Goal: Task Accomplishment & Management: Use online tool/utility

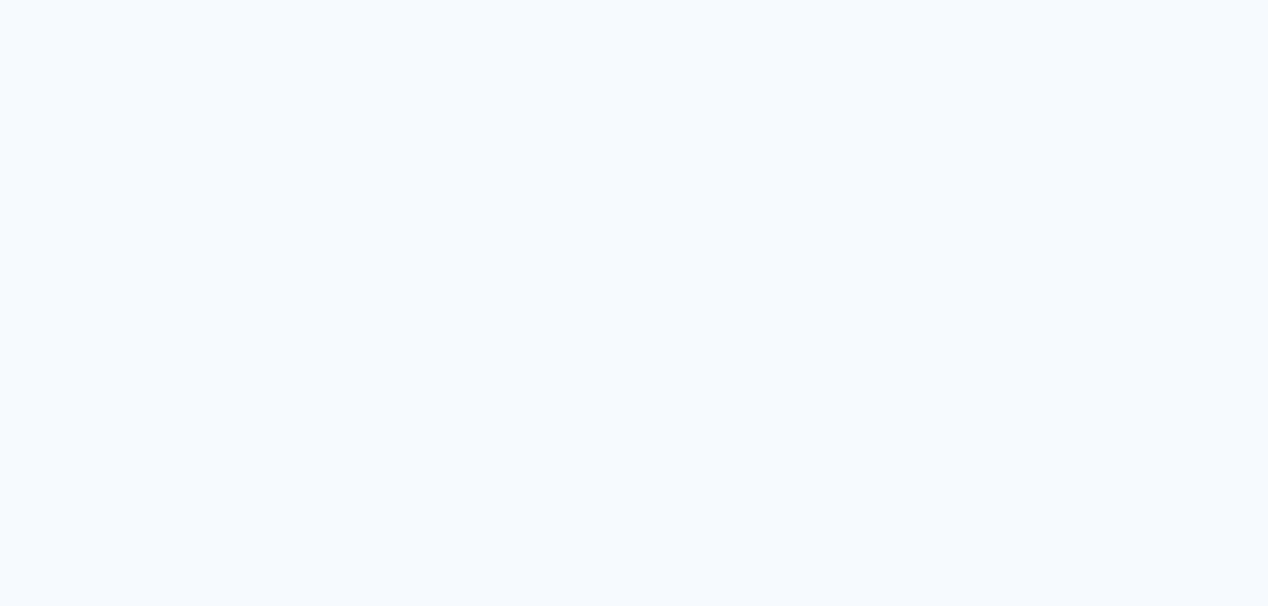
type input "Todas as fotos"
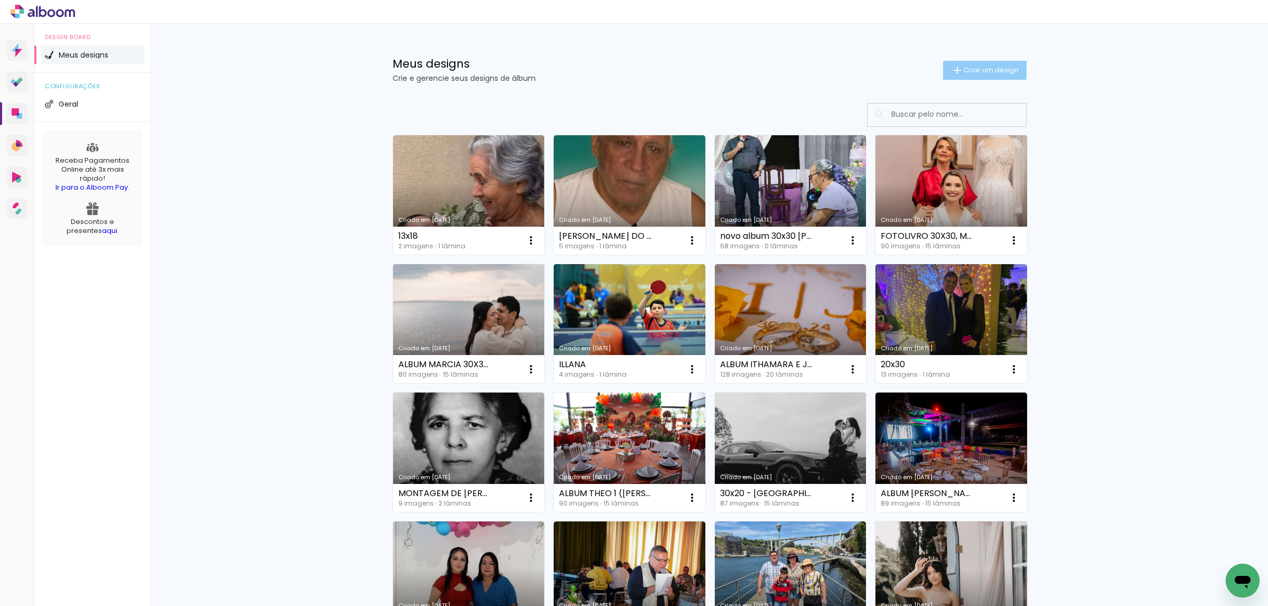
click at [970, 67] on span "Criar um design" at bounding box center [991, 70] width 55 height 7
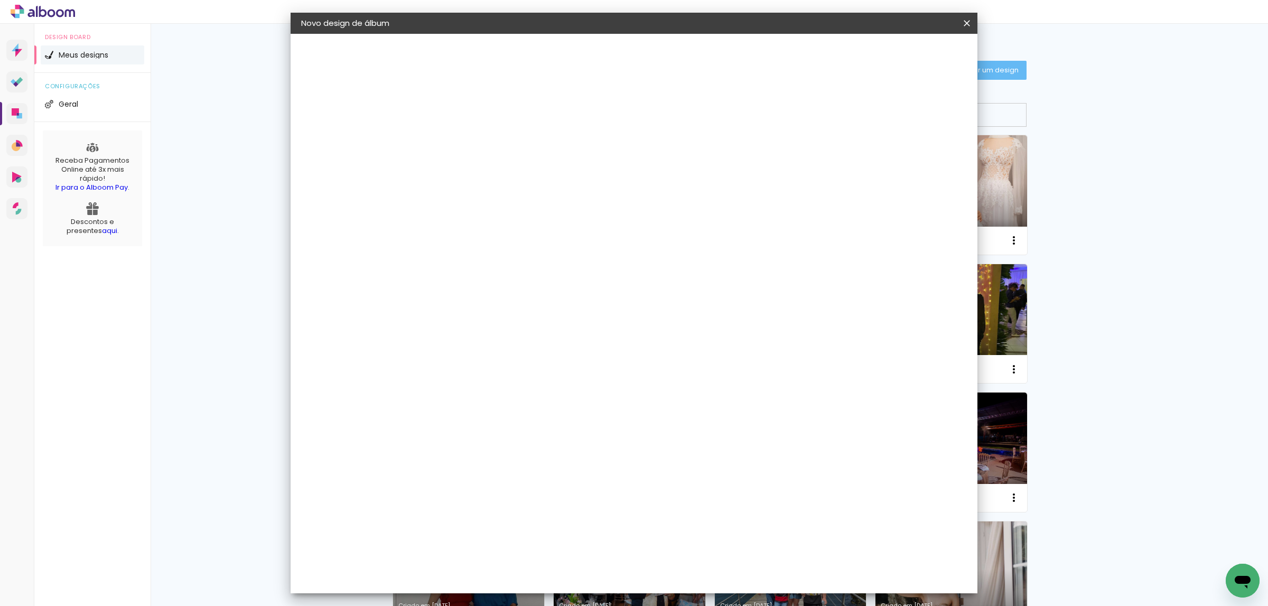
click at [520, 70] on header "Informações Dê um título ao seu álbum. Avançar" at bounding box center [474, 65] width 92 height 63
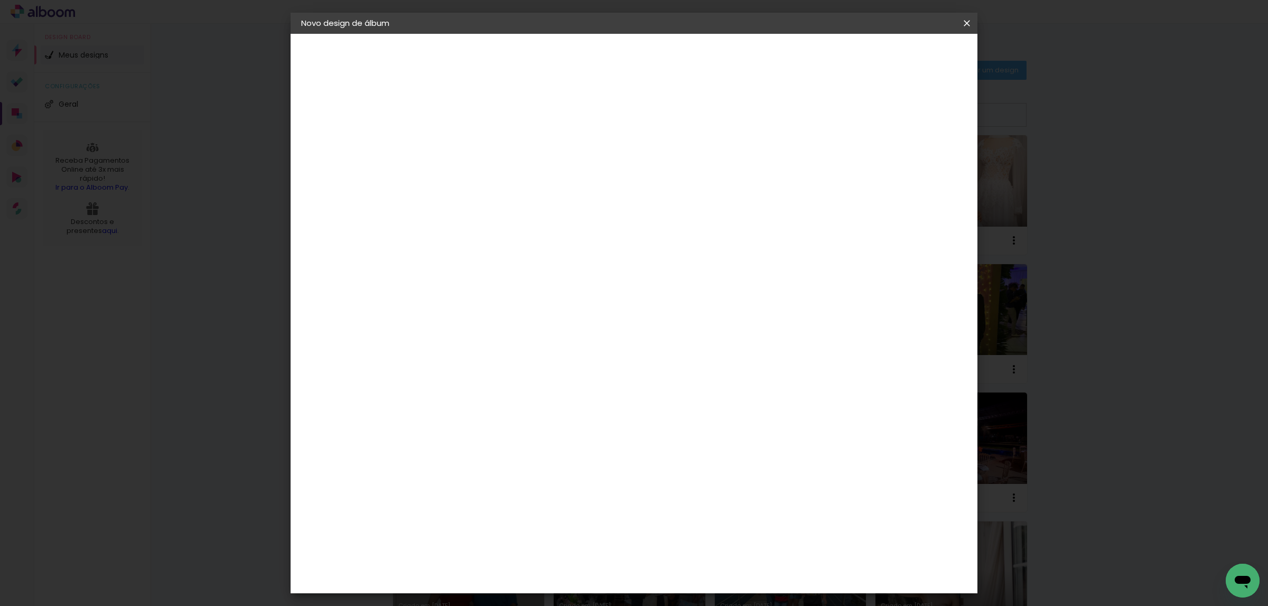
click at [474, 135] on input at bounding box center [474, 142] width 0 height 16
type input "JOCIONE"
type paper-input "JOCIONE"
click at [0, 0] on slot "Avançar" at bounding box center [0, 0] width 0 height 0
click at [672, 157] on paper-item "Tamanho Livre" at bounding box center [621, 160] width 101 height 23
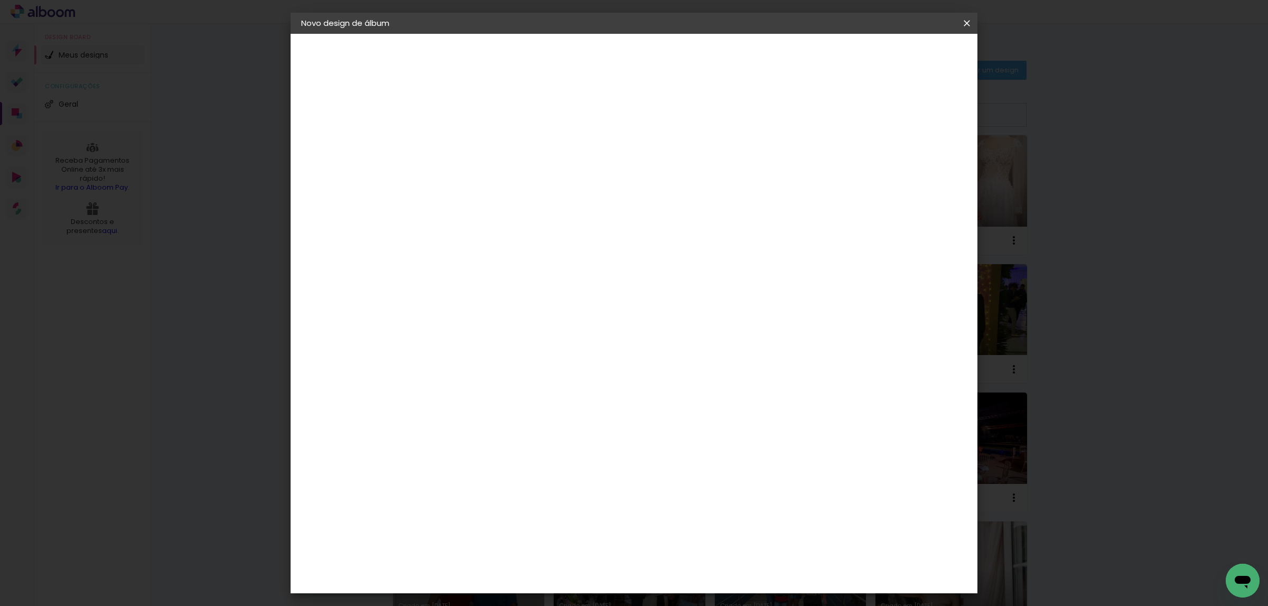
click at [0, 0] on slot "Avançar" at bounding box center [0, 0] width 0 height 0
click at [452, 300] on input "30" at bounding box center [440, 299] width 27 height 16
click at [452, 299] on input "30" at bounding box center [440, 299] width 27 height 16
drag, startPoint x: 685, startPoint y: 436, endPoint x: 751, endPoint y: 438, distance: 66.1
click at [742, 444] on div "cm" at bounding box center [696, 439] width 411 height 37
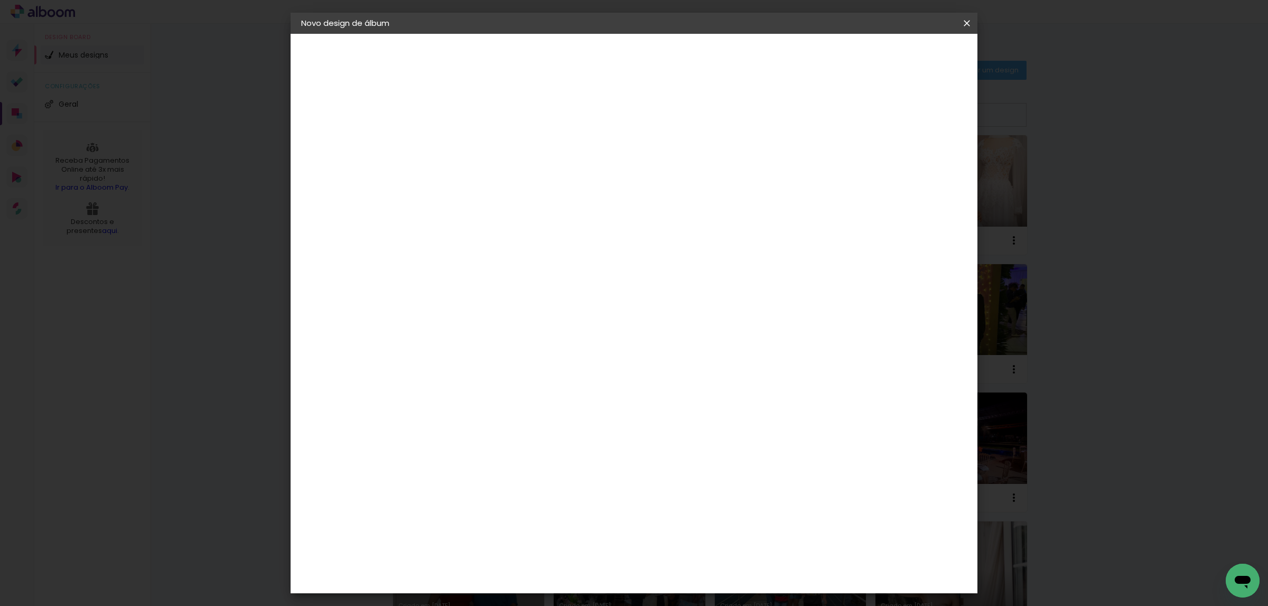
scroll to position [80, 0]
type input "40"
type paper-input "40"
click at [907, 54] on paper-button "Iniciar design" at bounding box center [872, 56] width 69 height 18
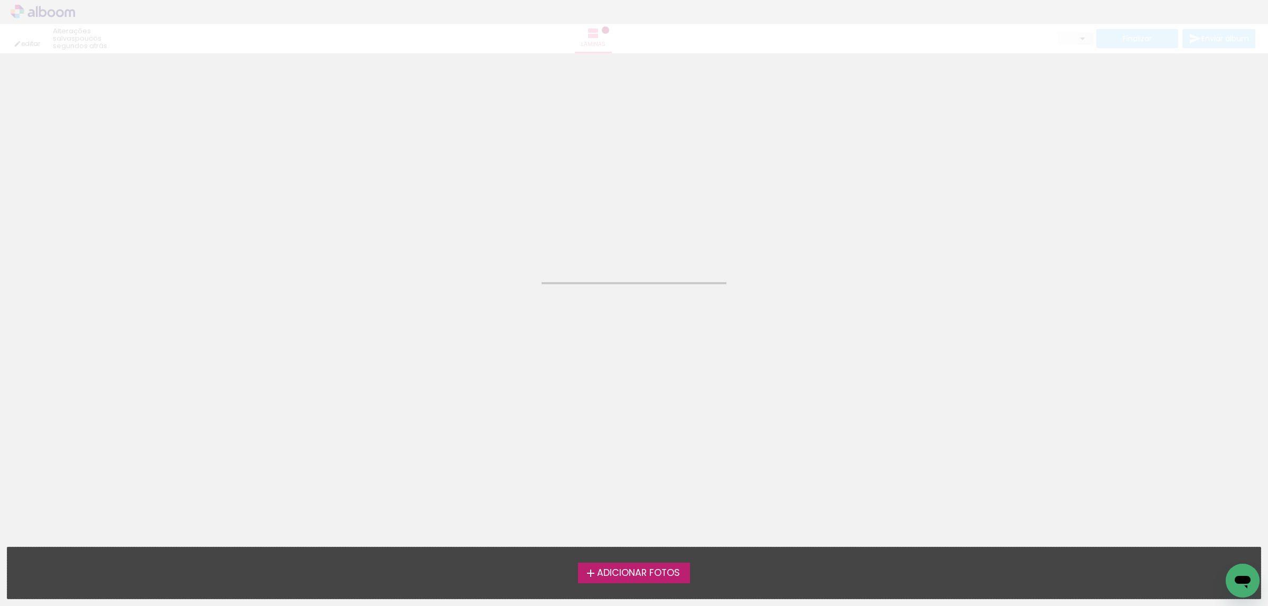
click at [604, 571] on span "Adicionar Fotos" at bounding box center [638, 574] width 83 height 10
click at [0, 0] on input "file" at bounding box center [0, 0] width 0 height 0
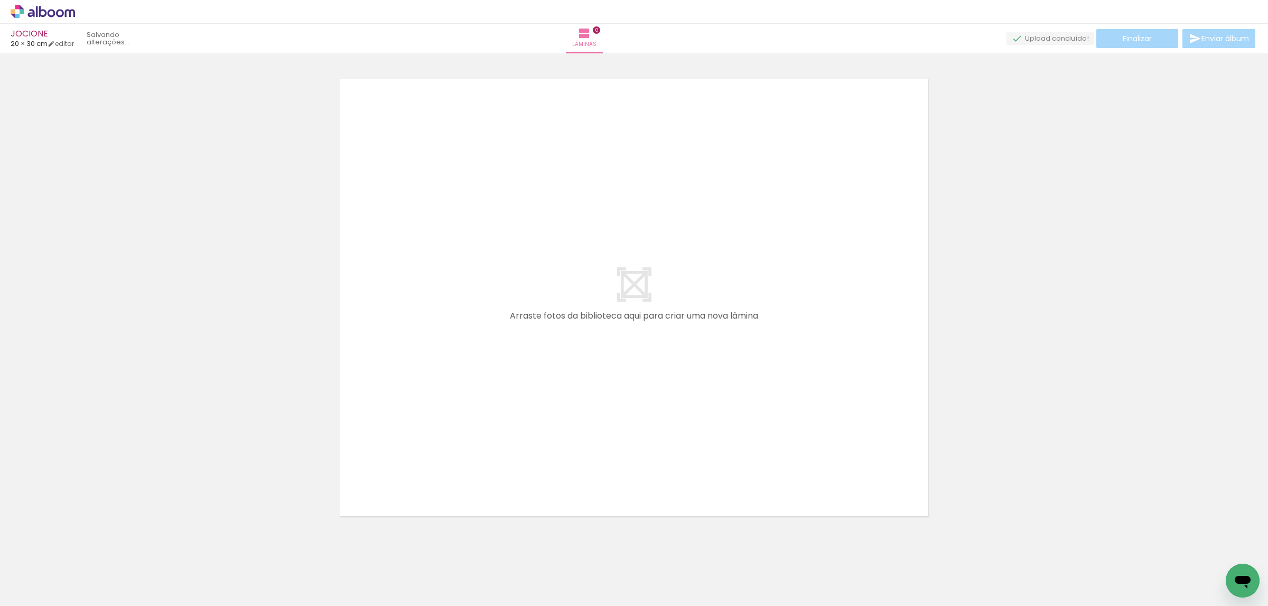
scroll to position [13, 0]
click at [32, 590] on span "Adicionar Fotos" at bounding box center [38, 592] width 32 height 12
click at [0, 0] on input "file" at bounding box center [0, 0] width 0 height 0
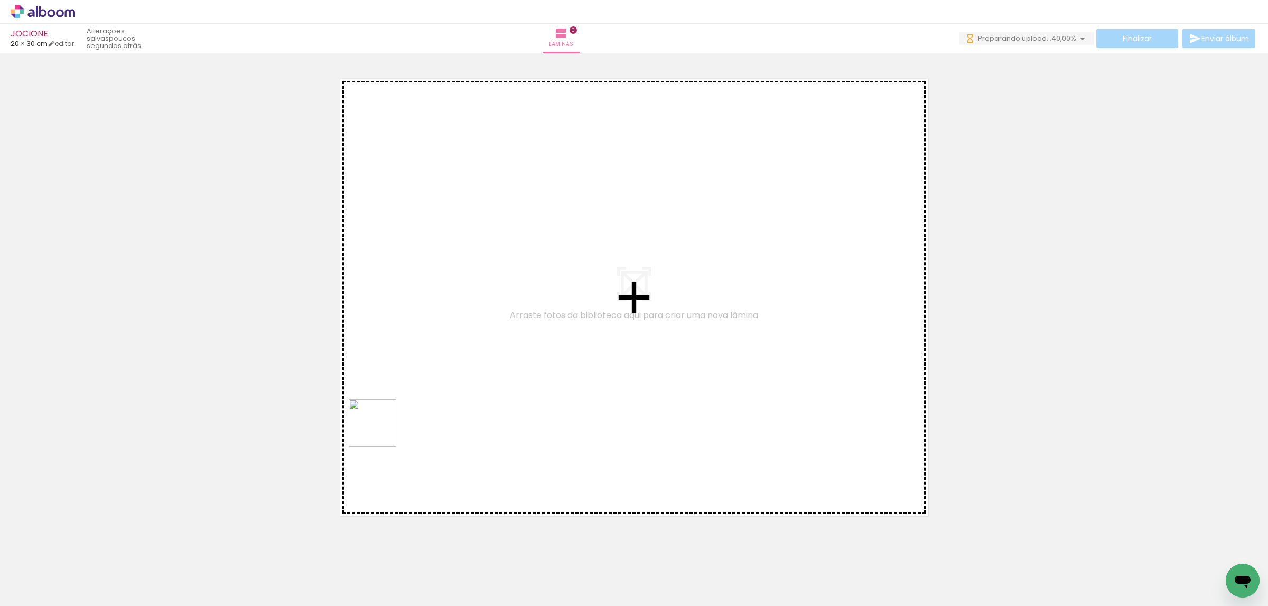
drag, startPoint x: 231, startPoint y: 573, endPoint x: 414, endPoint y: 390, distance: 258.2
click at [414, 390] on quentale-workspace at bounding box center [634, 303] width 1268 height 606
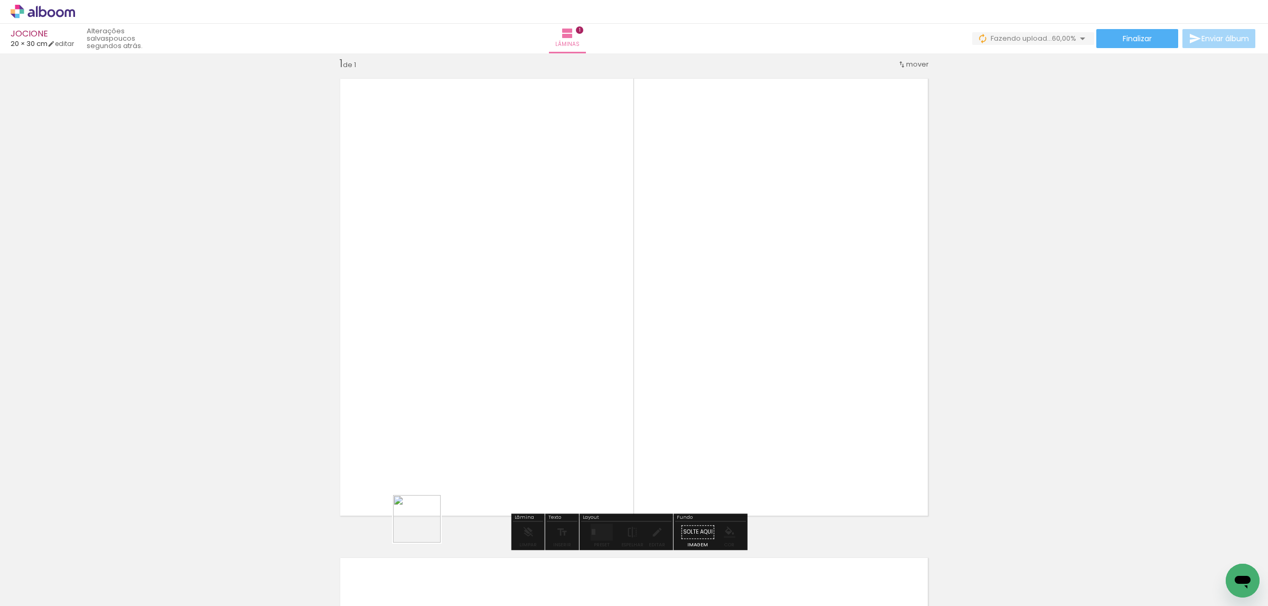
drag, startPoint x: 348, startPoint y: 574, endPoint x: 594, endPoint y: 421, distance: 290.7
click at [607, 415] on quentale-workspace at bounding box center [634, 303] width 1268 height 606
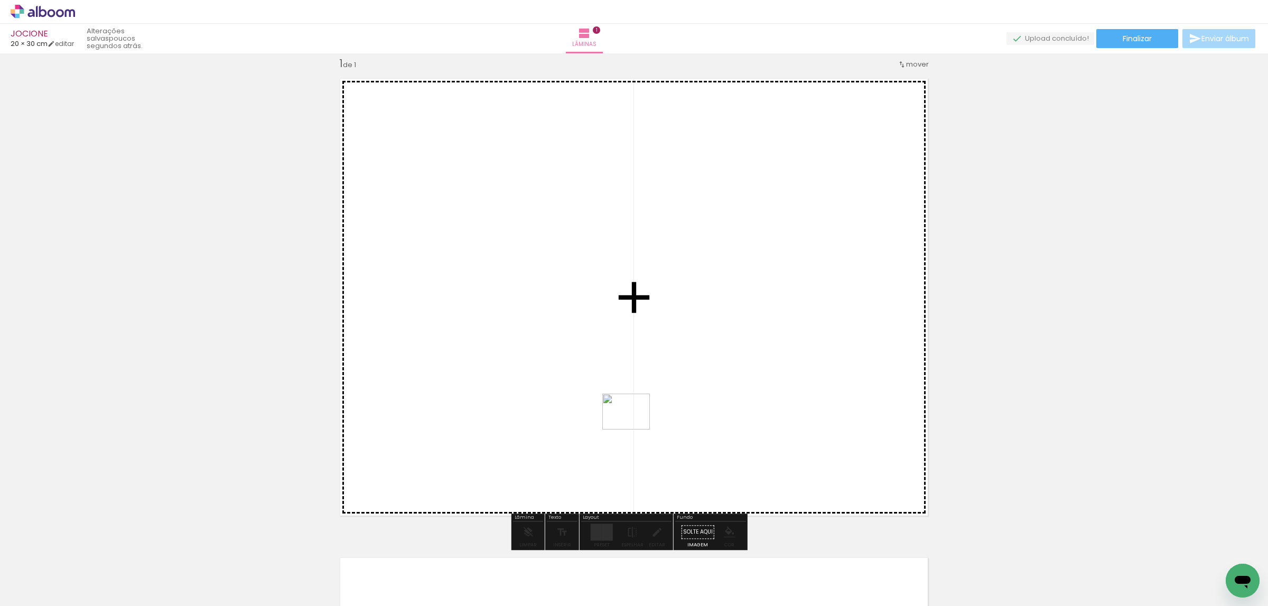
drag, startPoint x: 303, startPoint y: 566, endPoint x: 562, endPoint y: 444, distance: 286.2
click at [667, 409] on quentale-workspace at bounding box center [634, 303] width 1268 height 606
drag, startPoint x: 155, startPoint y: 573, endPoint x: 570, endPoint y: 442, distance: 434.3
click at [571, 443] on quentale-workspace at bounding box center [634, 303] width 1268 height 606
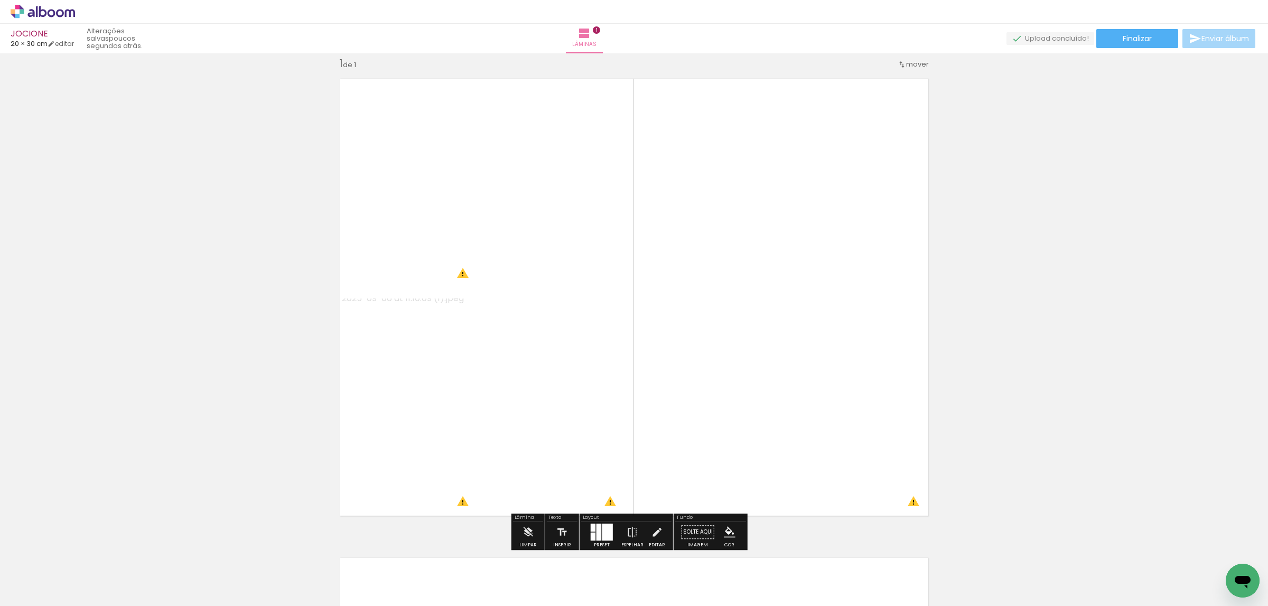
click at [597, 533] on div at bounding box center [599, 532] width 5 height 17
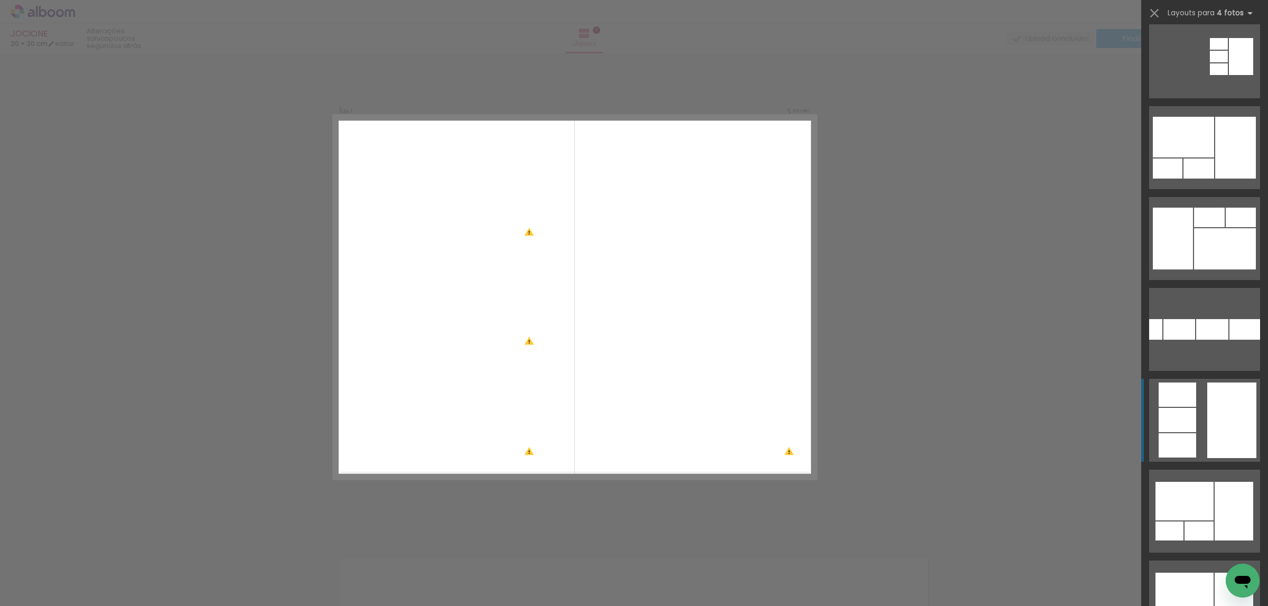
scroll to position [1823, 0]
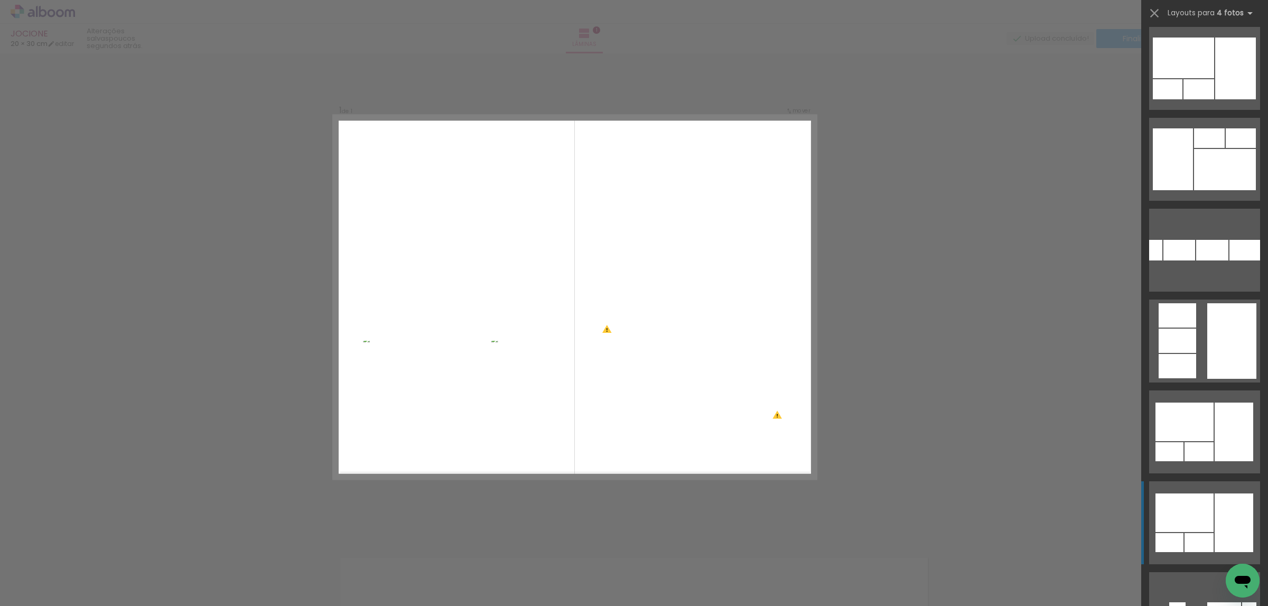
click at [1221, 502] on div at bounding box center [1234, 523] width 39 height 59
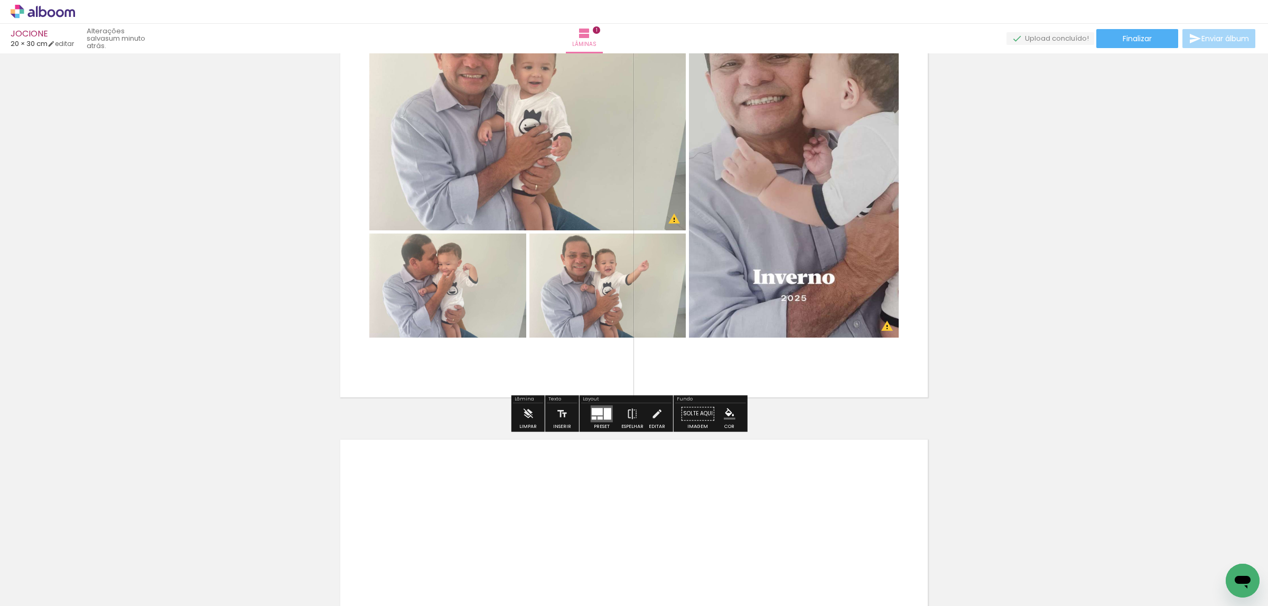
scroll to position [92, 0]
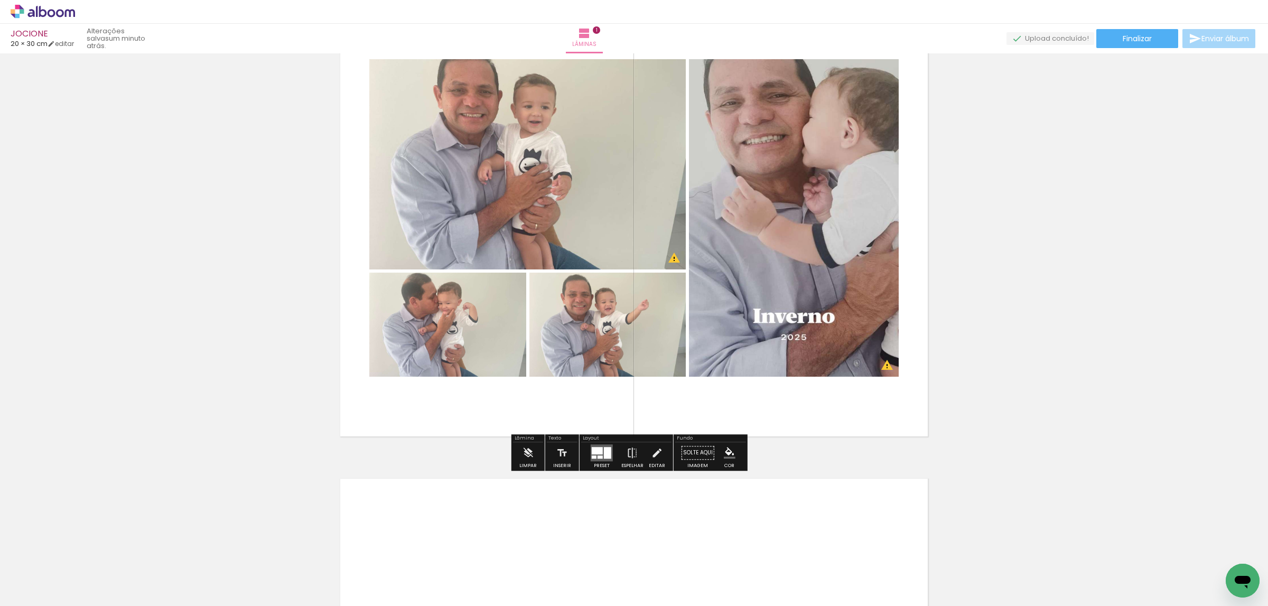
click at [603, 444] on quentale-layouter at bounding box center [602, 452] width 22 height 17
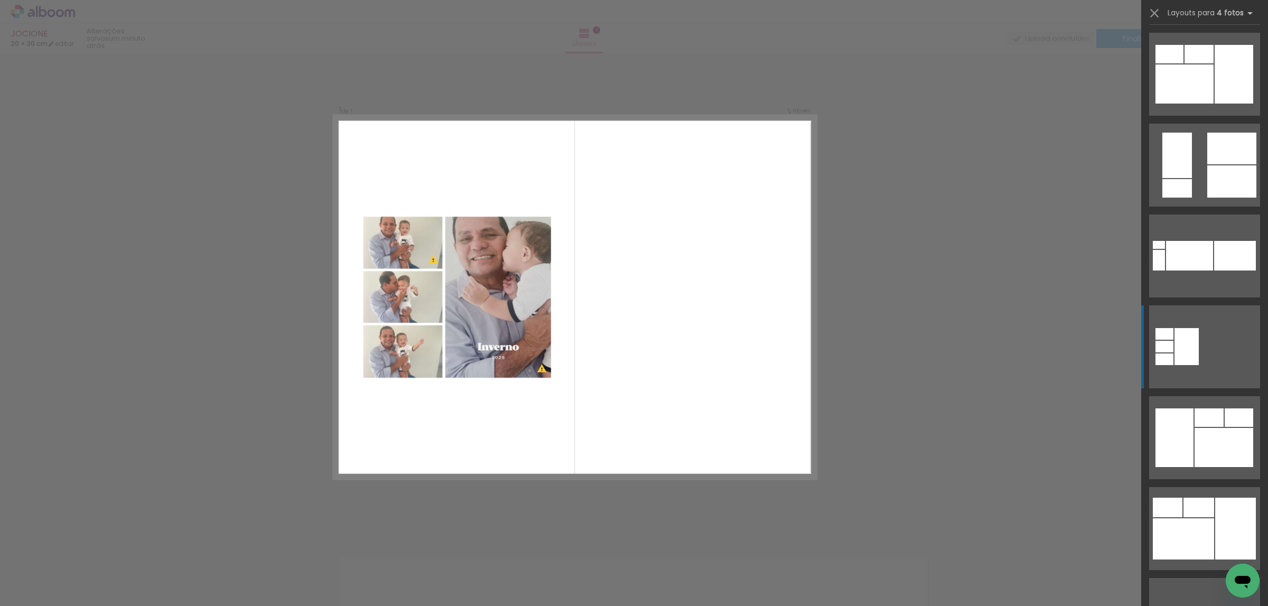
scroll to position [3223, 0]
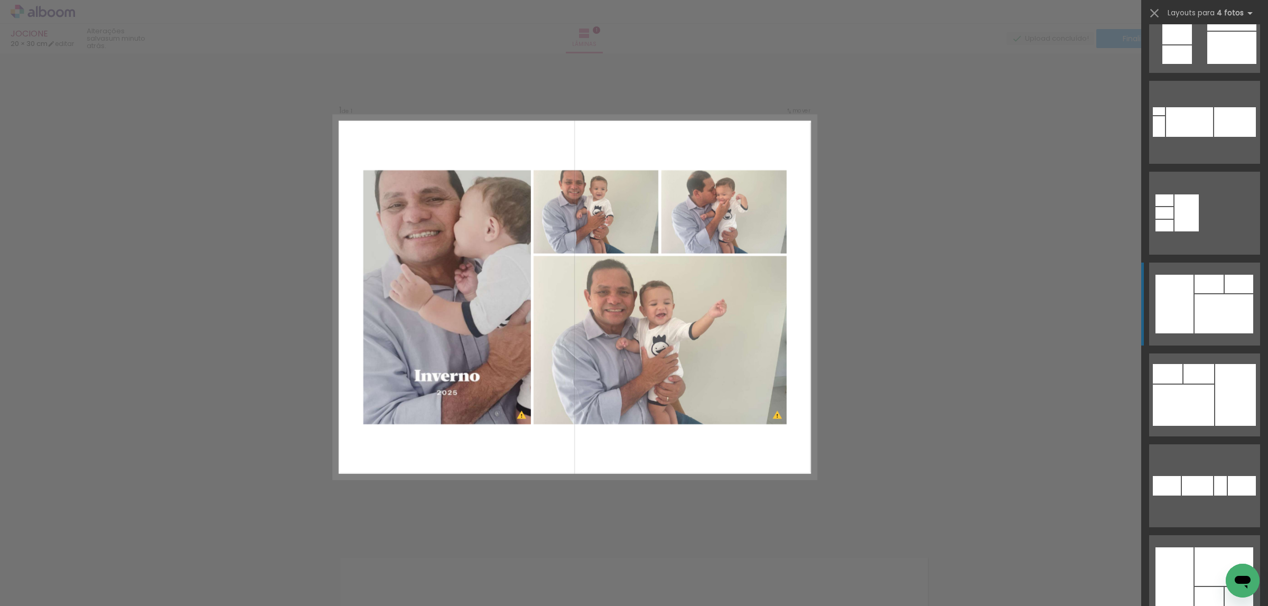
click at [1206, 309] on div at bounding box center [1224, 313] width 59 height 39
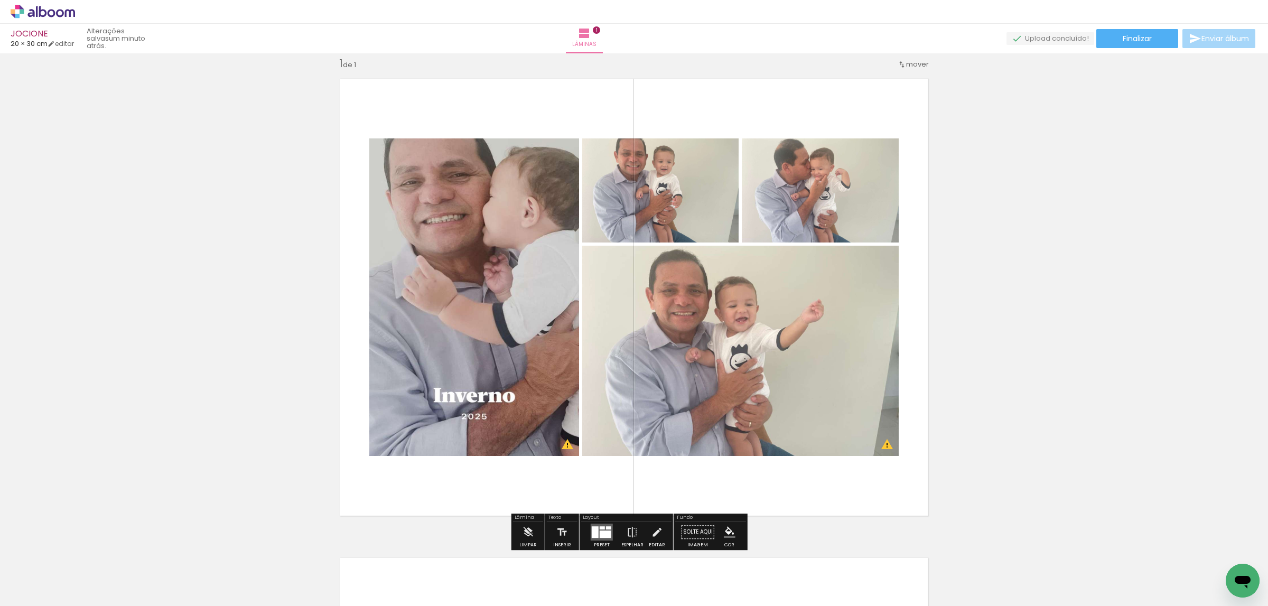
click at [831, 295] on quentale-photo at bounding box center [740, 351] width 317 height 210
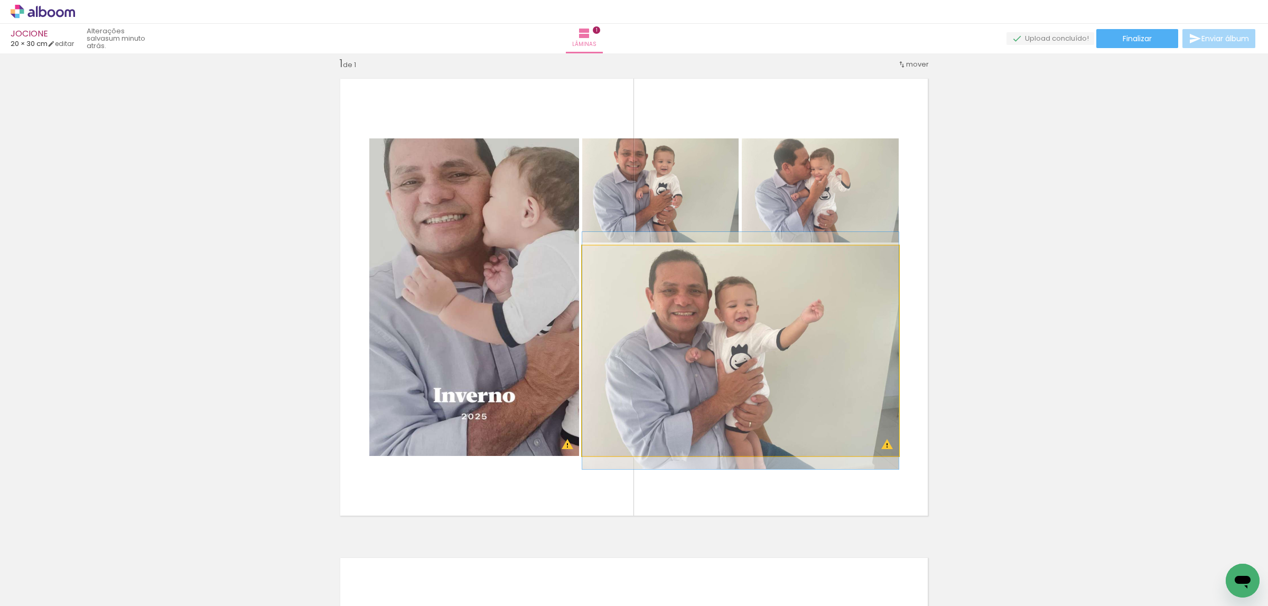
drag, startPoint x: 831, startPoint y: 295, endPoint x: 850, endPoint y: 224, distance: 73.8
click at [831, 294] on quentale-photo at bounding box center [740, 351] width 317 height 210
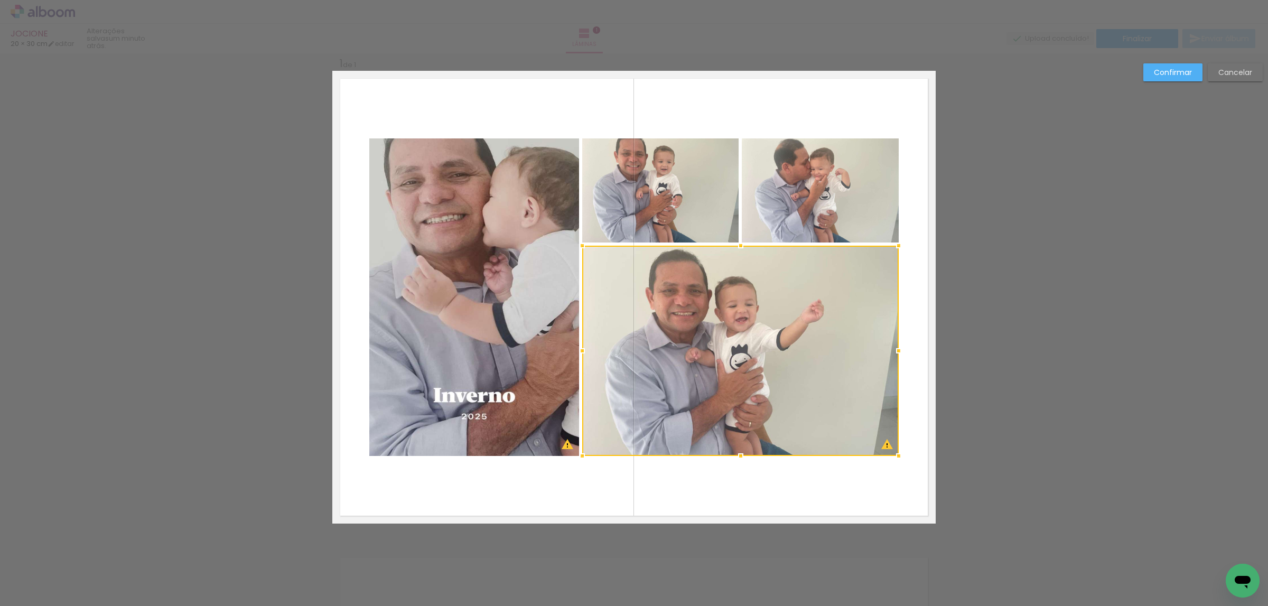
click at [824, 194] on quentale-photo at bounding box center [820, 190] width 157 height 104
click at [712, 194] on div at bounding box center [740, 297] width 317 height 318
click at [498, 281] on quentale-photo at bounding box center [474, 297] width 210 height 318
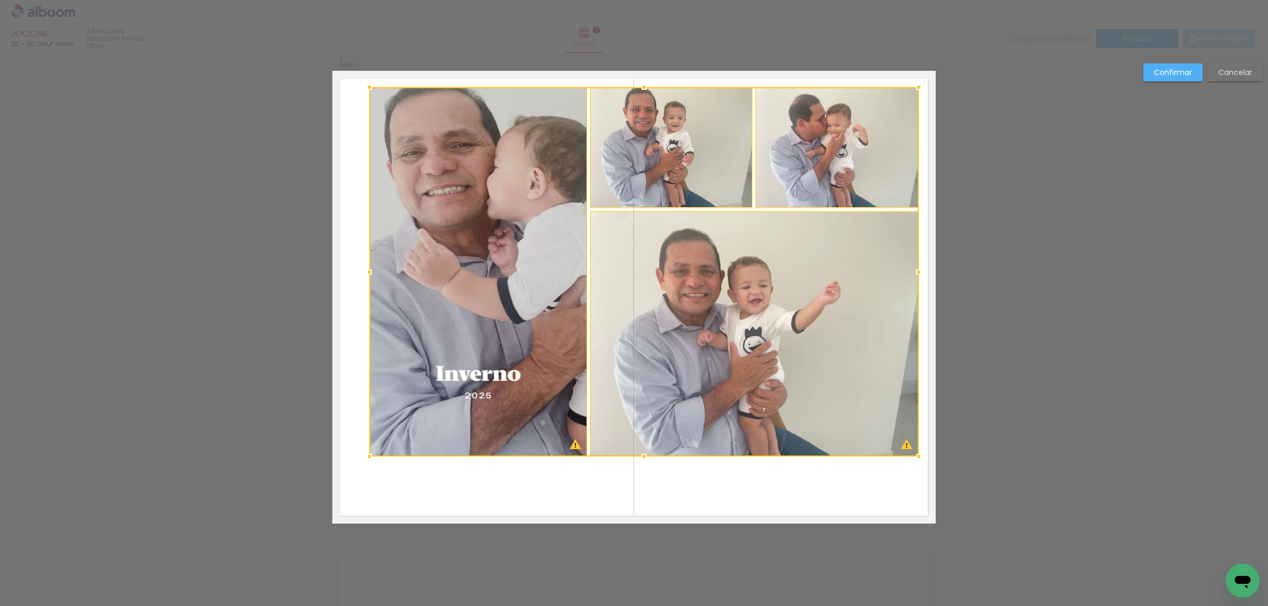
drag, startPoint x: 896, startPoint y: 135, endPoint x: 915, endPoint y: 85, distance: 53.7
click at [917, 83] on div at bounding box center [918, 87] width 21 height 21
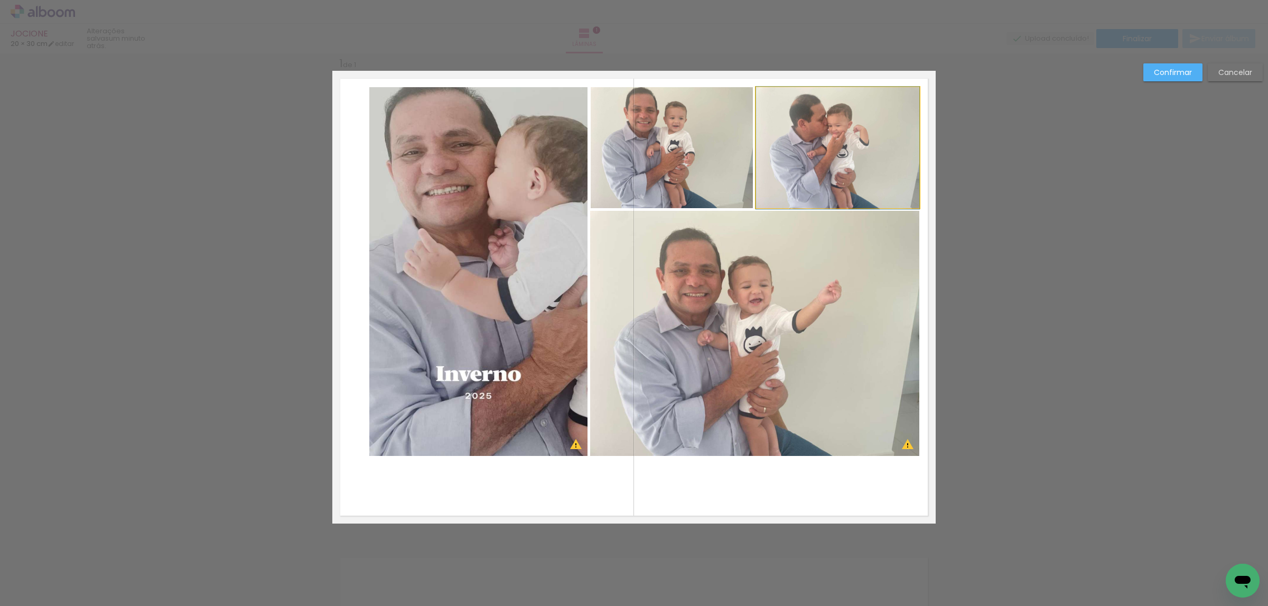
click at [872, 121] on quentale-photo at bounding box center [837, 148] width 163 height 122
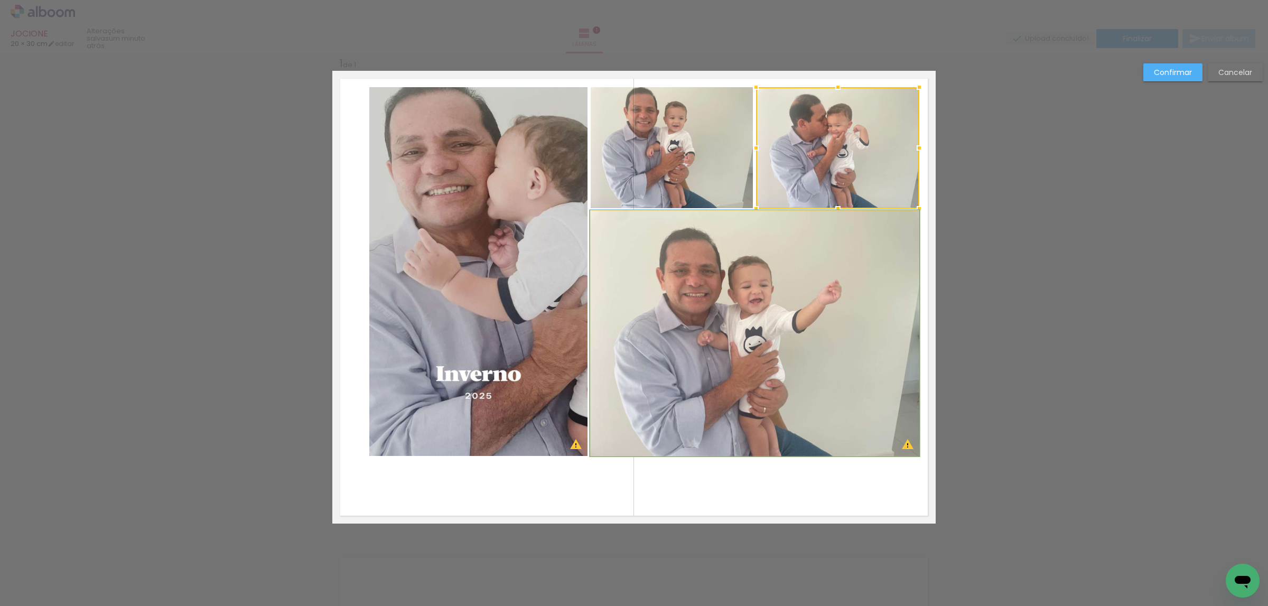
click at [842, 300] on quentale-photo at bounding box center [754, 333] width 329 height 245
click at [693, 143] on div at bounding box center [754, 271] width 329 height 369
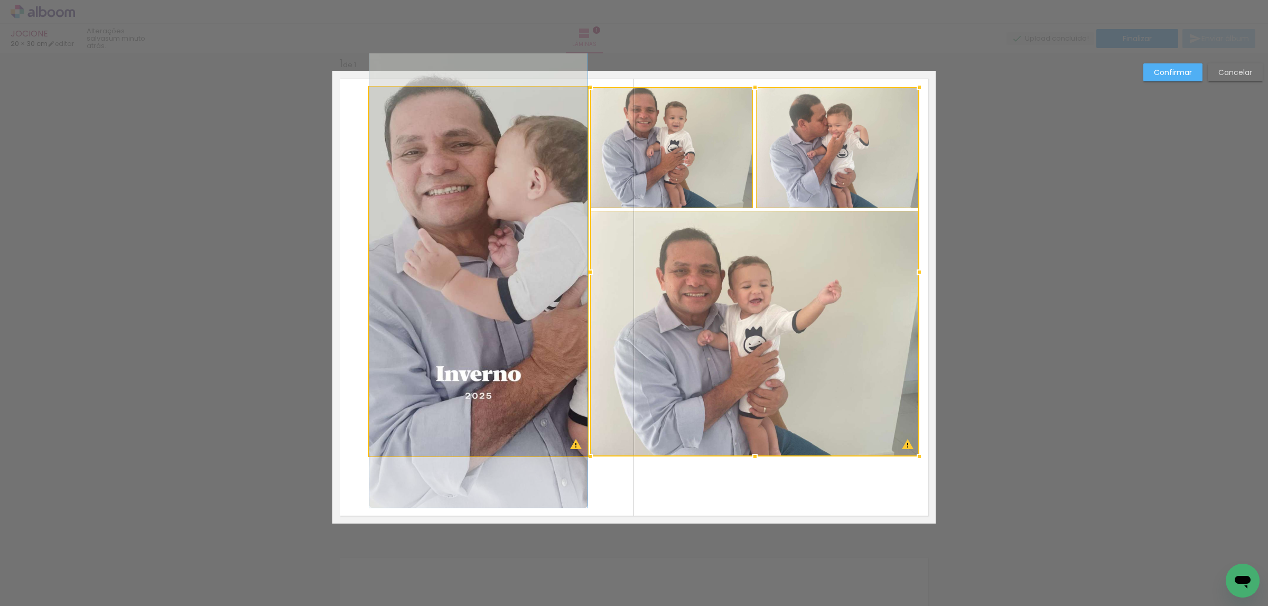
click at [533, 257] on quentale-photo at bounding box center [478, 271] width 218 height 369
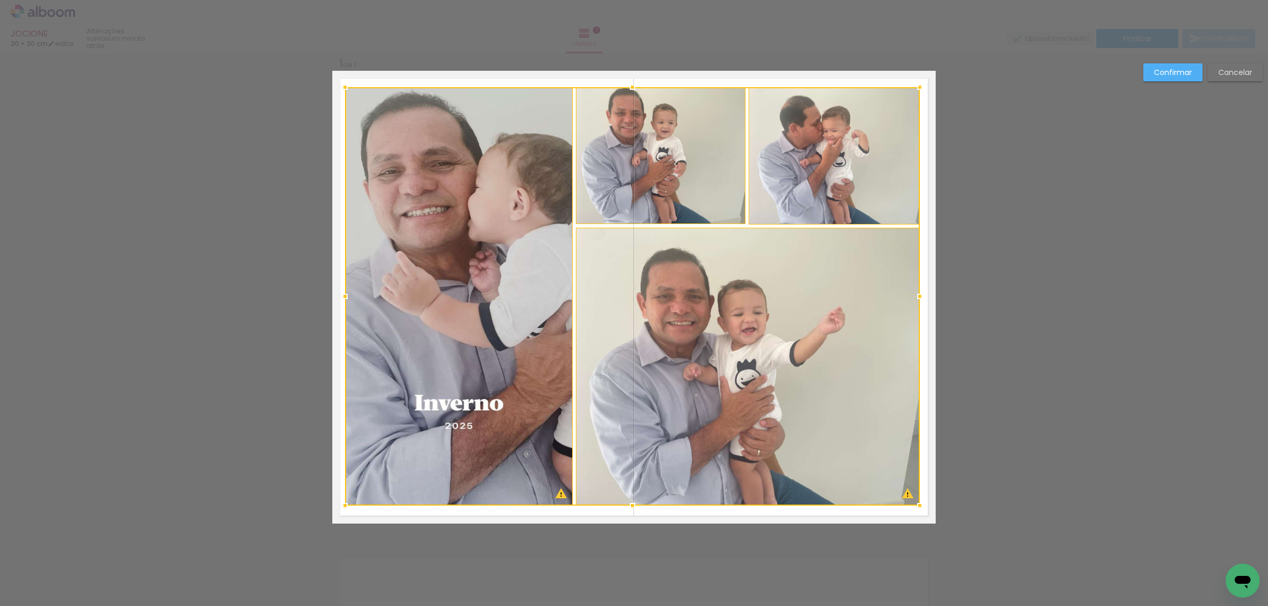
drag, startPoint x: 368, startPoint y: 455, endPoint x: 345, endPoint y: 504, distance: 54.6
click at [345, 504] on div at bounding box center [344, 505] width 21 height 21
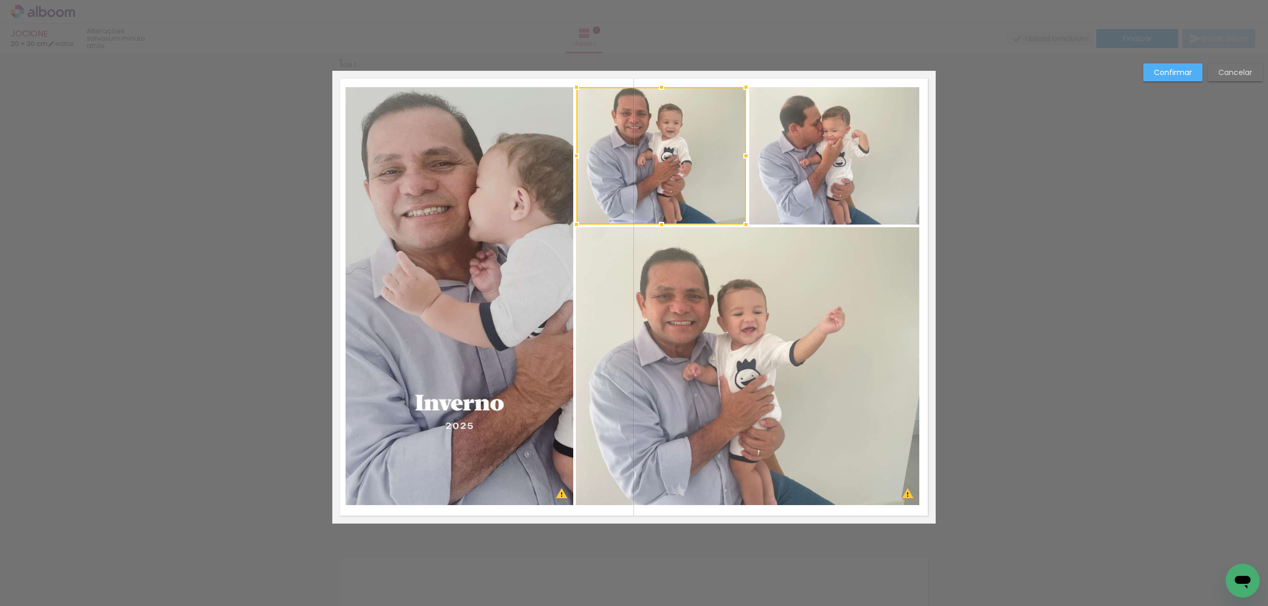
click at [531, 210] on quentale-photo at bounding box center [460, 296] width 228 height 418
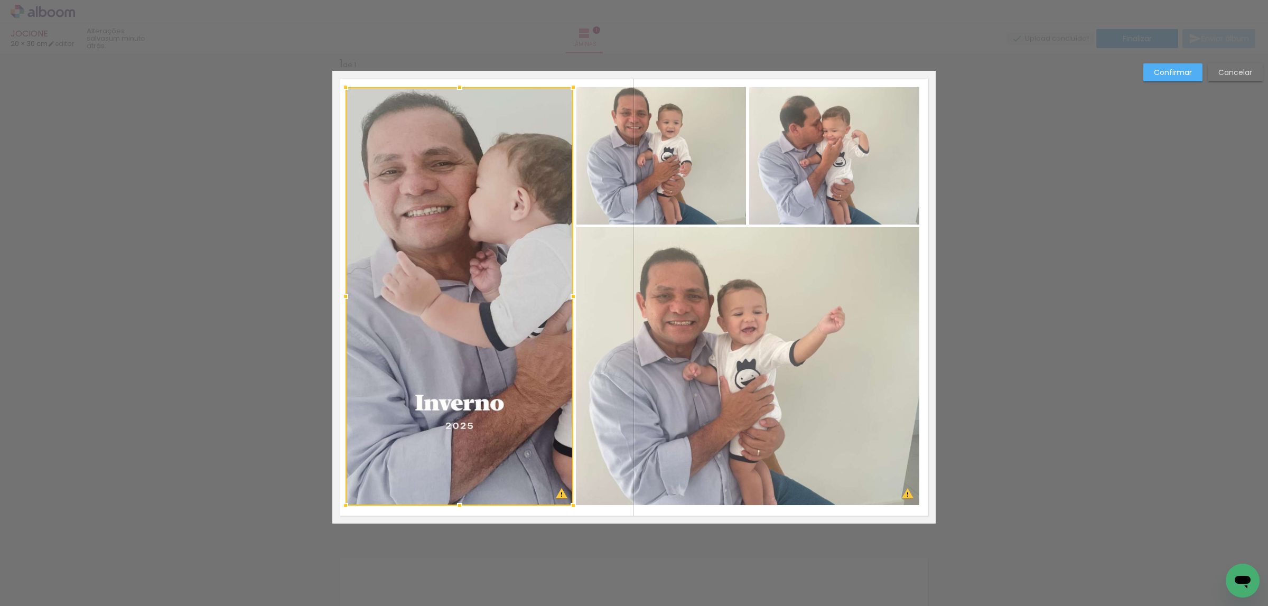
click at [531, 210] on div at bounding box center [460, 296] width 228 height 418
click at [617, 203] on quentale-photo at bounding box center [661, 155] width 170 height 137
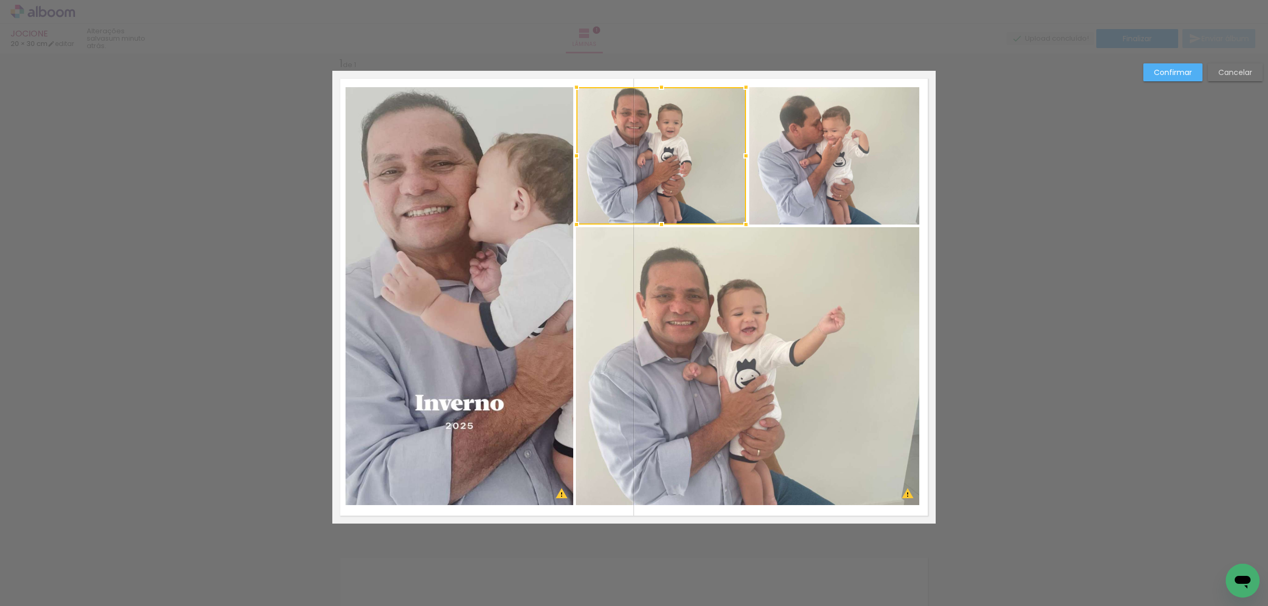
click at [617, 203] on div at bounding box center [661, 155] width 170 height 137
click at [766, 178] on quentale-photo at bounding box center [834, 155] width 170 height 137
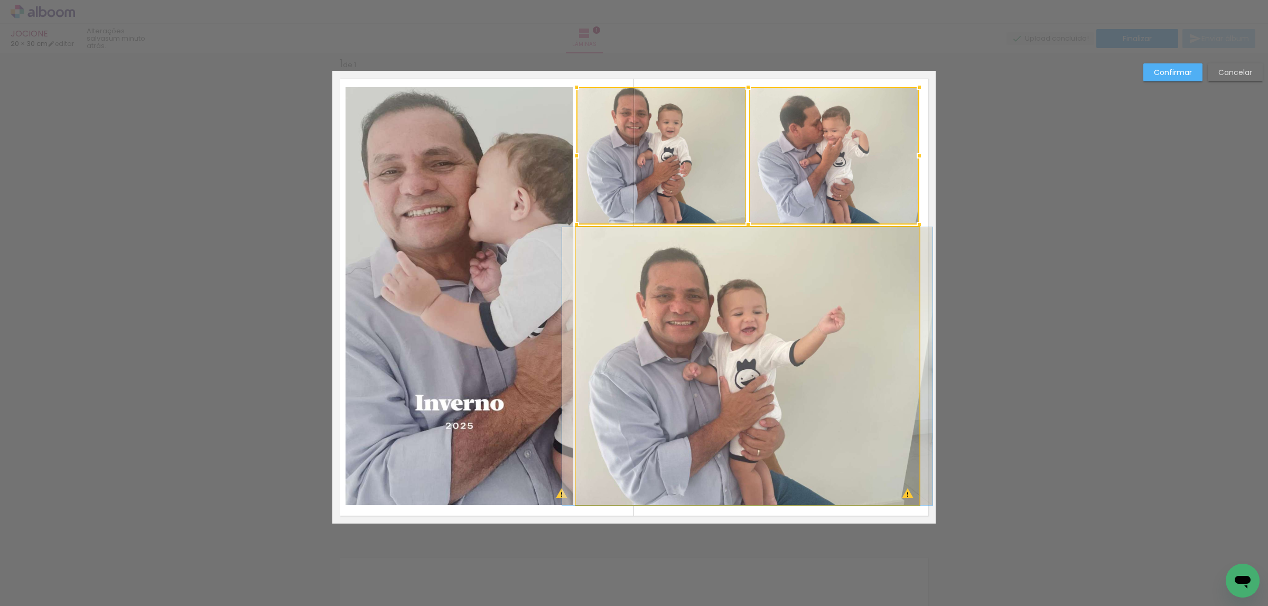
click at [738, 259] on quentale-photo at bounding box center [747, 366] width 343 height 278
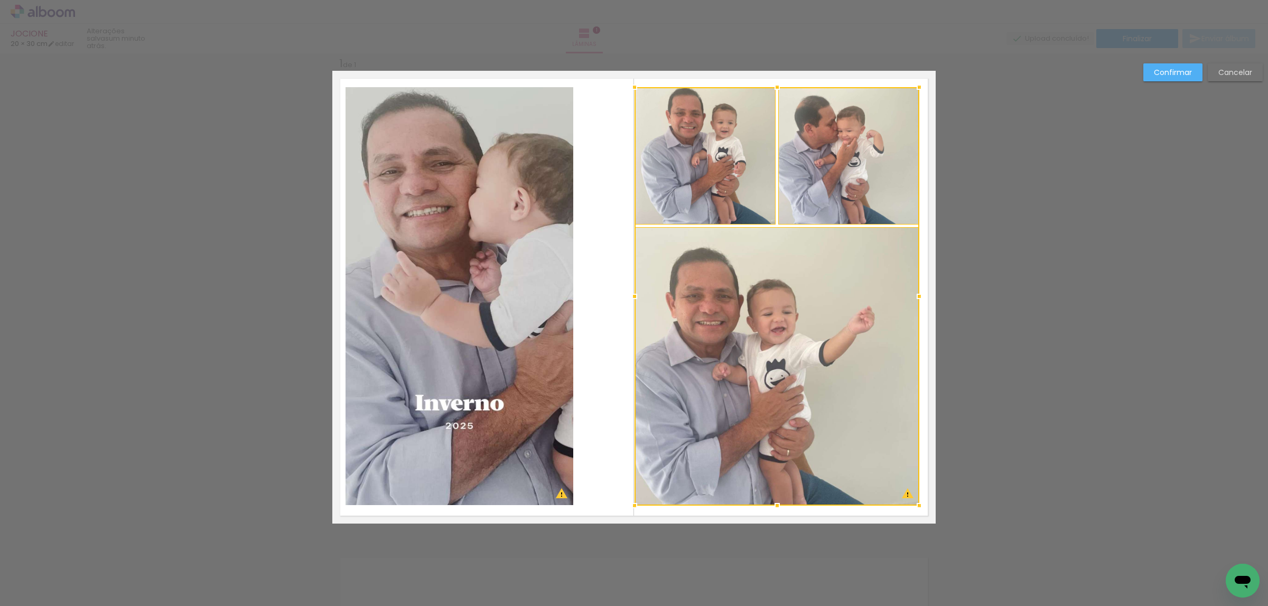
drag, startPoint x: 571, startPoint y: 298, endPoint x: 629, endPoint y: 292, distance: 58.9
click at [629, 292] on div at bounding box center [634, 296] width 21 height 21
click at [1159, 78] on paper-button "Confirmar" at bounding box center [1172, 72] width 59 height 18
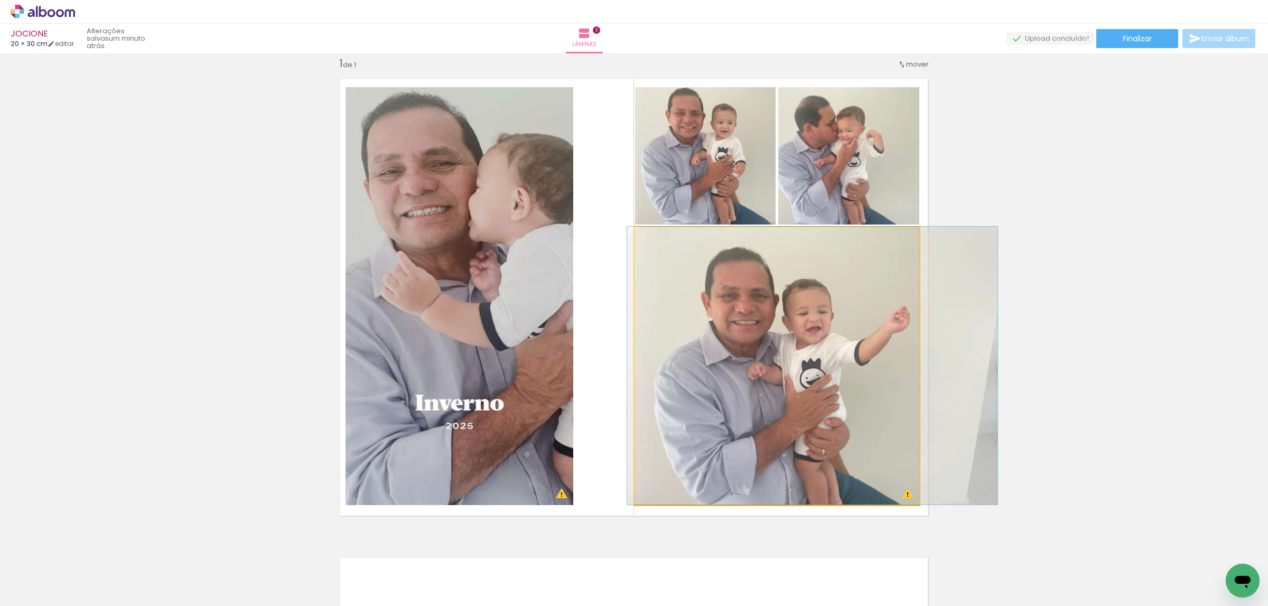
drag, startPoint x: 761, startPoint y: 346, endPoint x: 796, endPoint y: 339, distance: 36.0
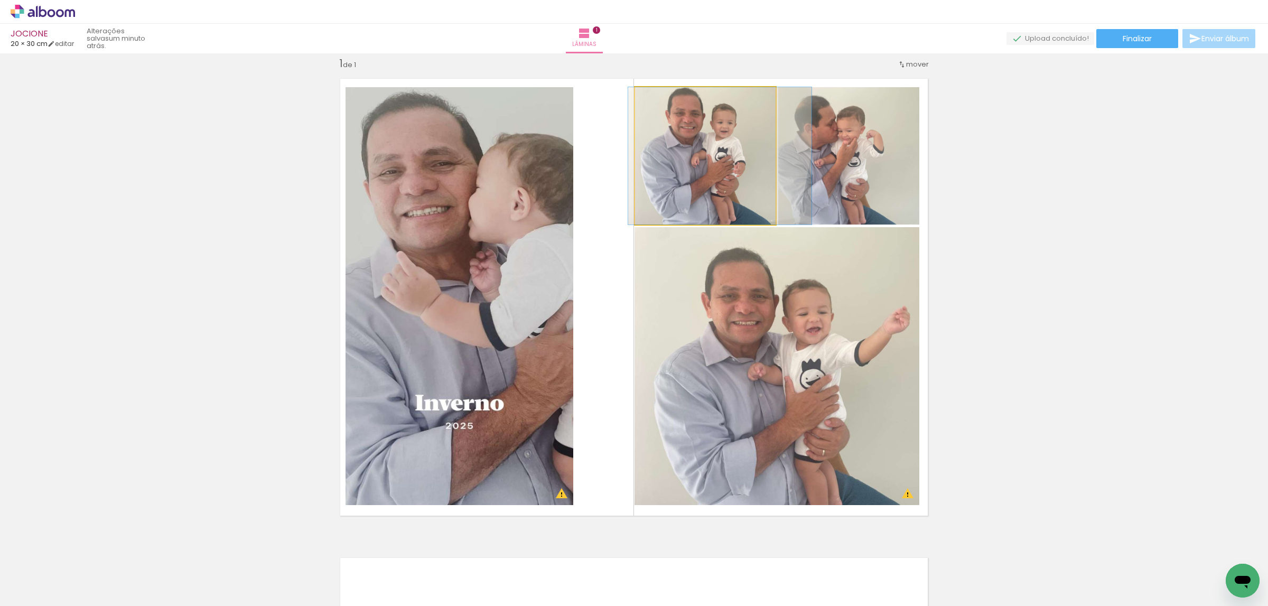
drag, startPoint x: 718, startPoint y: 143, endPoint x: 793, endPoint y: 151, distance: 74.9
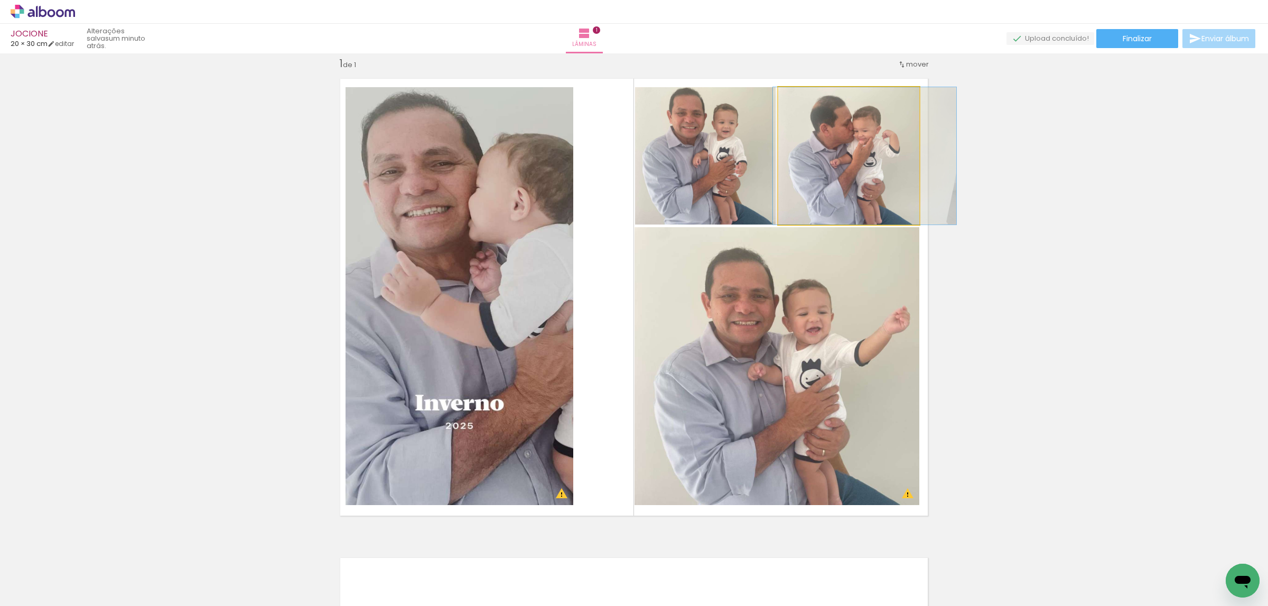
drag, startPoint x: 826, startPoint y: 150, endPoint x: 808, endPoint y: 156, distance: 18.6
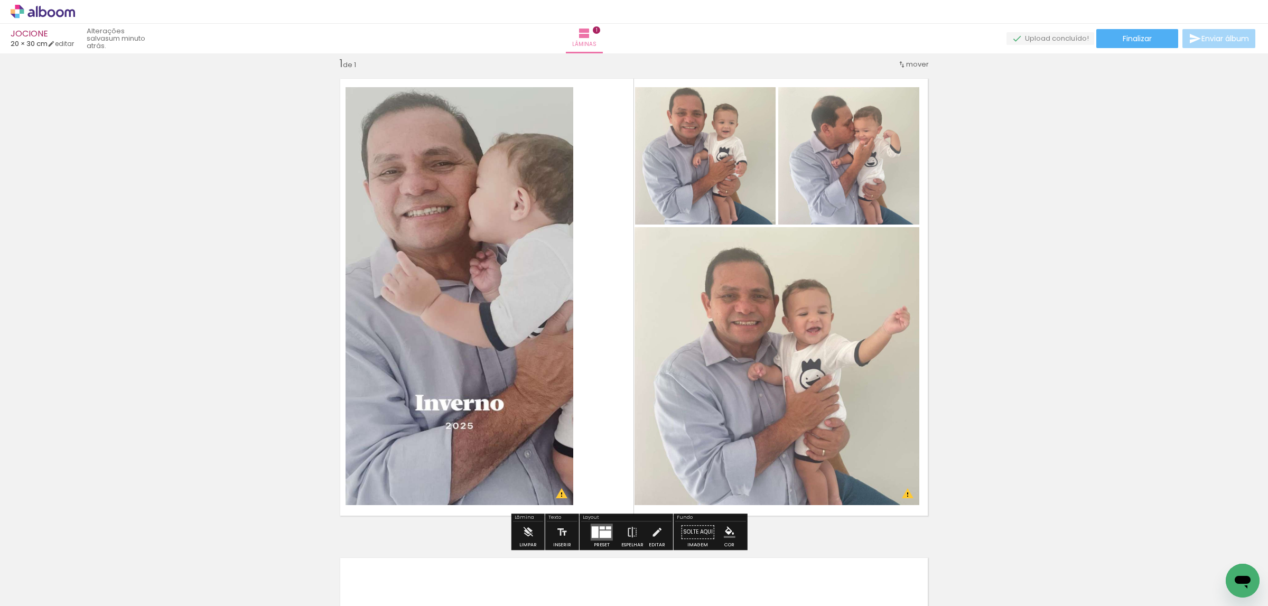
click at [538, 210] on quentale-photo at bounding box center [460, 296] width 228 height 418
click at [538, 209] on quentale-photo at bounding box center [460, 296] width 228 height 418
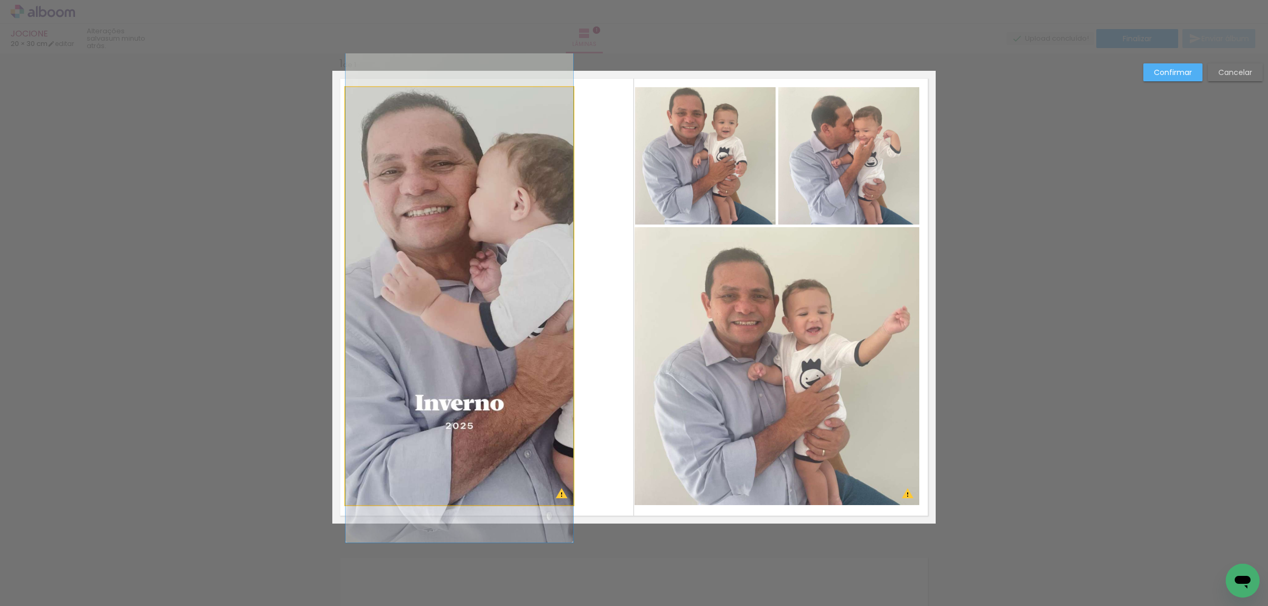
click at [538, 208] on quentale-photo at bounding box center [460, 296] width 228 height 418
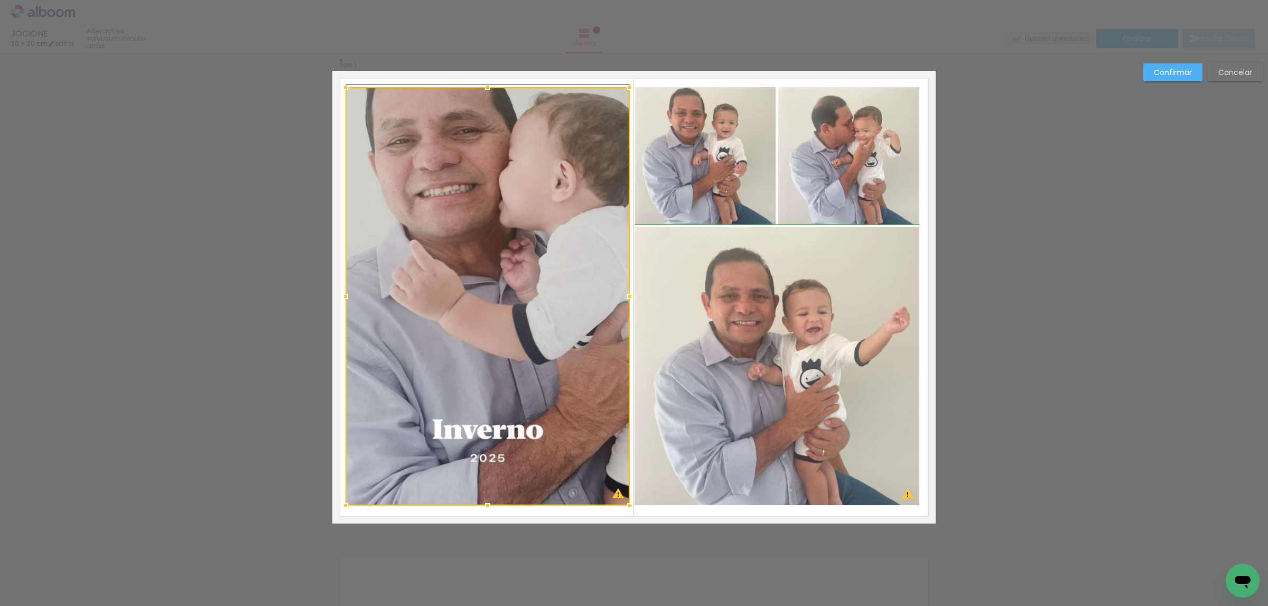
drag, startPoint x: 564, startPoint y: 296, endPoint x: 620, endPoint y: 284, distance: 56.9
click at [620, 284] on div at bounding box center [488, 296] width 284 height 418
click at [0, 0] on slot "Confirmar" at bounding box center [0, 0] width 0 height 0
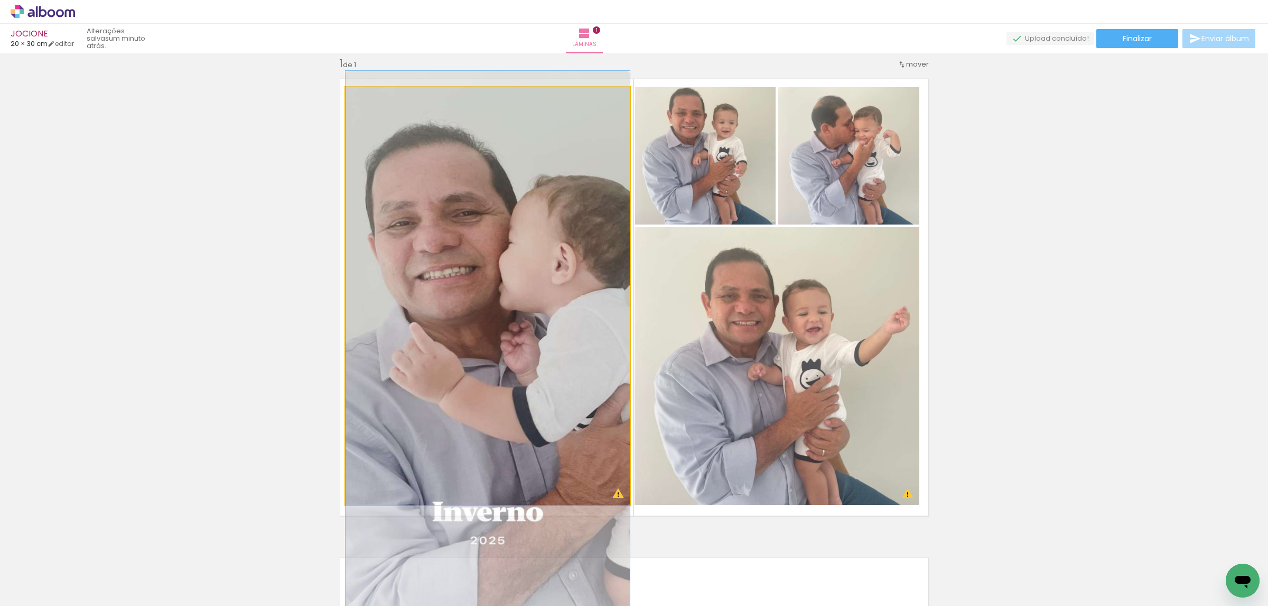
drag, startPoint x: 558, startPoint y: 260, endPoint x: 533, endPoint y: 338, distance: 81.2
drag, startPoint x: 516, startPoint y: 287, endPoint x: 494, endPoint y: 289, distance: 22.3
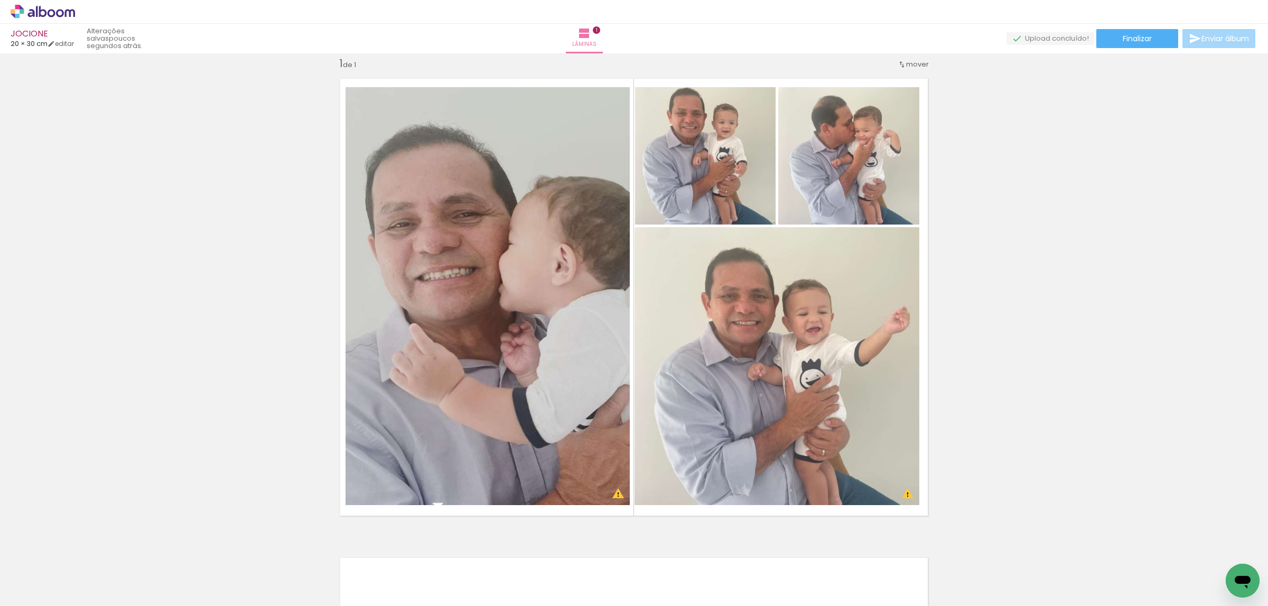
click at [45, 591] on span "Adicionar Fotos" at bounding box center [38, 592] width 32 height 12
click at [0, 0] on input "file" at bounding box center [0, 0] width 0 height 0
click at [35, 586] on span "Adicionar Fotos" at bounding box center [38, 592] width 32 height 12
click at [0, 0] on input "file" at bounding box center [0, 0] width 0 height 0
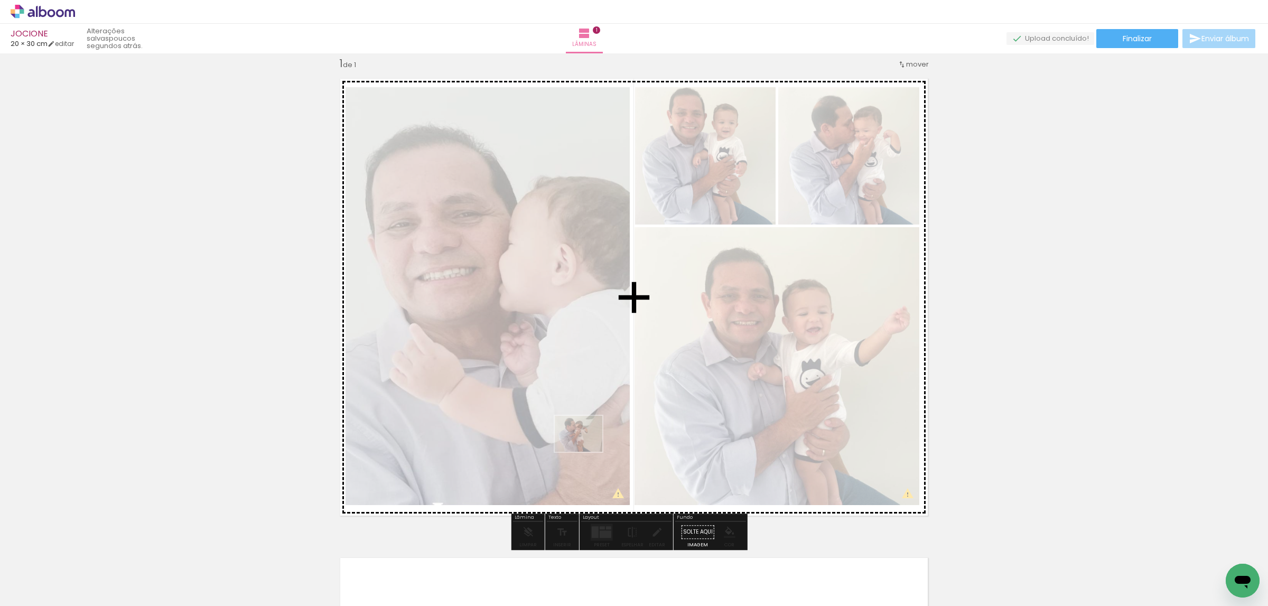
drag, startPoint x: 306, startPoint y: 560, endPoint x: 627, endPoint y: 438, distance: 342.9
click at [627, 438] on quentale-workspace at bounding box center [634, 303] width 1268 height 606
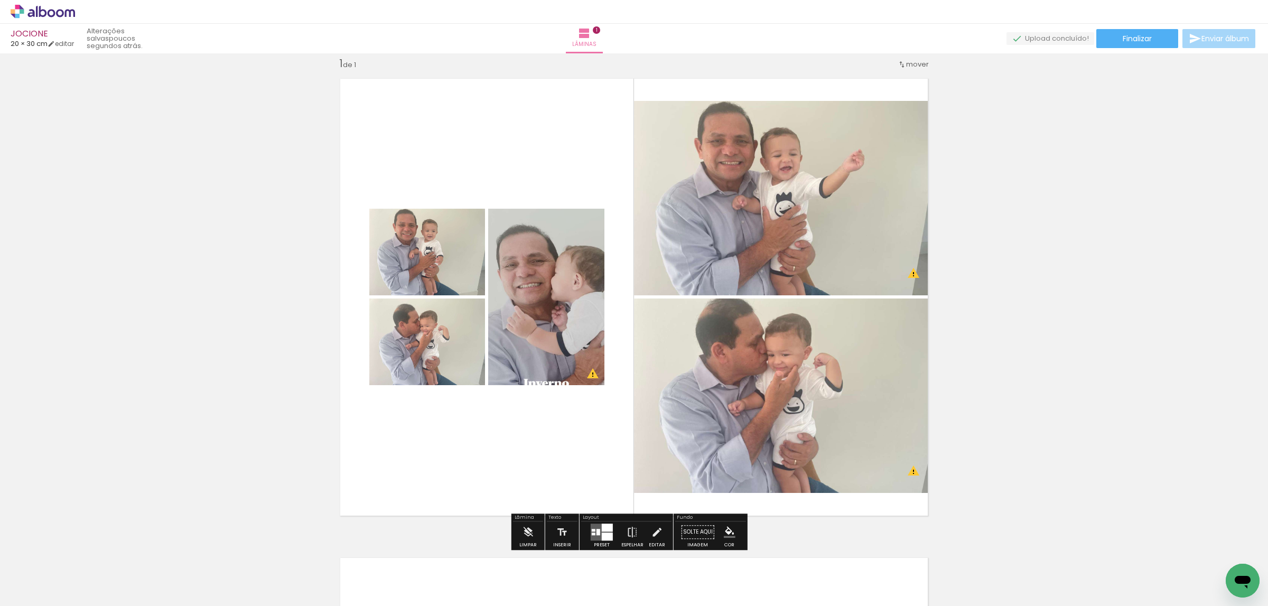
click at [604, 527] on div at bounding box center [607, 528] width 11 height 8
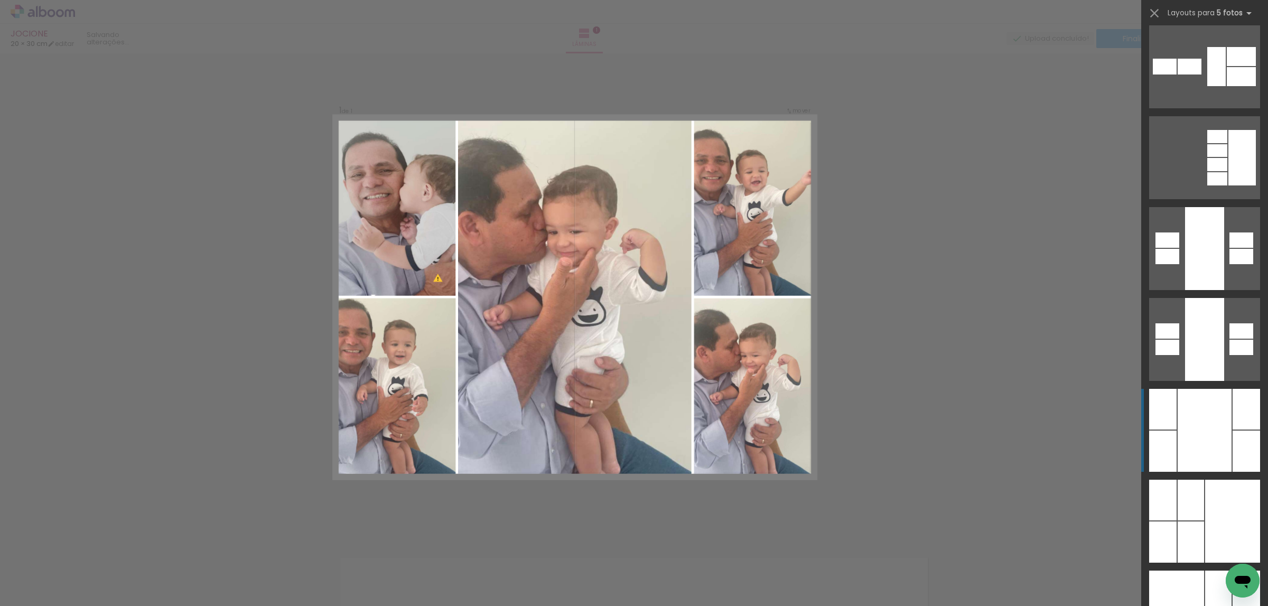
scroll to position [396, 0]
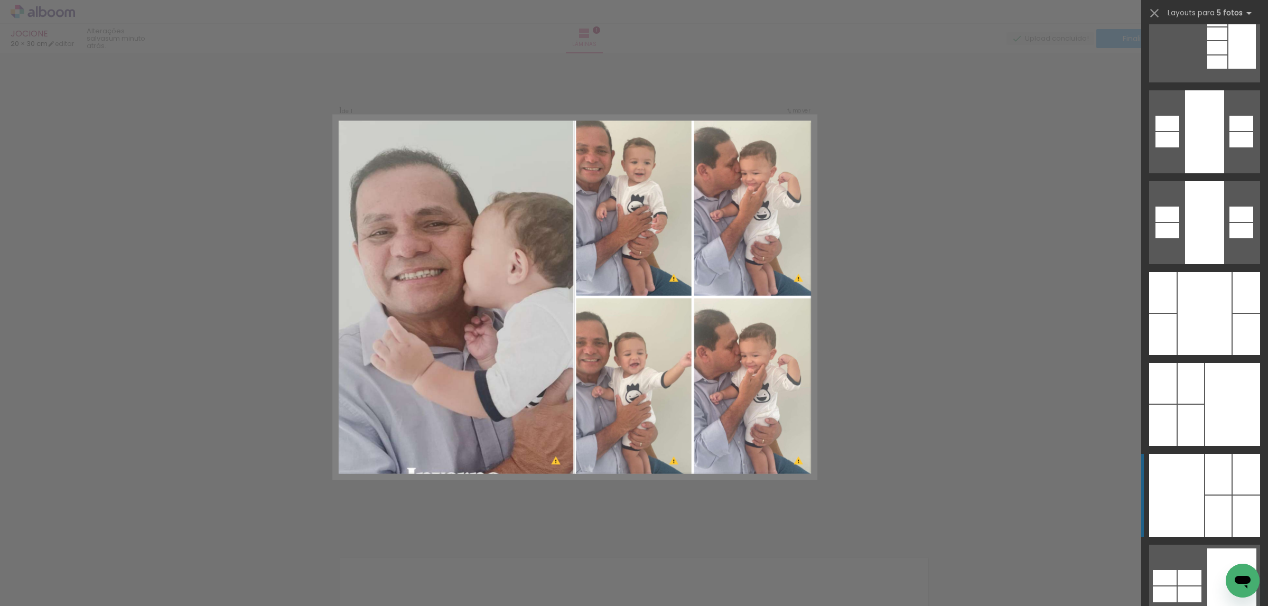
click at [1194, 482] on div at bounding box center [1176, 495] width 55 height 83
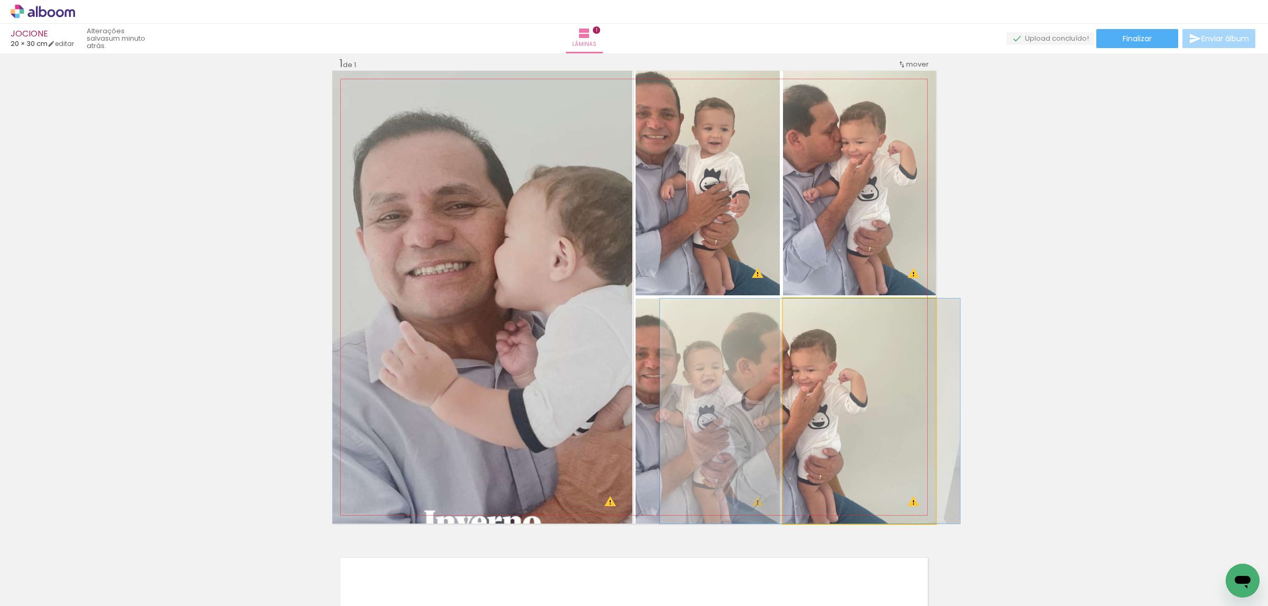
drag, startPoint x: 859, startPoint y: 400, endPoint x: 836, endPoint y: 444, distance: 49.6
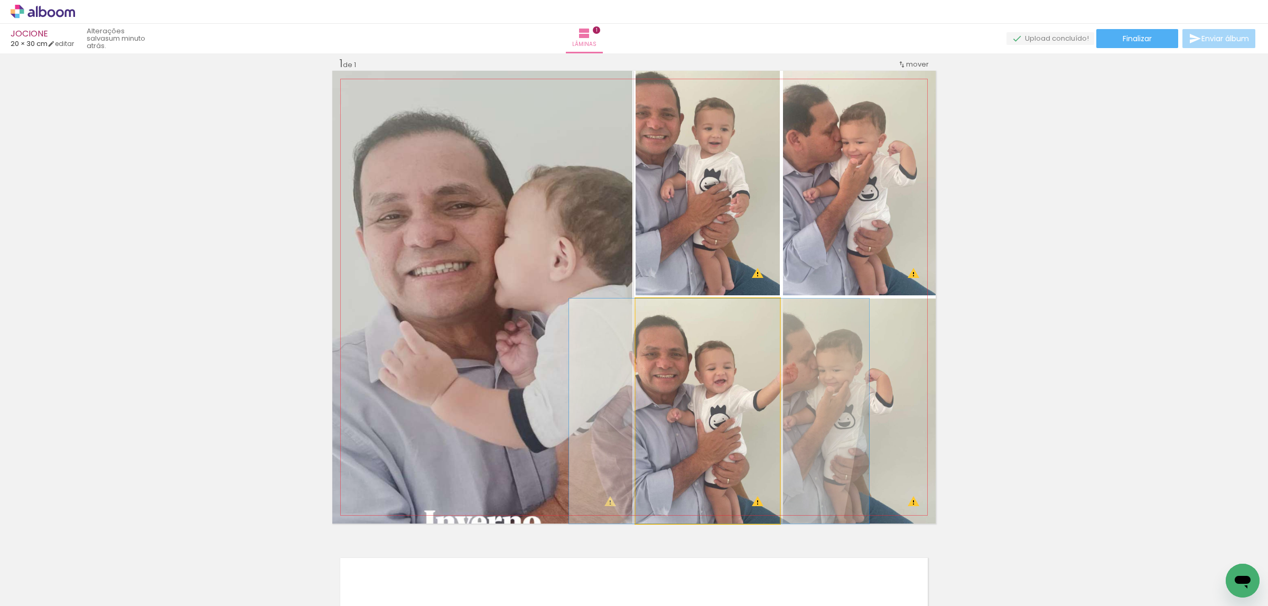
drag, startPoint x: 696, startPoint y: 472, endPoint x: 704, endPoint y: 472, distance: 8.5
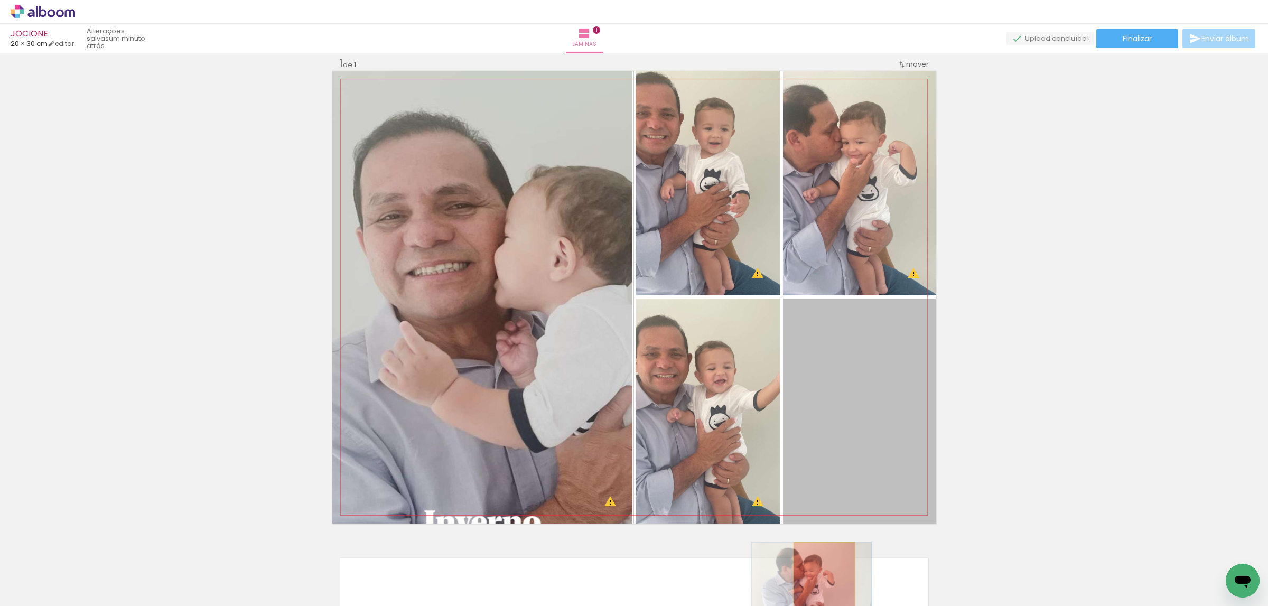
drag, startPoint x: 846, startPoint y: 487, endPoint x: 714, endPoint y: 582, distance: 163.2
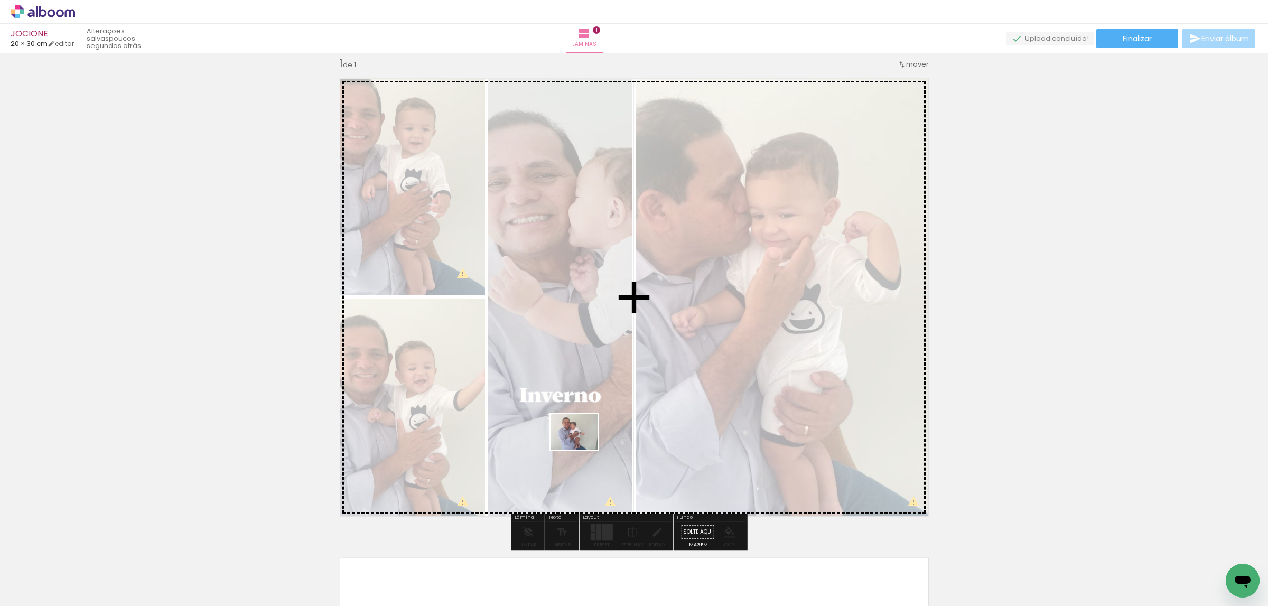
drag, startPoint x: 116, startPoint y: 572, endPoint x: 582, endPoint y: 445, distance: 483.0
click at [582, 445] on quentale-workspace at bounding box center [634, 303] width 1268 height 606
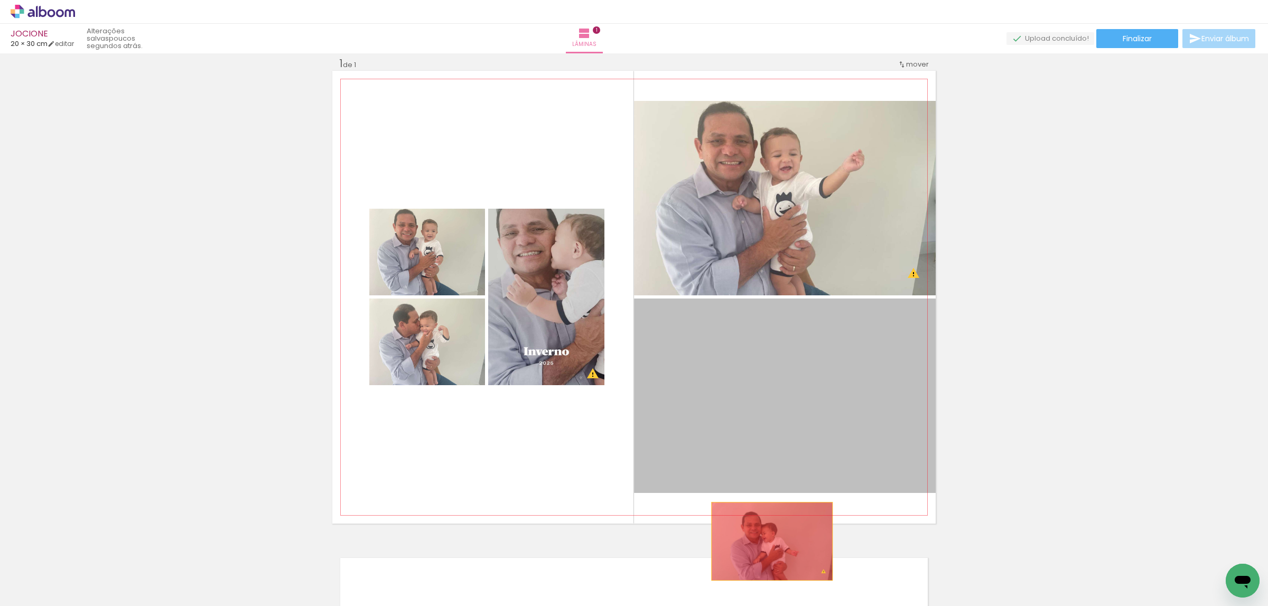
drag, startPoint x: 744, startPoint y: 411, endPoint x: 724, endPoint y: 558, distance: 148.2
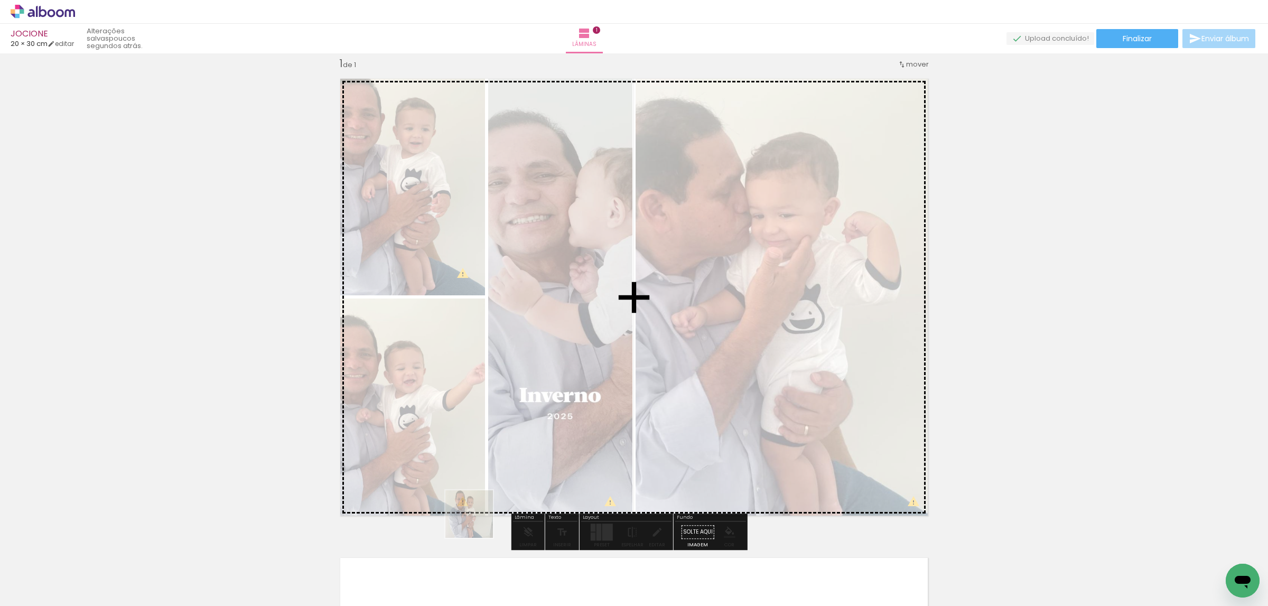
drag, startPoint x: 346, startPoint y: 581, endPoint x: 543, endPoint y: 491, distance: 216.4
click at [543, 491] on quentale-workspace at bounding box center [634, 303] width 1268 height 606
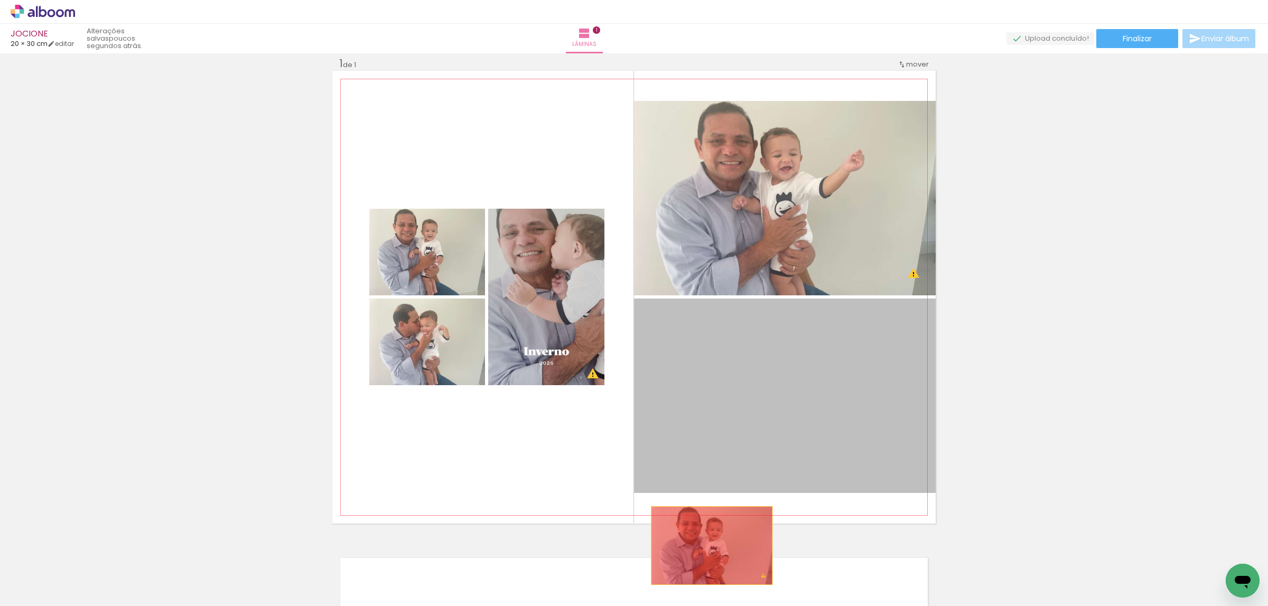
drag, startPoint x: 729, startPoint y: 403, endPoint x: 702, endPoint y: 566, distance: 166.0
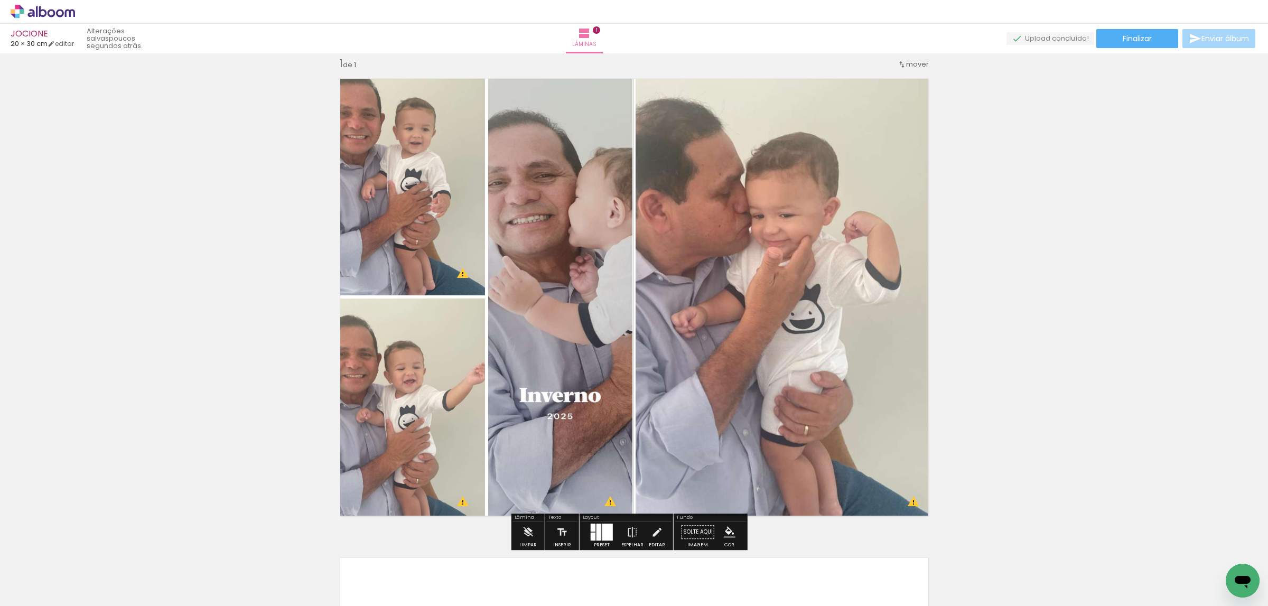
click at [51, 588] on span "Adicionar Fotos" at bounding box center [38, 592] width 32 height 12
click at [0, 0] on input "file" at bounding box center [0, 0] width 0 height 0
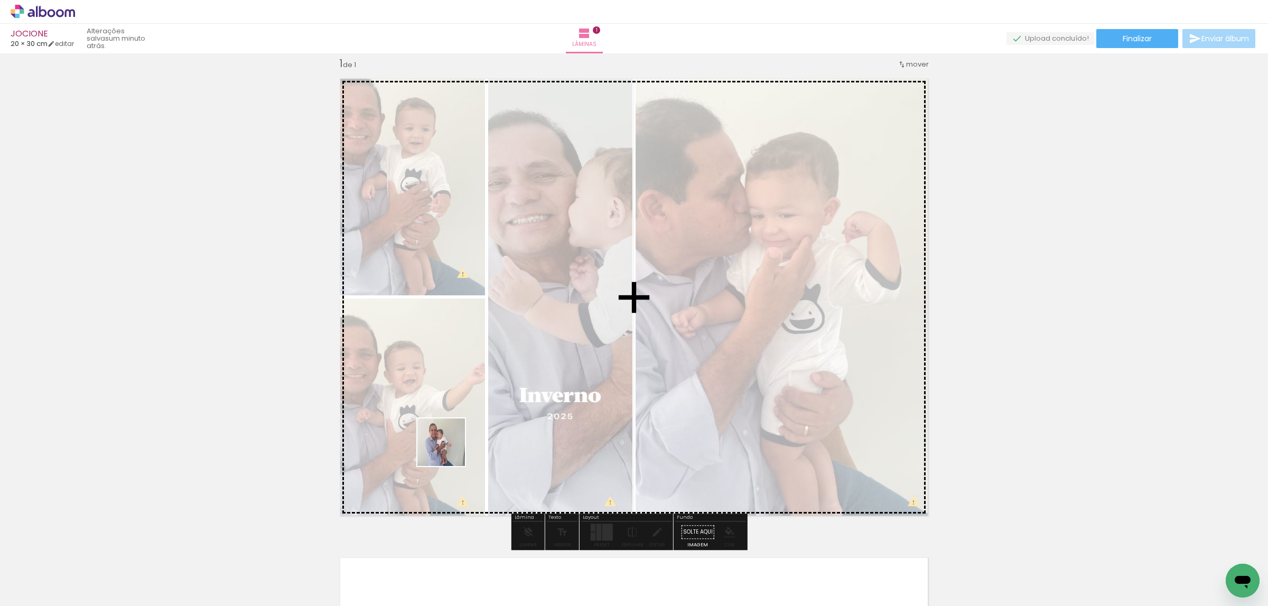
drag, startPoint x: 116, startPoint y: 583, endPoint x: 571, endPoint y: 413, distance: 485.4
click at [571, 413] on quentale-workspace at bounding box center [634, 303] width 1268 height 606
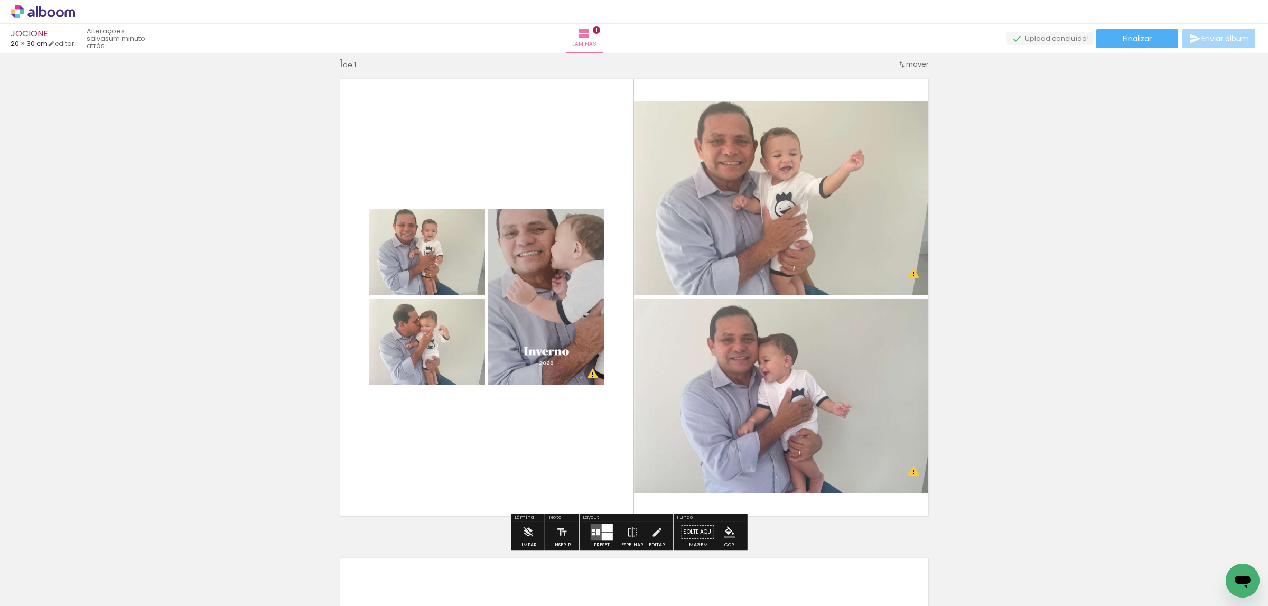
click at [602, 529] on div at bounding box center [607, 528] width 11 height 8
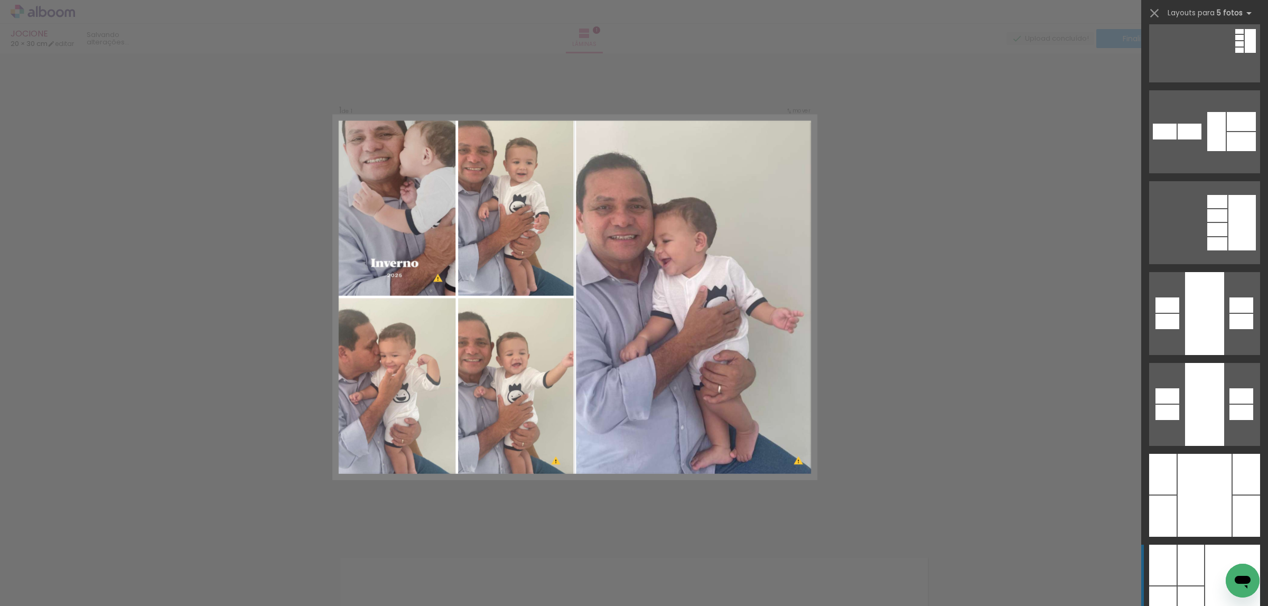
scroll to position [317, 0]
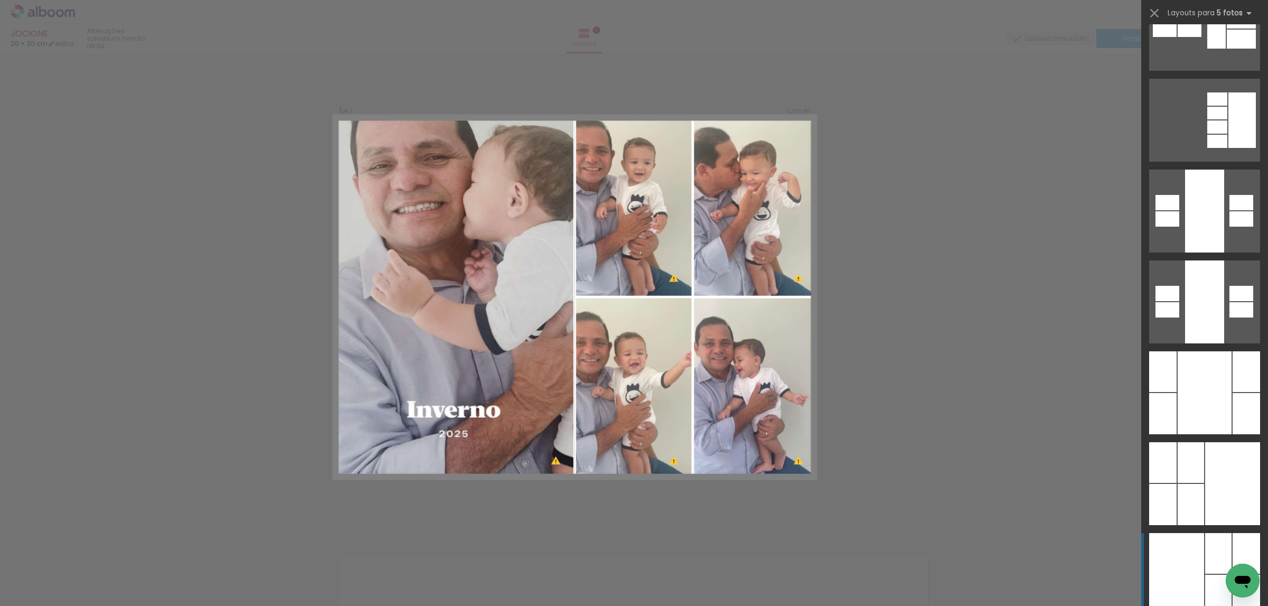
click at [1177, 558] on div at bounding box center [1176, 574] width 55 height 83
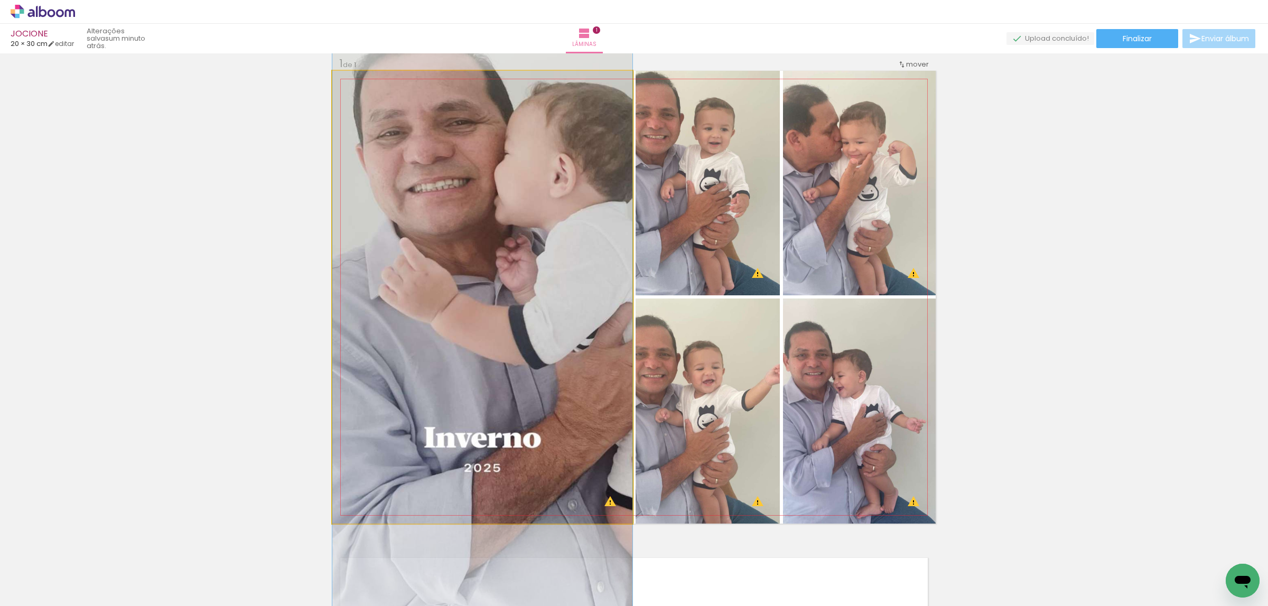
click at [514, 256] on quentale-photo at bounding box center [482, 297] width 300 height 453
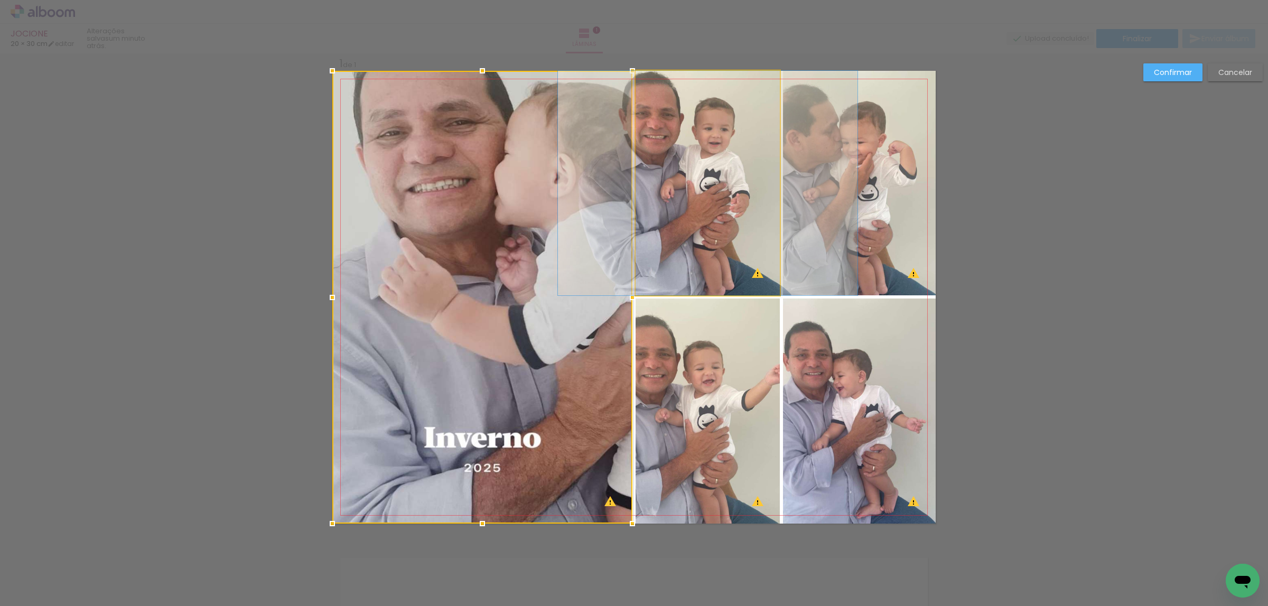
click at [737, 208] on quentale-photo at bounding box center [708, 183] width 144 height 225
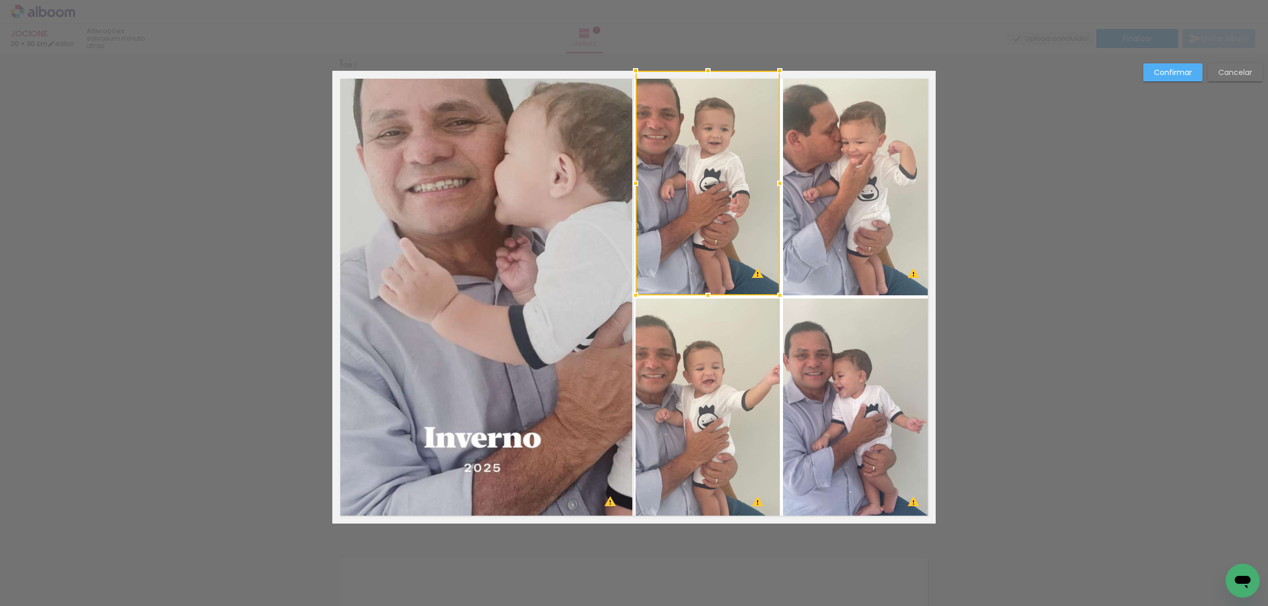
click at [833, 316] on quentale-photo at bounding box center [859, 411] width 153 height 225
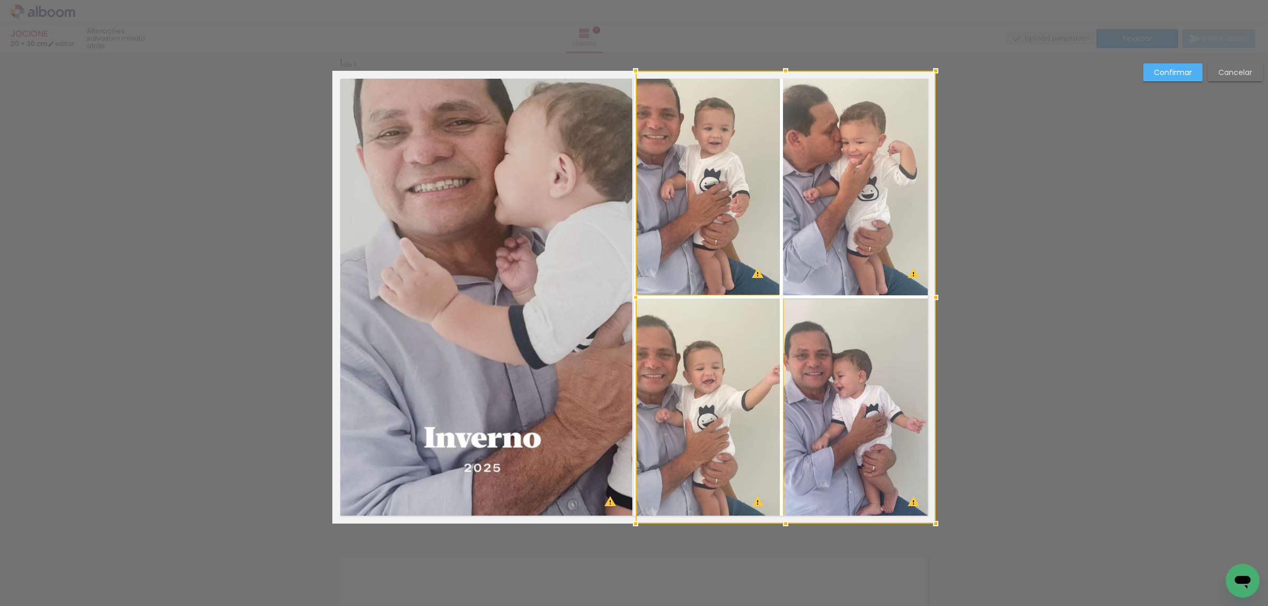
click at [860, 235] on div at bounding box center [786, 297] width 300 height 453
click at [765, 327] on div at bounding box center [786, 297] width 300 height 453
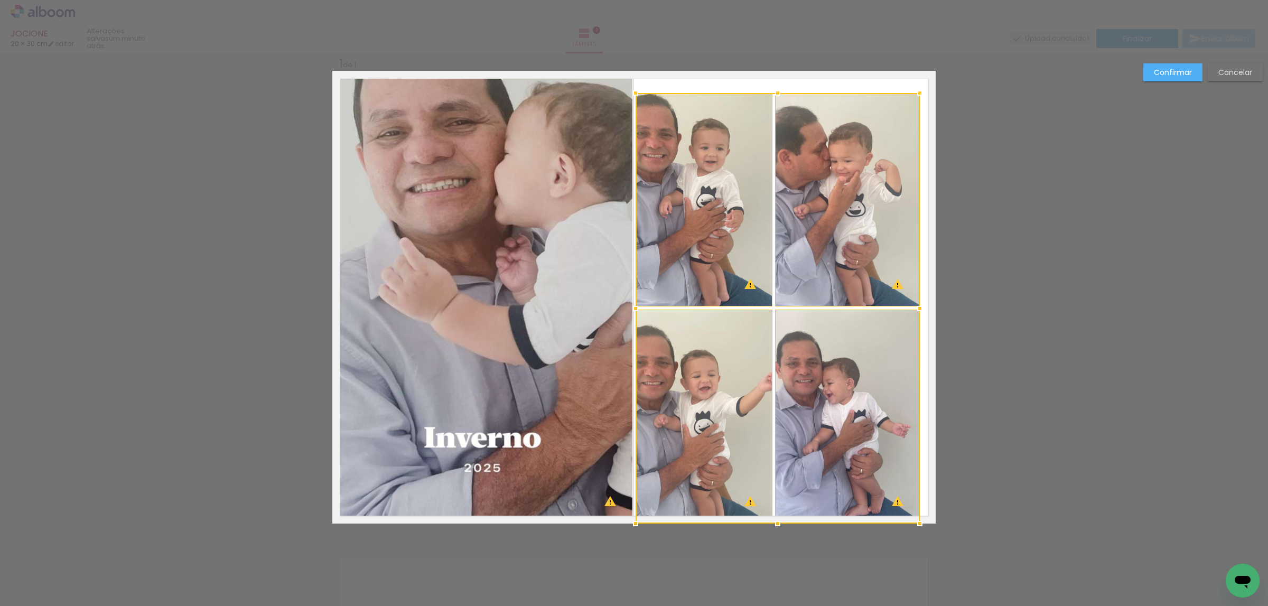
drag, startPoint x: 929, startPoint y: 67, endPoint x: 915, endPoint y: 89, distance: 26.4
click at [915, 89] on div at bounding box center [919, 92] width 21 height 21
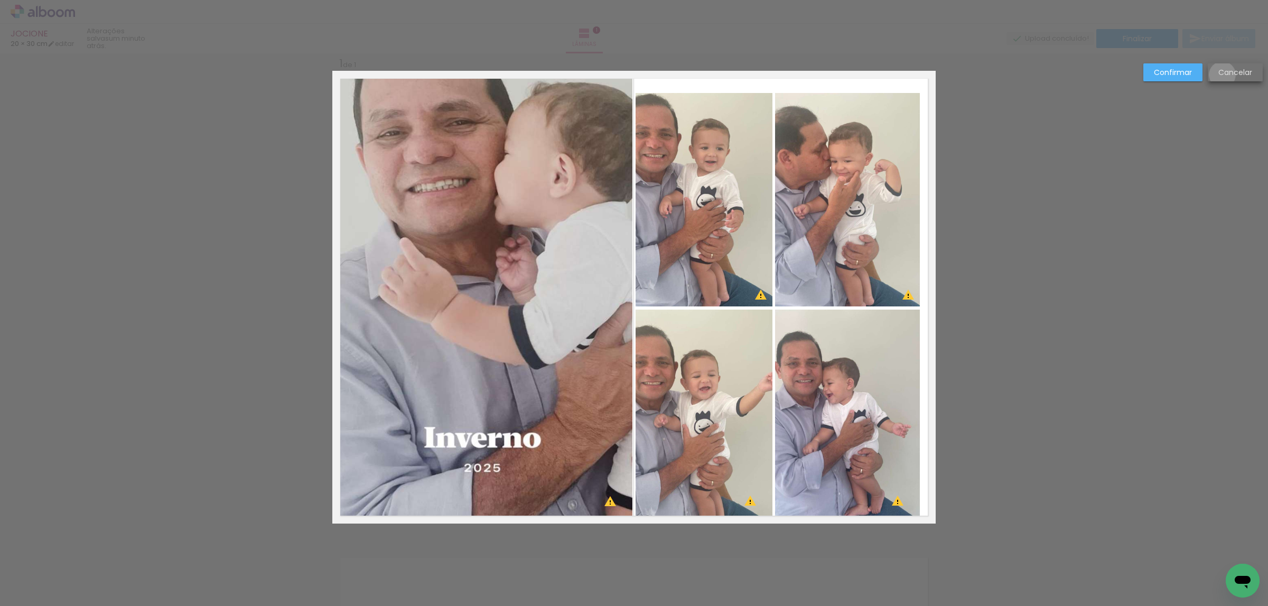
drag, startPoint x: 1222, startPoint y: 75, endPoint x: 1068, endPoint y: 107, distance: 157.1
click at [0, 0] on slot "Cancelar" at bounding box center [0, 0] width 0 height 0
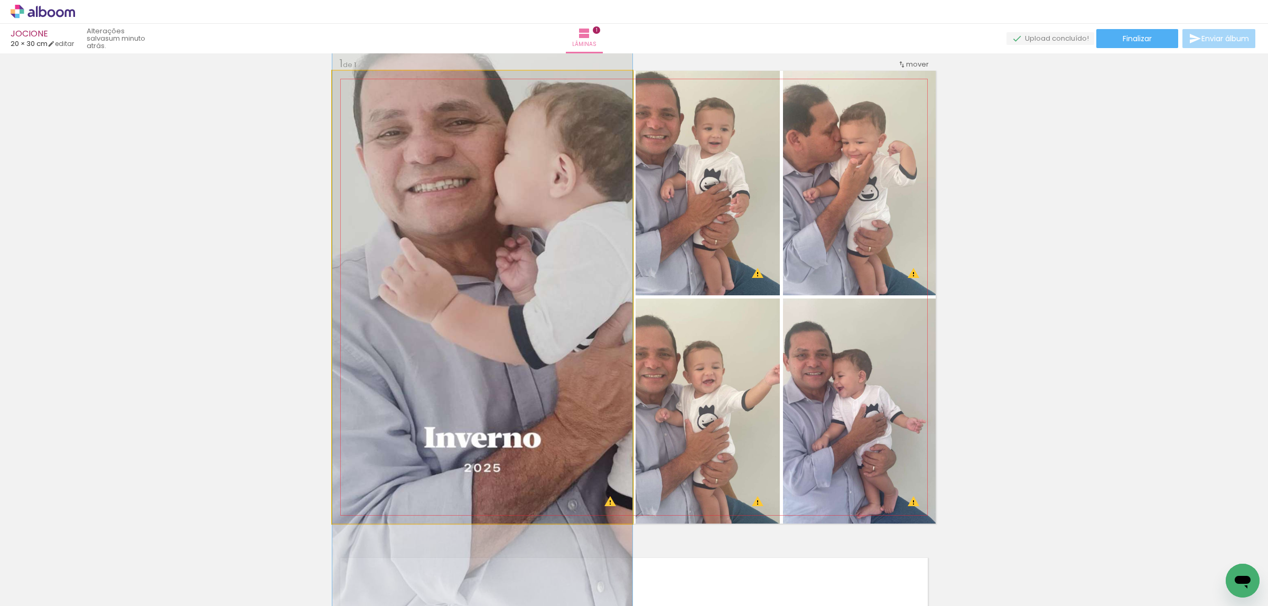
click at [570, 192] on quentale-photo at bounding box center [482, 297] width 300 height 453
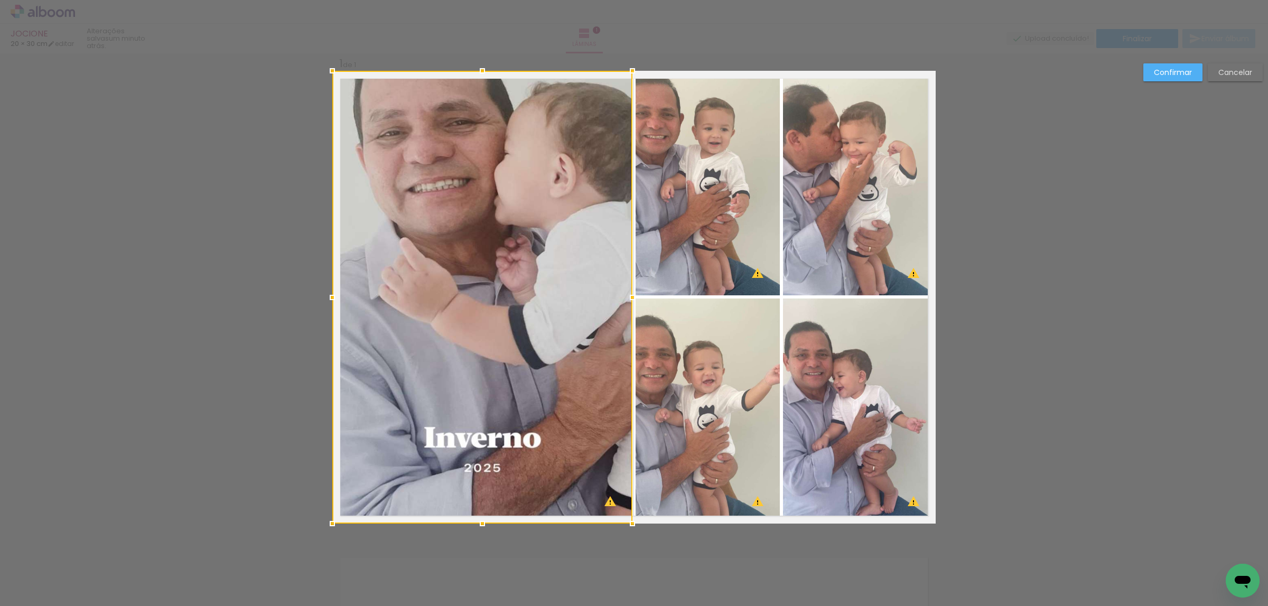
drag, startPoint x: 681, startPoint y: 182, endPoint x: 691, endPoint y: 182, distance: 10.6
click at [682, 182] on quentale-photo at bounding box center [708, 183] width 144 height 225
drag, startPoint x: 826, startPoint y: 185, endPoint x: 834, endPoint y: 201, distance: 18.0
click at [826, 185] on quentale-photo at bounding box center [859, 183] width 153 height 225
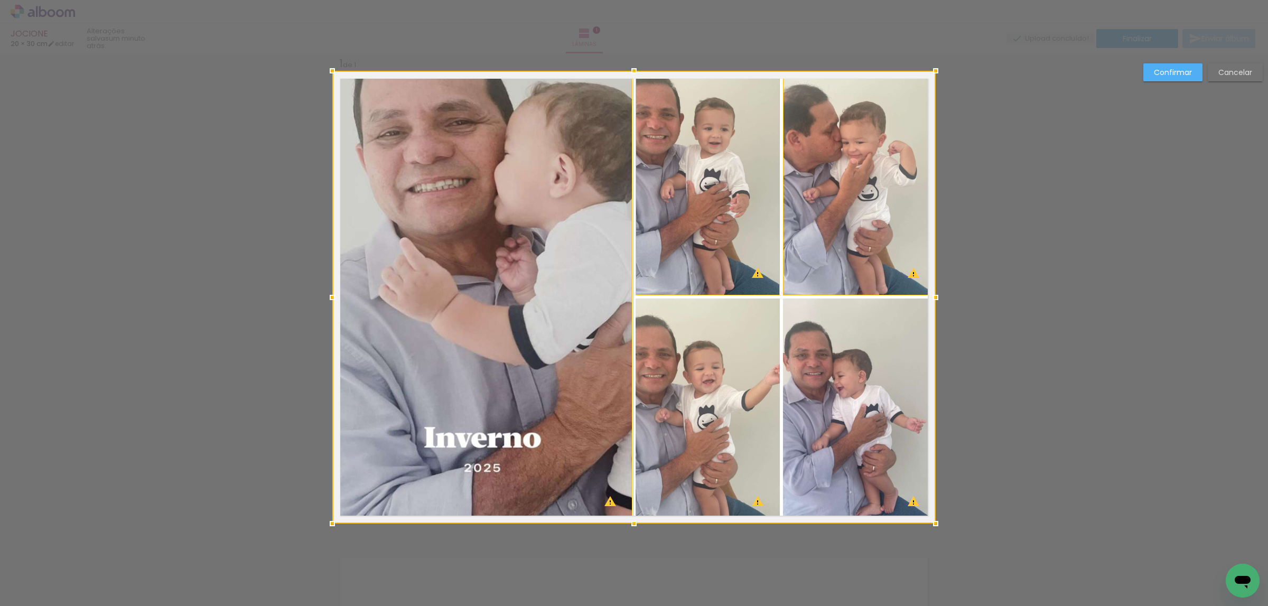
drag, startPoint x: 861, startPoint y: 364, endPoint x: 853, endPoint y: 365, distance: 7.5
click at [860, 364] on div at bounding box center [633, 297] width 603 height 453
click at [729, 377] on div at bounding box center [633, 297] width 603 height 453
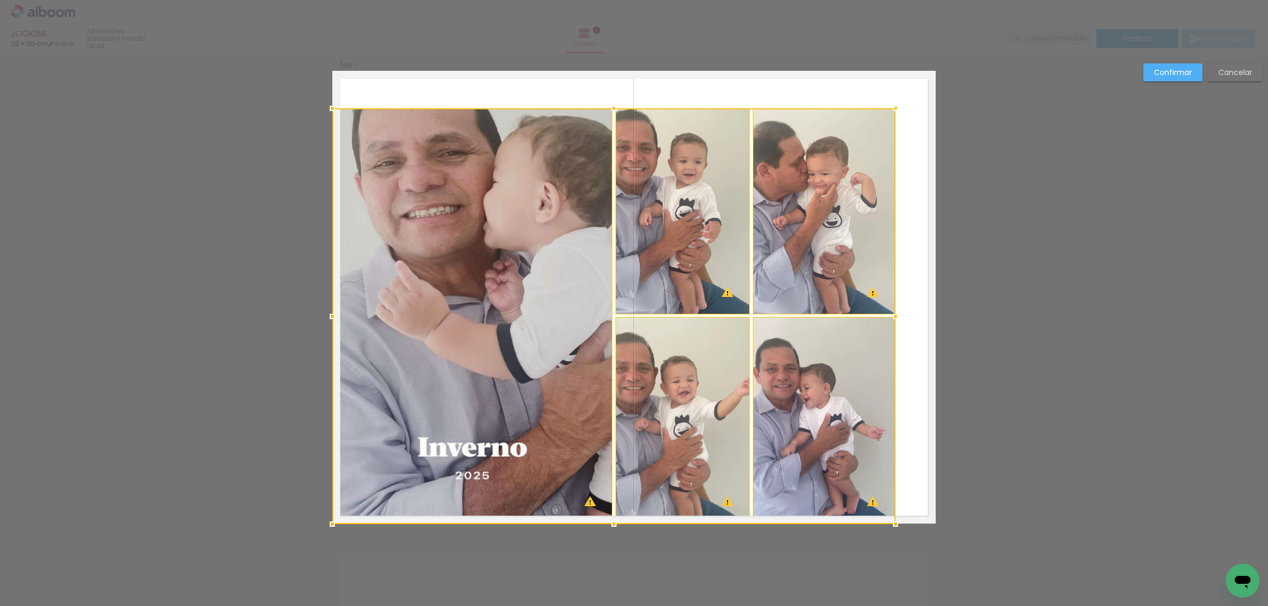
drag, startPoint x: 929, startPoint y: 72, endPoint x: 889, endPoint y: 109, distance: 54.6
click at [889, 109] on div at bounding box center [895, 108] width 21 height 21
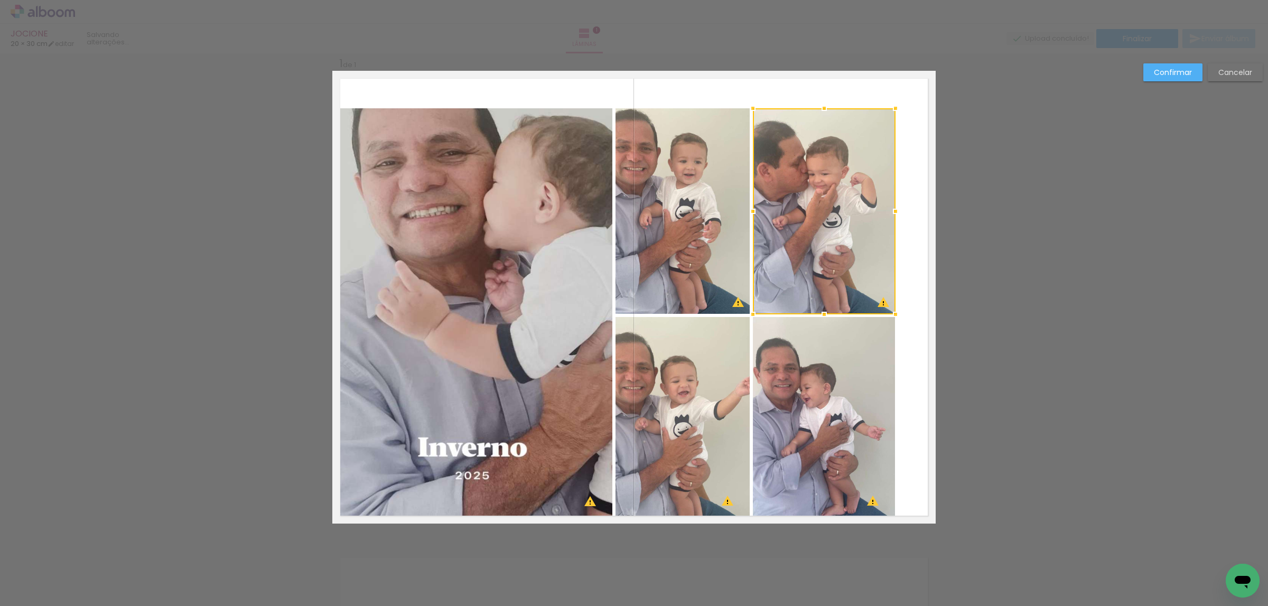
click at [867, 145] on div at bounding box center [824, 211] width 143 height 206
drag, startPoint x: 693, startPoint y: 209, endPoint x: 701, endPoint y: 215, distance: 9.5
click at [693, 208] on quentale-photo at bounding box center [683, 211] width 135 height 206
click at [816, 352] on quentale-photo at bounding box center [824, 420] width 143 height 206
click at [649, 392] on div at bounding box center [756, 315] width 280 height 415
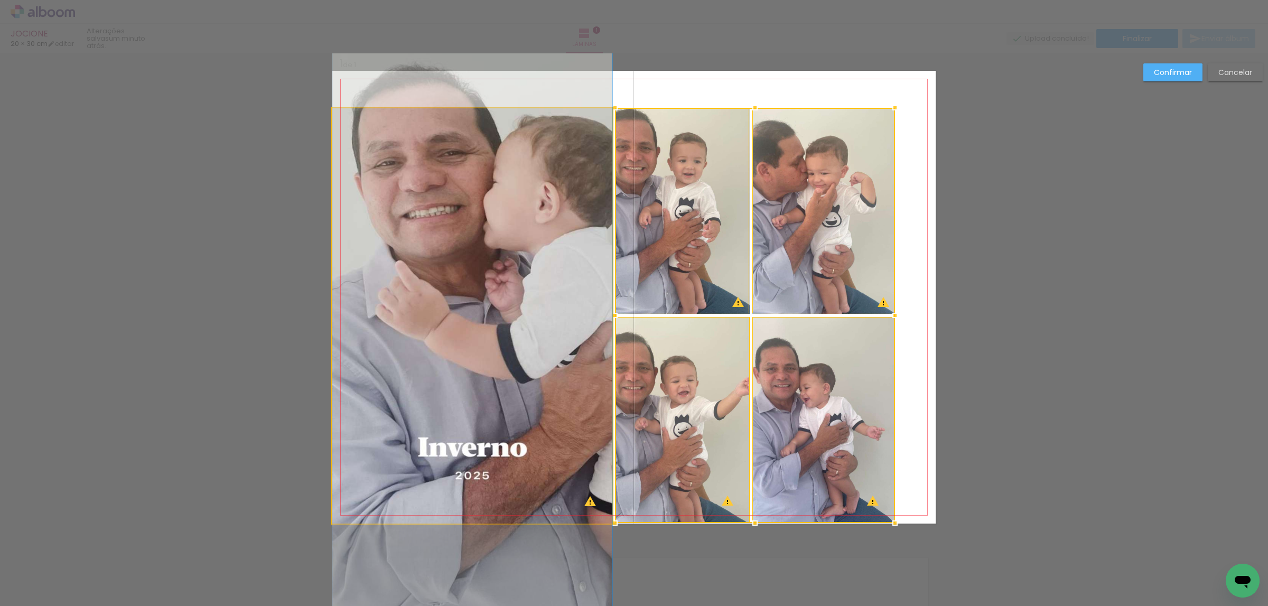
click at [574, 367] on quentale-photo at bounding box center [472, 315] width 280 height 415
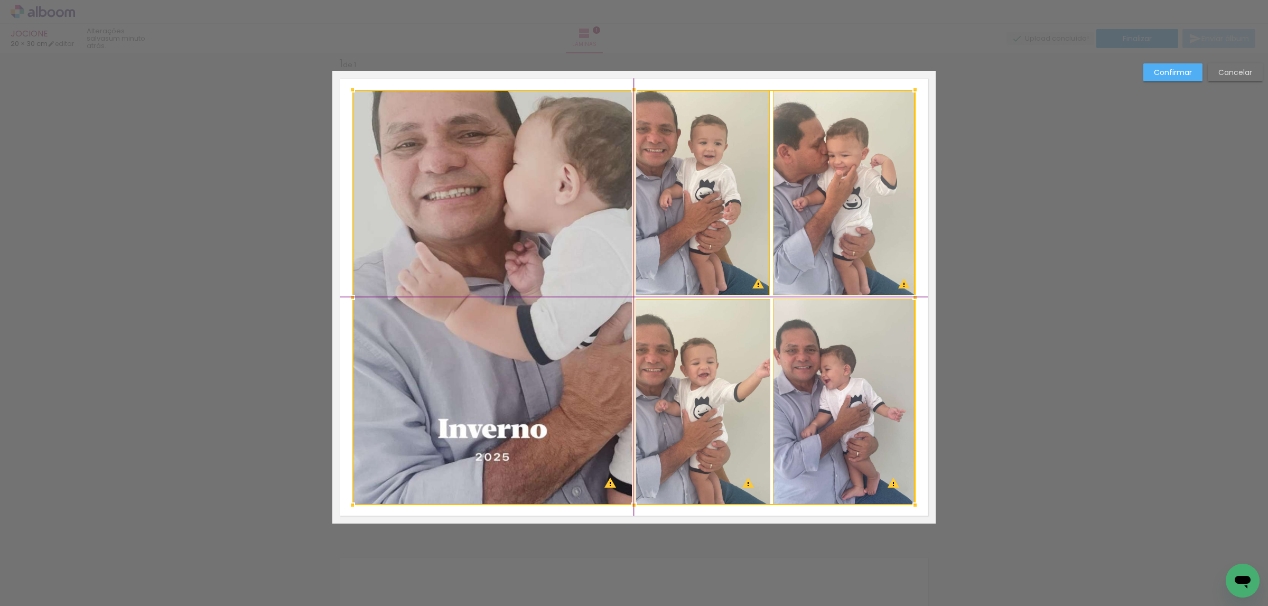
drag, startPoint x: 595, startPoint y: 319, endPoint x: 606, endPoint y: 311, distance: 13.9
click at [606, 311] on div at bounding box center [633, 297] width 563 height 415
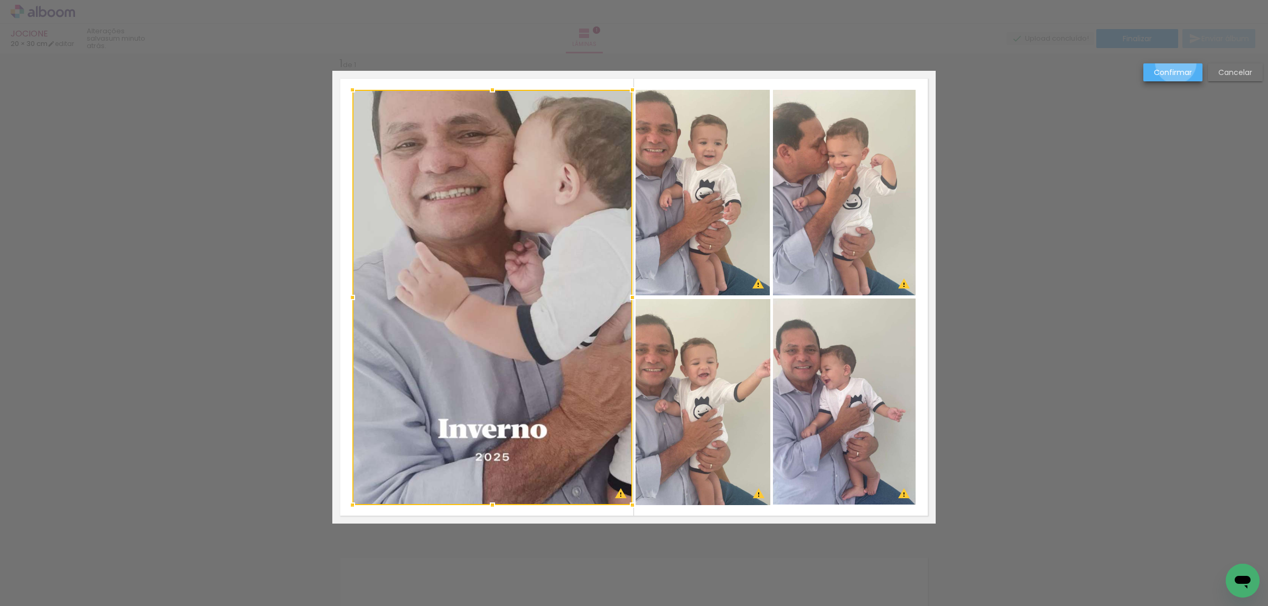
click at [1175, 63] on paper-button "Confirmar" at bounding box center [1172, 72] width 59 height 18
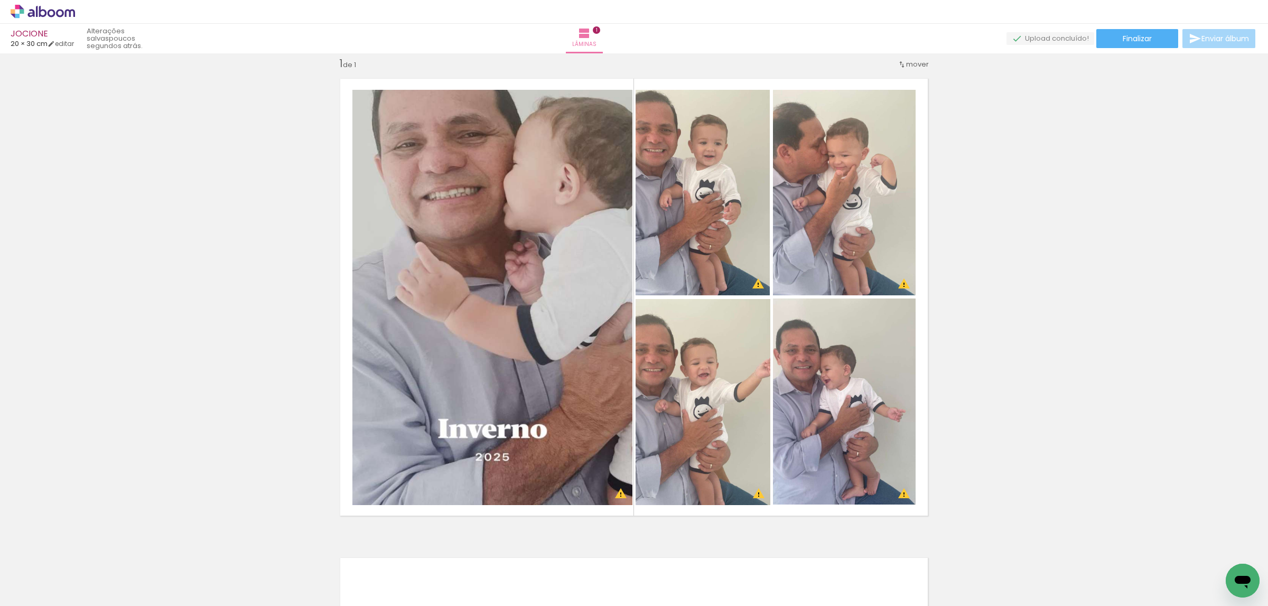
click at [79, 589] on quentale-thumb at bounding box center [105, 570] width 59 height 61
click at [48, 589] on span "Adicionar Fotos" at bounding box center [38, 592] width 32 height 12
click at [0, 0] on input "file" at bounding box center [0, 0] width 0 height 0
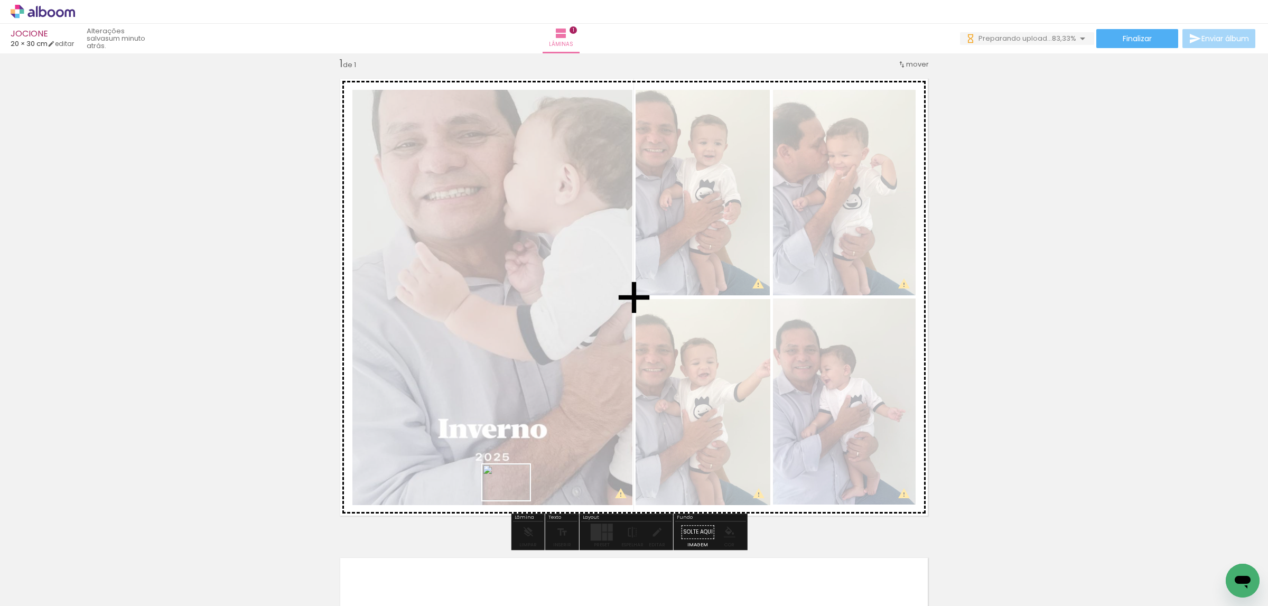
drag, startPoint x: 416, startPoint y: 582, endPoint x: 663, endPoint y: 377, distance: 320.8
click at [660, 378] on quentale-workspace at bounding box center [634, 303] width 1268 height 606
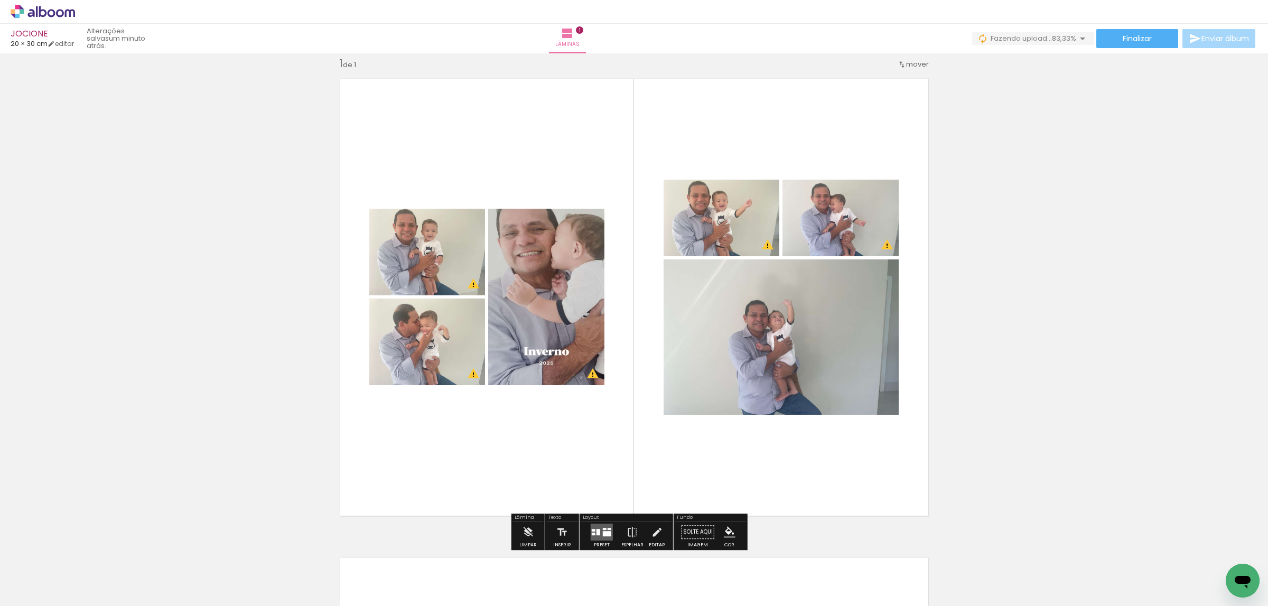
drag, startPoint x: 598, startPoint y: 528, endPoint x: 947, endPoint y: 328, distance: 401.9
click at [599, 528] on quentale-layouter at bounding box center [602, 532] width 22 height 17
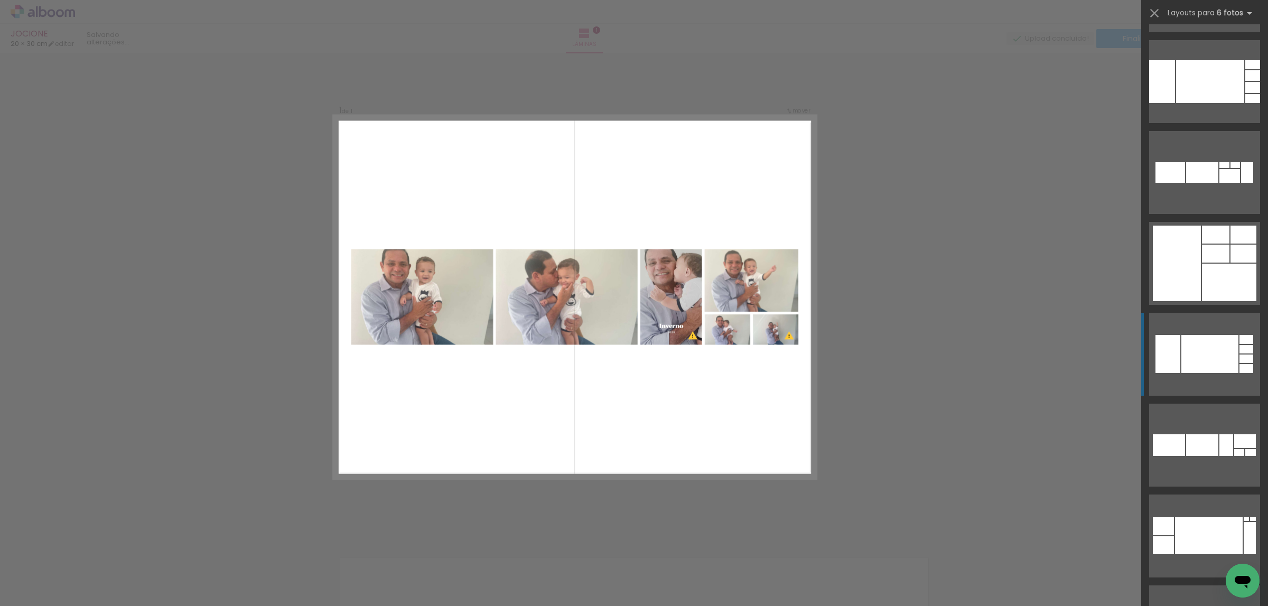
scroll to position [4359, 0]
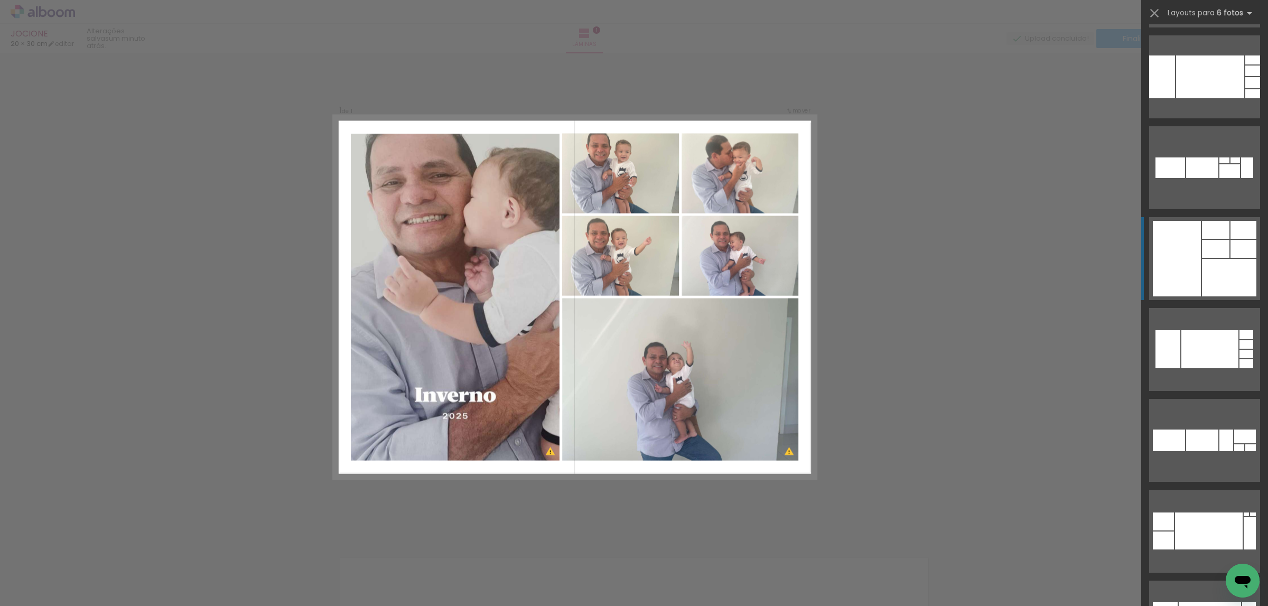
click at [1202, 268] on div at bounding box center [1229, 278] width 54 height 38
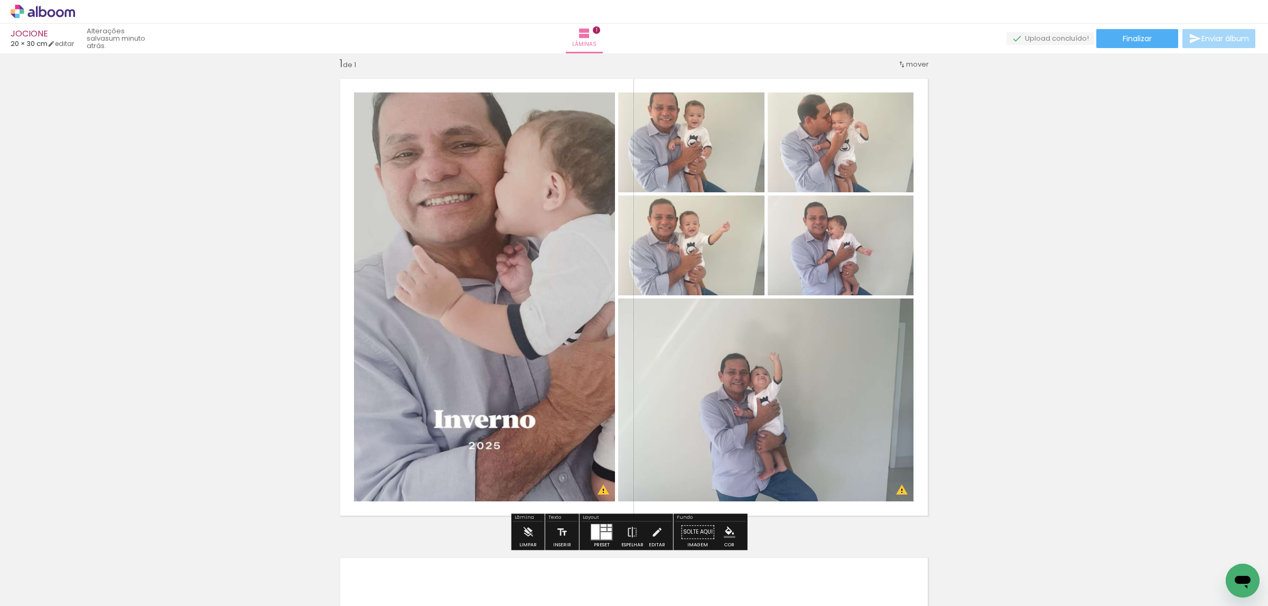
click at [575, 281] on quentale-photo at bounding box center [484, 296] width 261 height 409
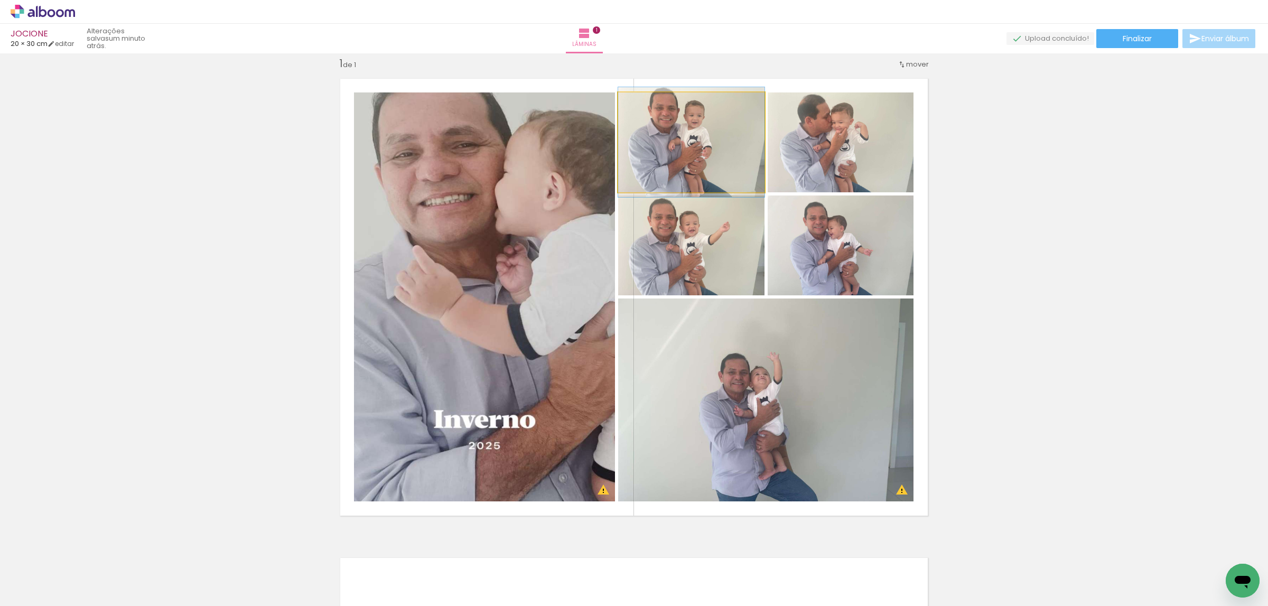
click at [714, 150] on quentale-photo at bounding box center [691, 142] width 146 height 100
drag, startPoint x: 713, startPoint y: 149, endPoint x: 740, endPoint y: 140, distance: 28.4
click at [713, 148] on quentale-photo at bounding box center [691, 142] width 146 height 100
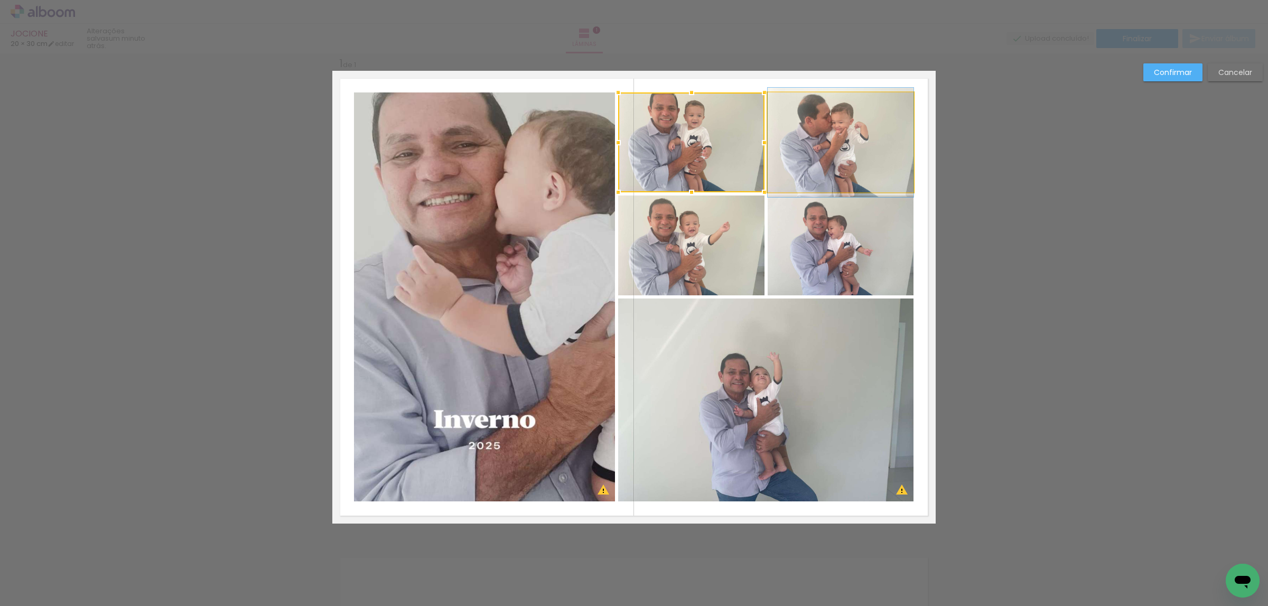
click at [822, 137] on quentale-photo at bounding box center [841, 142] width 146 height 100
click at [827, 194] on quentale-layouter at bounding box center [633, 297] width 603 height 453
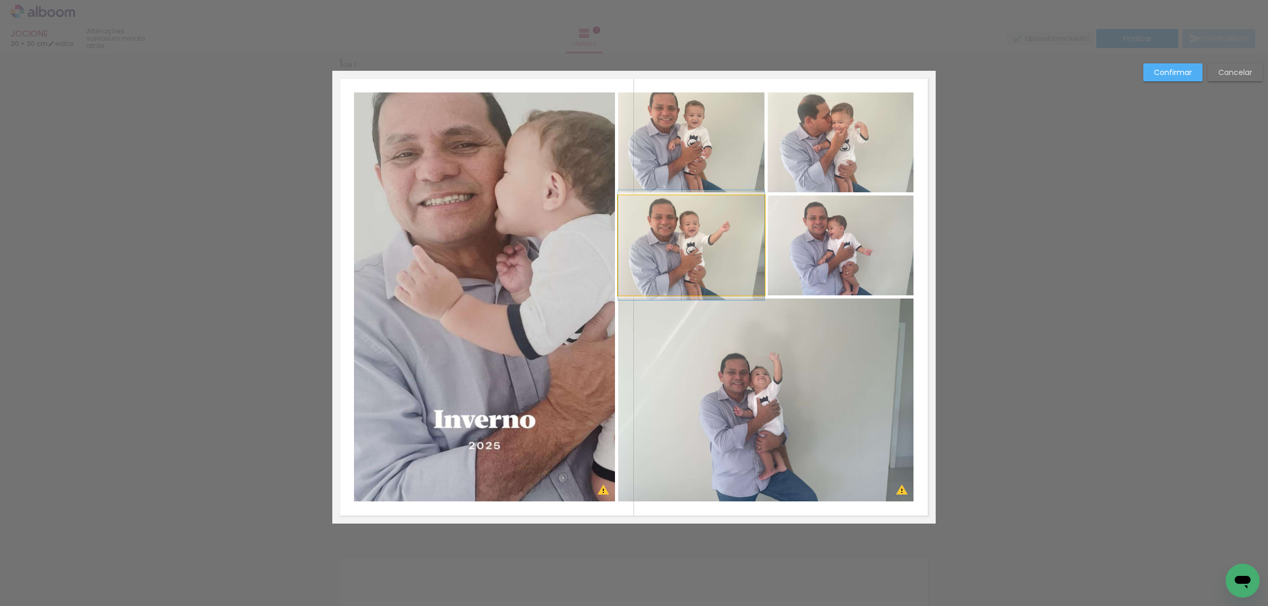
click at [723, 220] on quentale-photo at bounding box center [691, 246] width 146 height 100
click at [803, 230] on quentale-photo at bounding box center [841, 246] width 146 height 100
click at [821, 154] on quentale-photo at bounding box center [841, 142] width 146 height 100
click at [720, 157] on div at bounding box center [765, 193] width 295 height 203
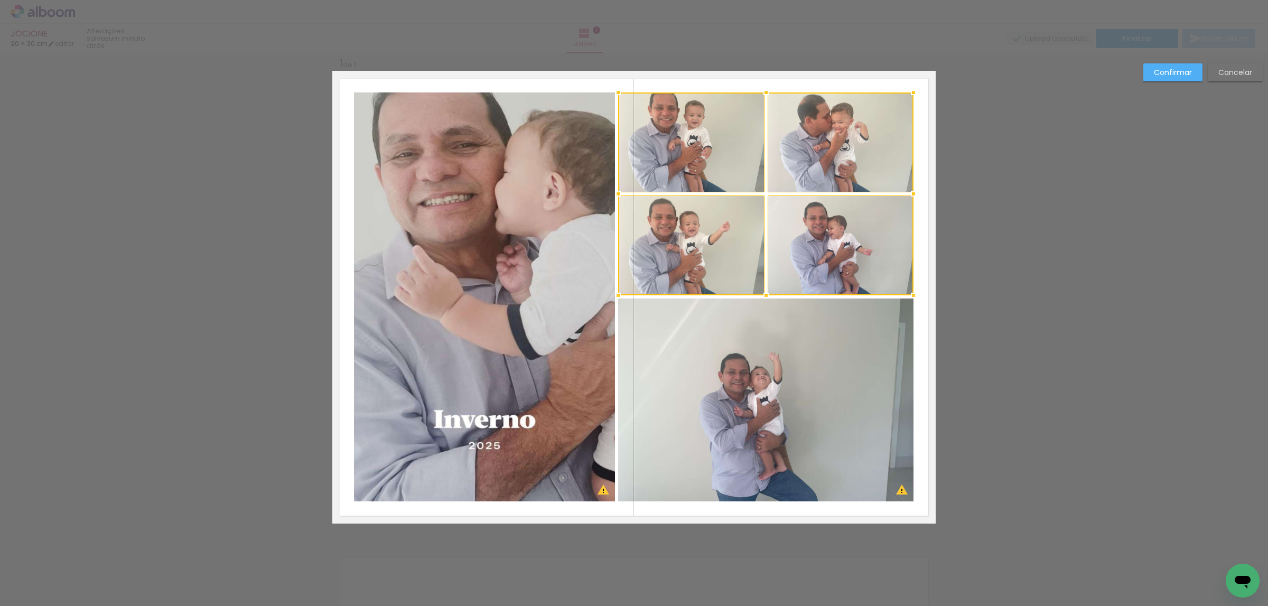
click at [761, 325] on quentale-photo at bounding box center [765, 400] width 295 height 203
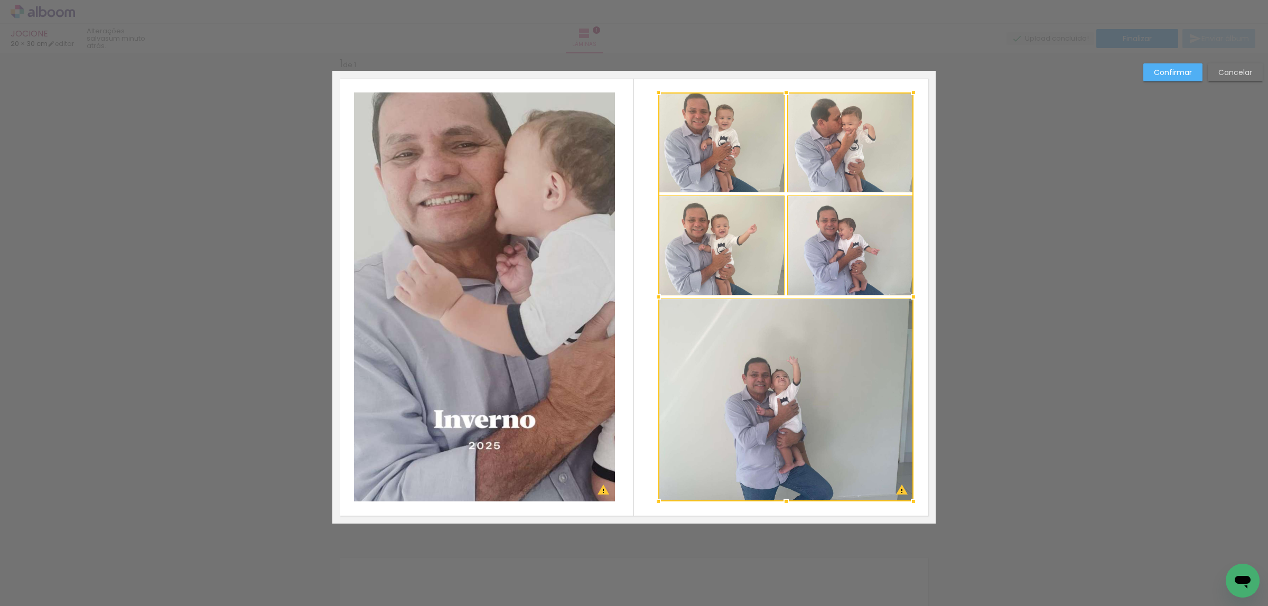
drag, startPoint x: 608, startPoint y: 297, endPoint x: 658, endPoint y: 283, distance: 52.7
click at [658, 284] on div at bounding box center [785, 296] width 255 height 409
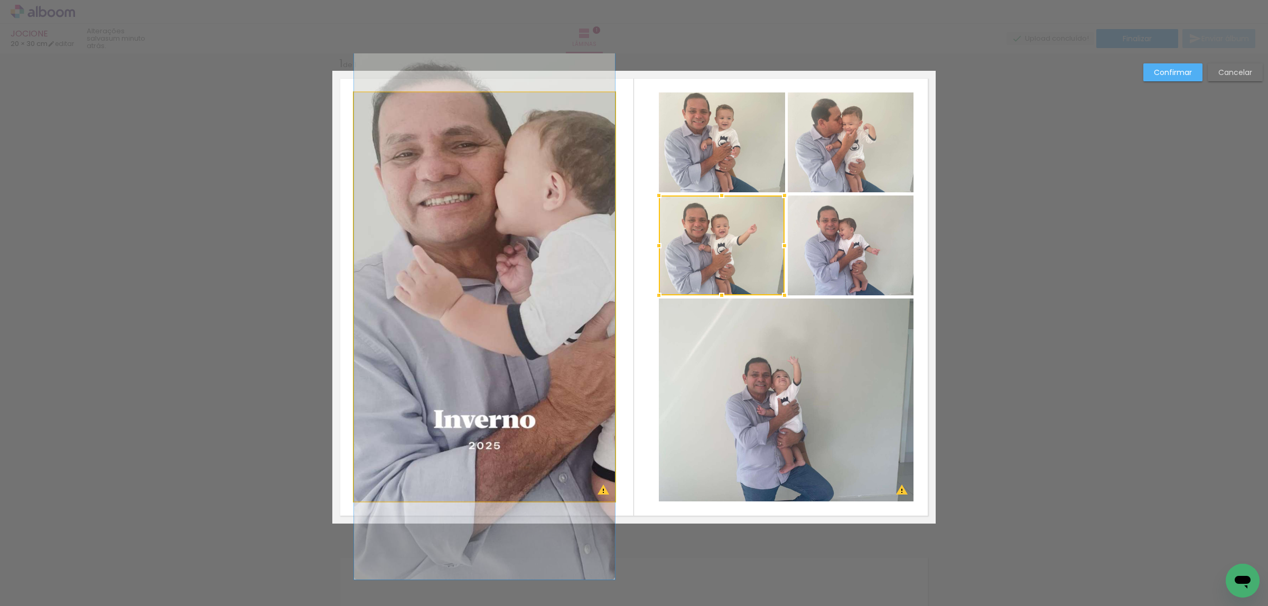
click at [517, 276] on quentale-photo at bounding box center [484, 296] width 261 height 409
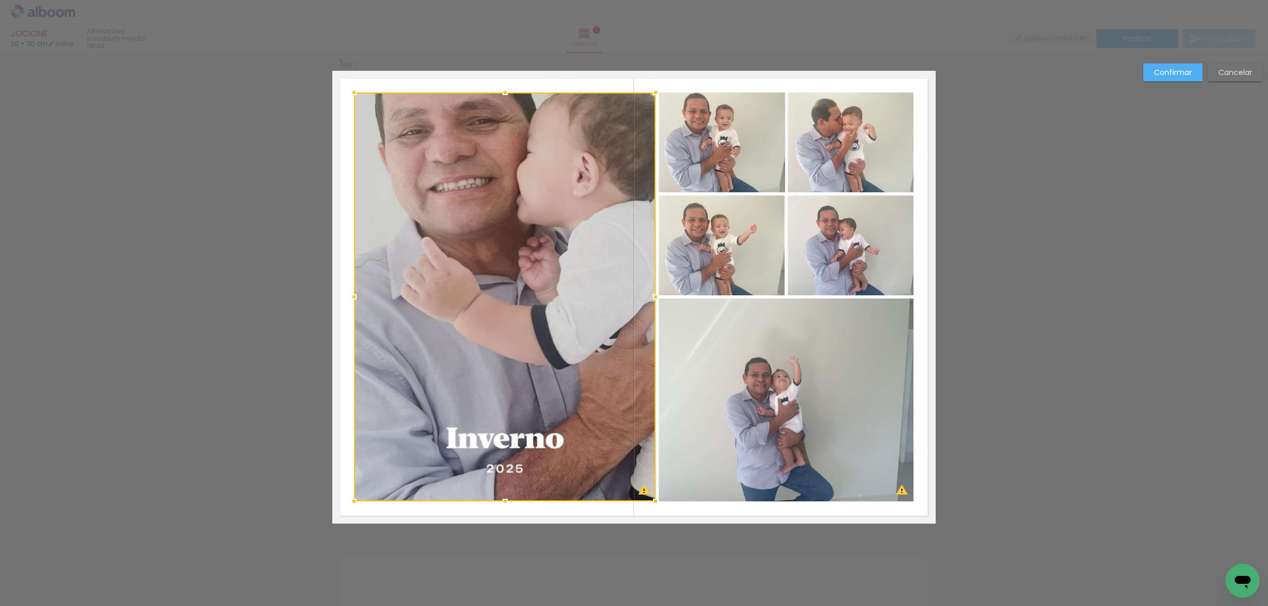
drag, startPoint x: 609, startPoint y: 295, endPoint x: 649, endPoint y: 293, distance: 40.2
click at [649, 293] on div at bounding box center [655, 296] width 21 height 21
click at [588, 275] on div at bounding box center [505, 296] width 302 height 409
click at [1153, 79] on paper-button "Confirmar" at bounding box center [1172, 72] width 59 height 18
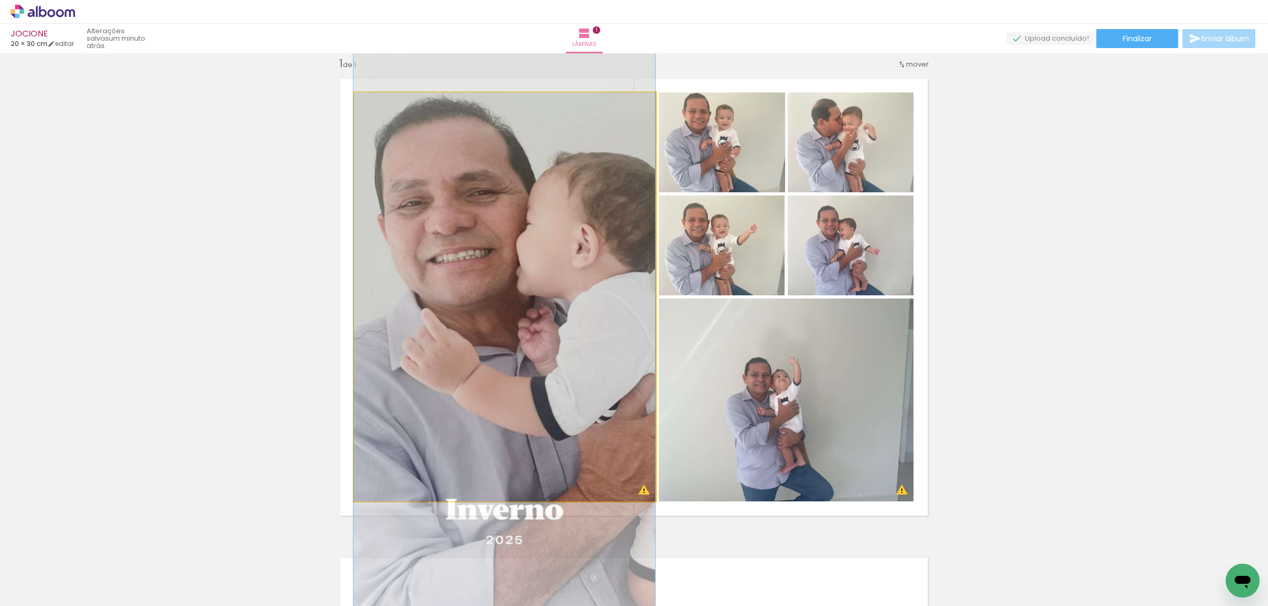
drag, startPoint x: 608, startPoint y: 191, endPoint x: 593, endPoint y: 262, distance: 72.8
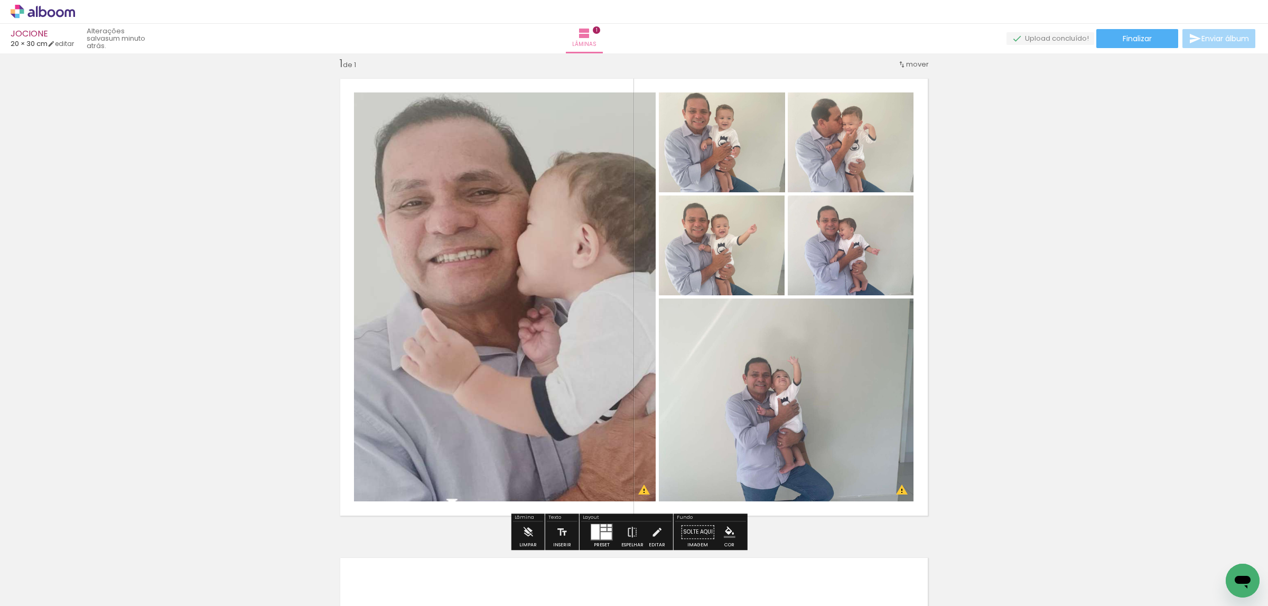
click at [851, 146] on quentale-photo at bounding box center [851, 142] width 126 height 100
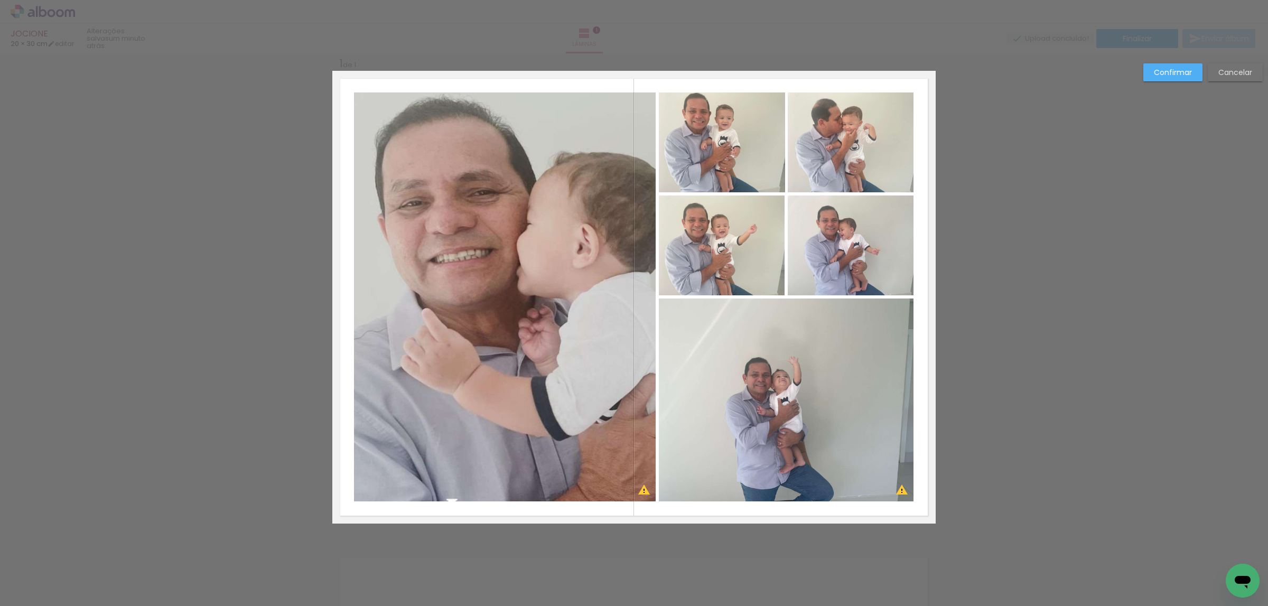
click at [863, 211] on quentale-photo at bounding box center [851, 246] width 126 height 100
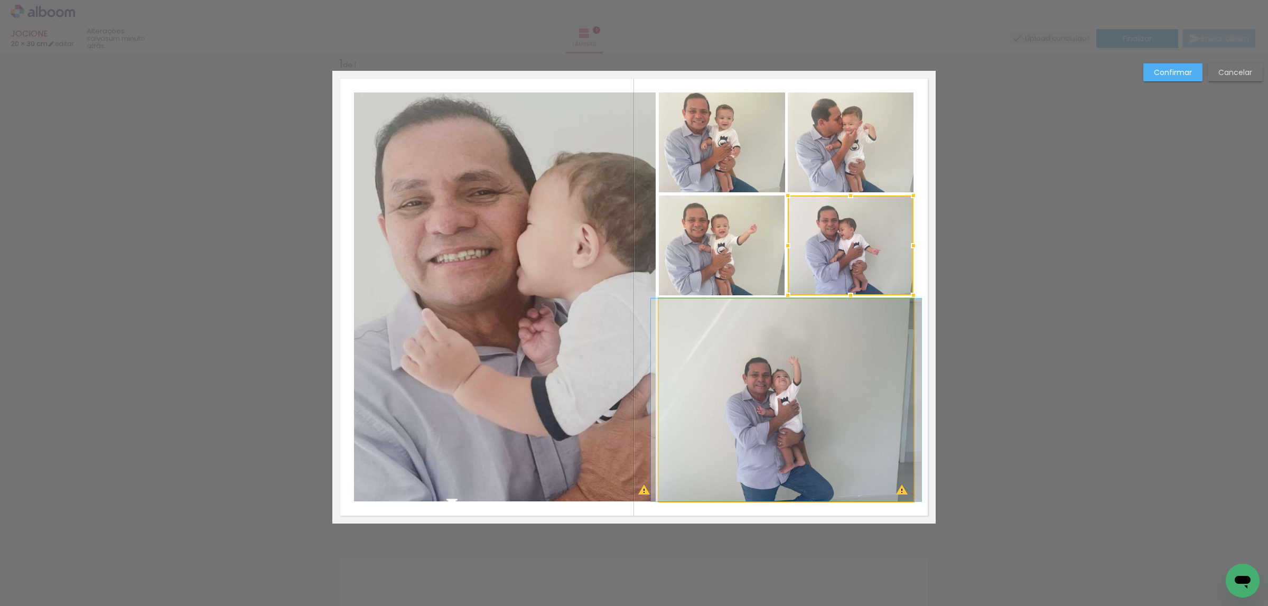
click at [880, 321] on quentale-photo at bounding box center [786, 400] width 255 height 203
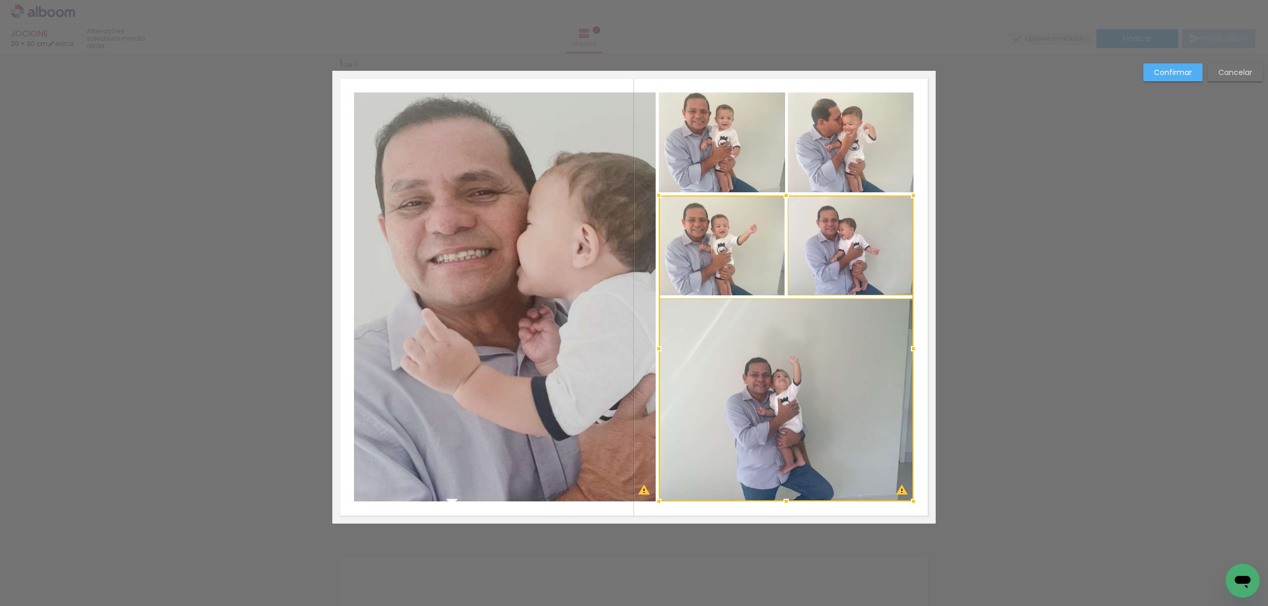
click at [752, 249] on div at bounding box center [786, 349] width 255 height 306
drag, startPoint x: 747, startPoint y: 166, endPoint x: 827, endPoint y: 152, distance: 82.1
click at [747, 165] on quentale-photo at bounding box center [722, 142] width 126 height 100
click at [858, 151] on div at bounding box center [786, 296] width 255 height 409
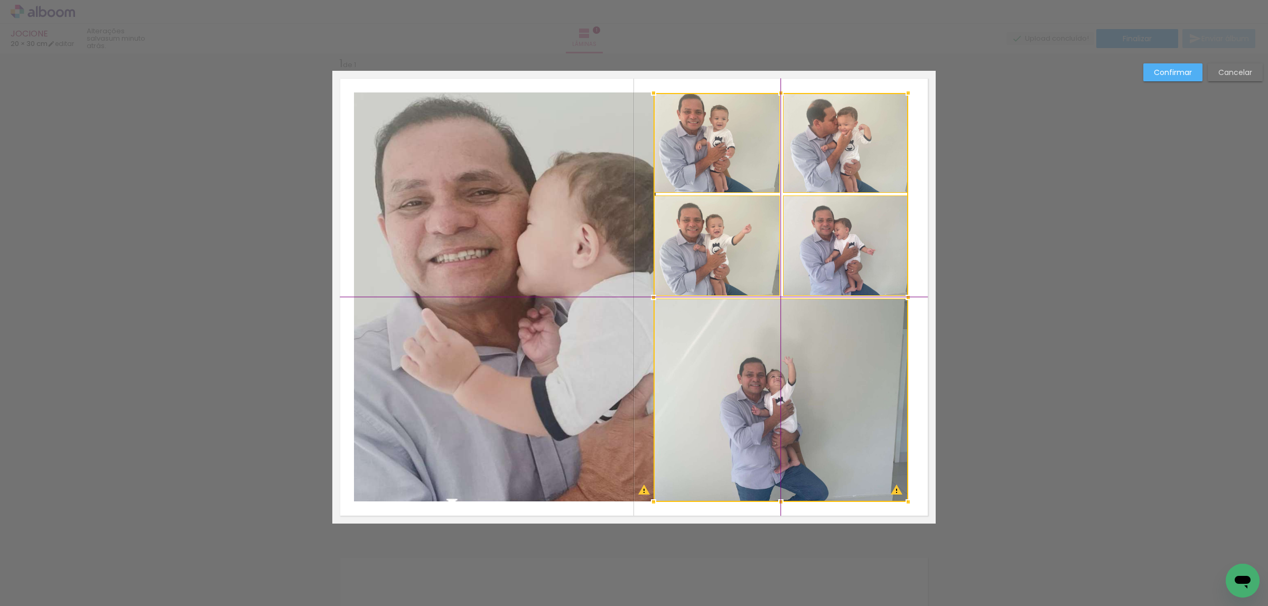
drag, startPoint x: 785, startPoint y: 259, endPoint x: 807, endPoint y: 257, distance: 21.8
click at [804, 251] on div at bounding box center [781, 297] width 255 height 409
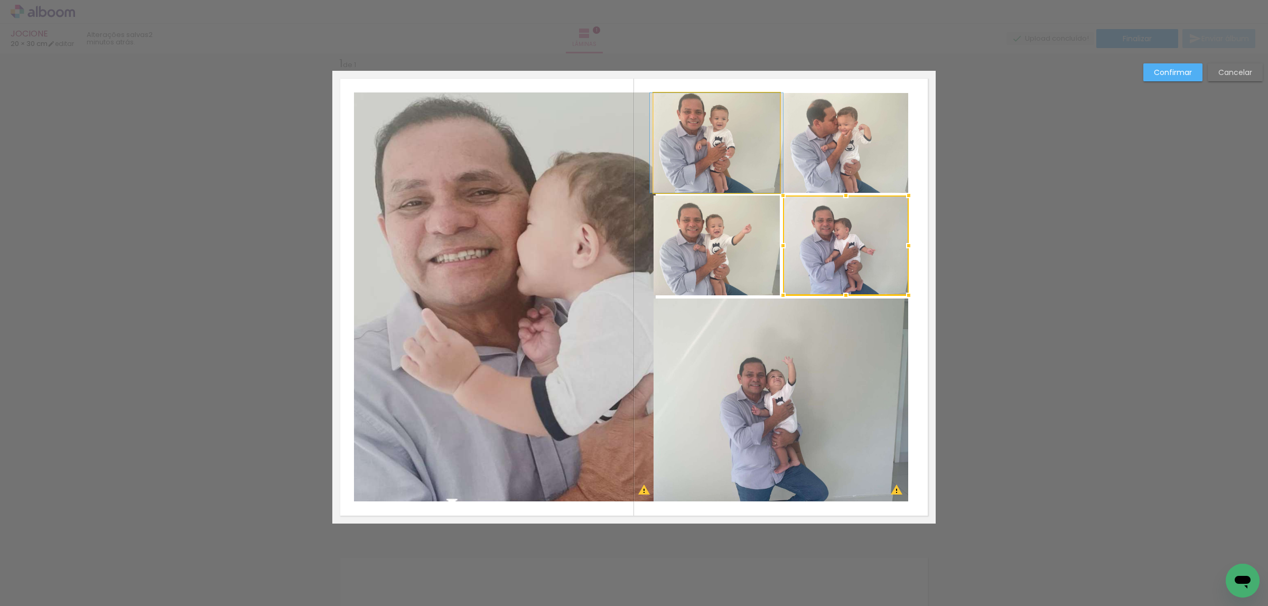
click at [734, 144] on quentale-photo at bounding box center [717, 143] width 126 height 100
click at [740, 208] on div at bounding box center [781, 194] width 255 height 203
drag, startPoint x: 837, startPoint y: 210, endPoint x: 843, endPoint y: 165, distance: 45.4
click at [837, 210] on div at bounding box center [781, 194] width 255 height 203
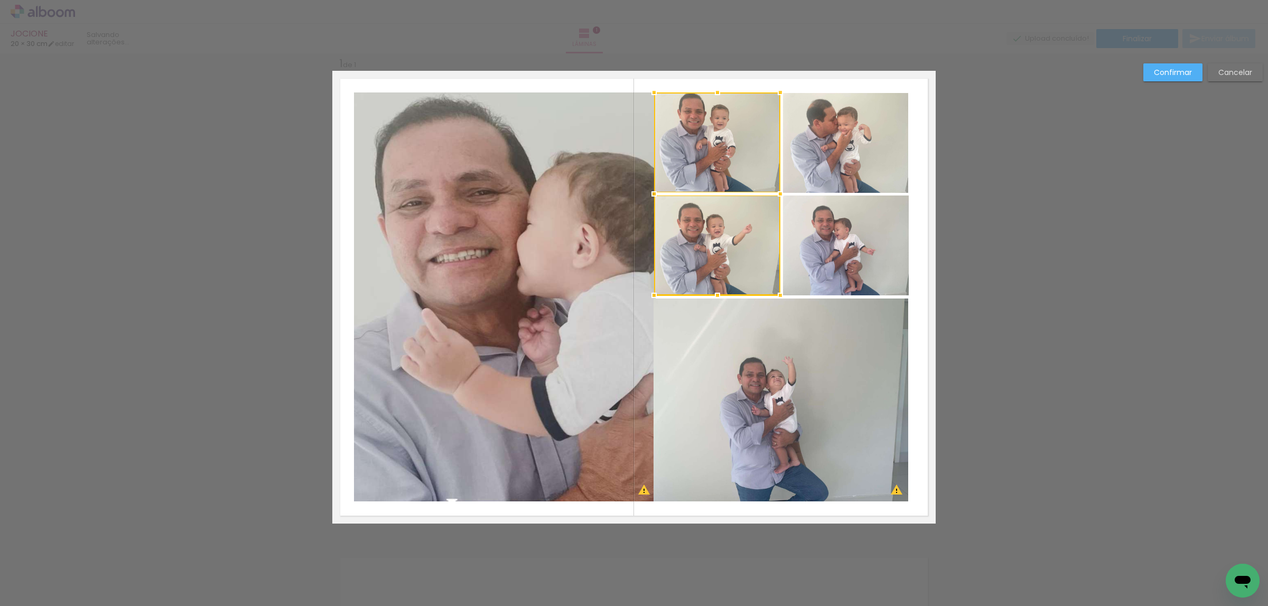
click at [845, 152] on quentale-photo at bounding box center [846, 143] width 126 height 100
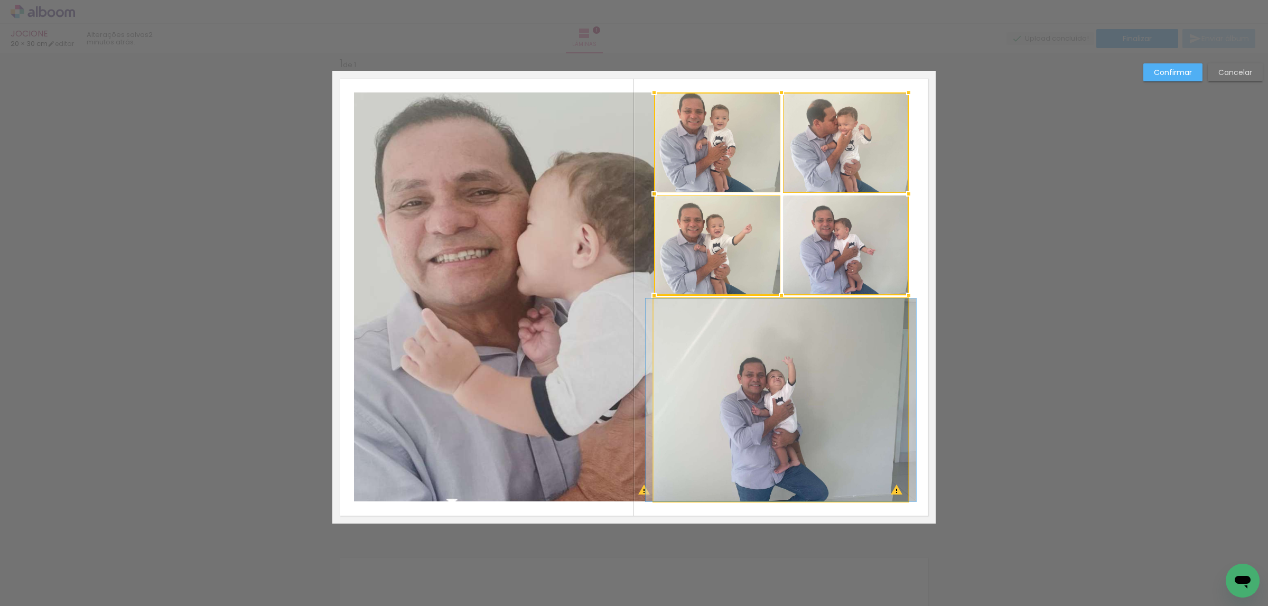
click at [827, 310] on quentale-photo at bounding box center [781, 400] width 255 height 203
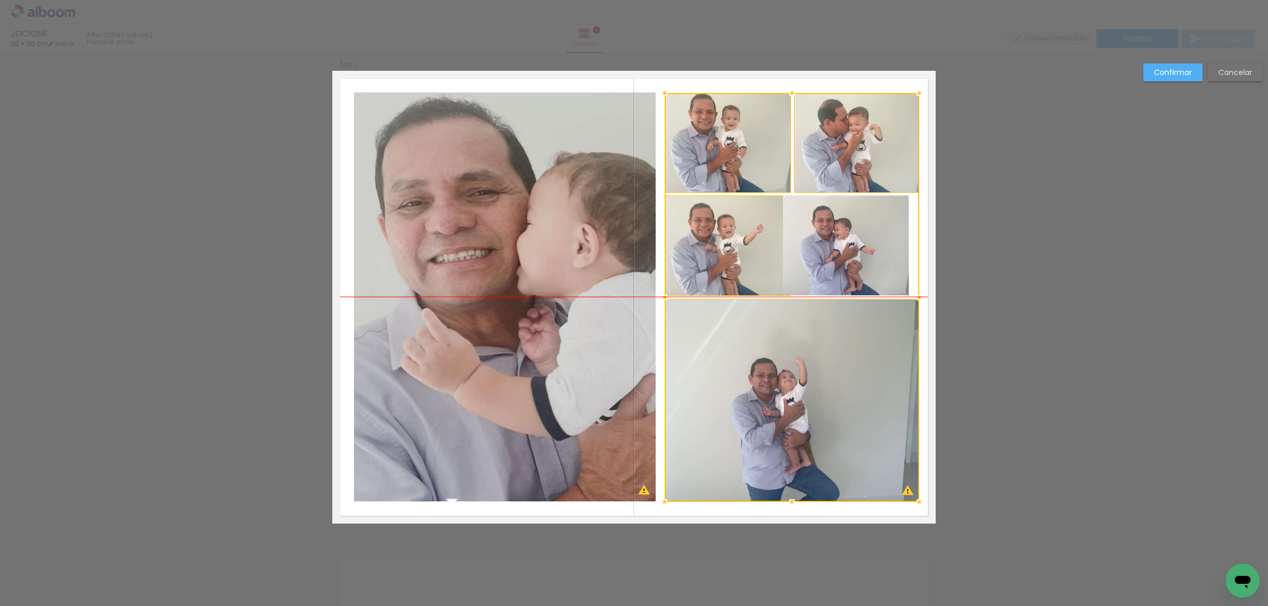
drag, startPoint x: 775, startPoint y: 269, endPoint x: 786, endPoint y: 268, distance: 11.1
click at [786, 268] on div at bounding box center [792, 297] width 255 height 409
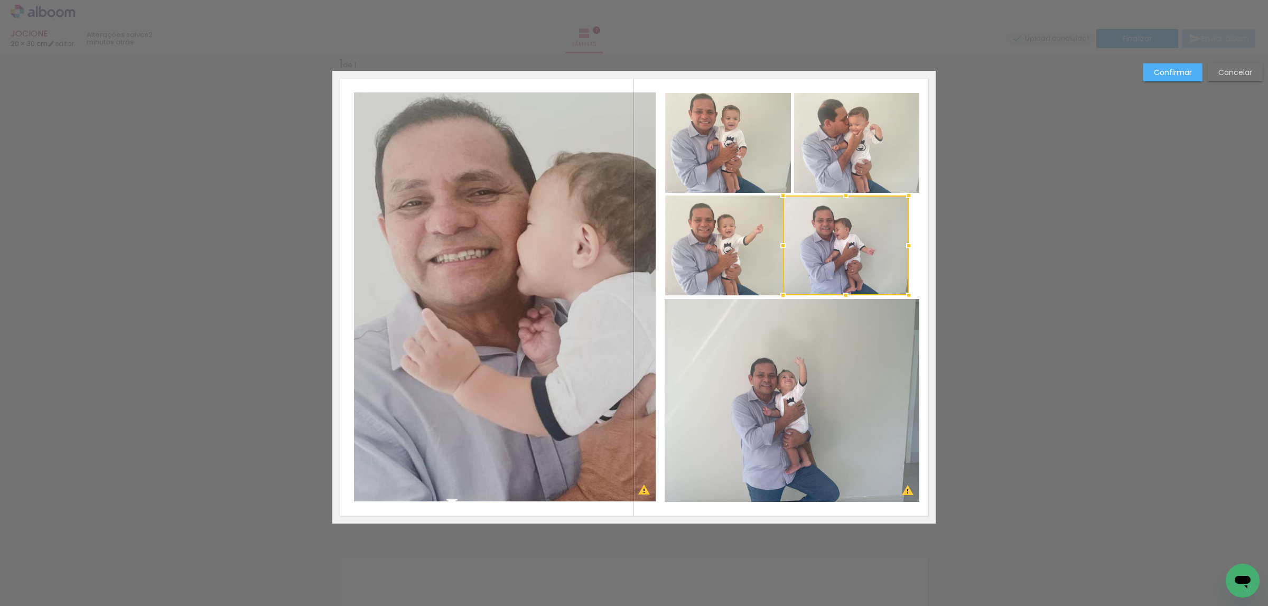
click at [0, 0] on slot "Cancelar" at bounding box center [0, 0] width 0 height 0
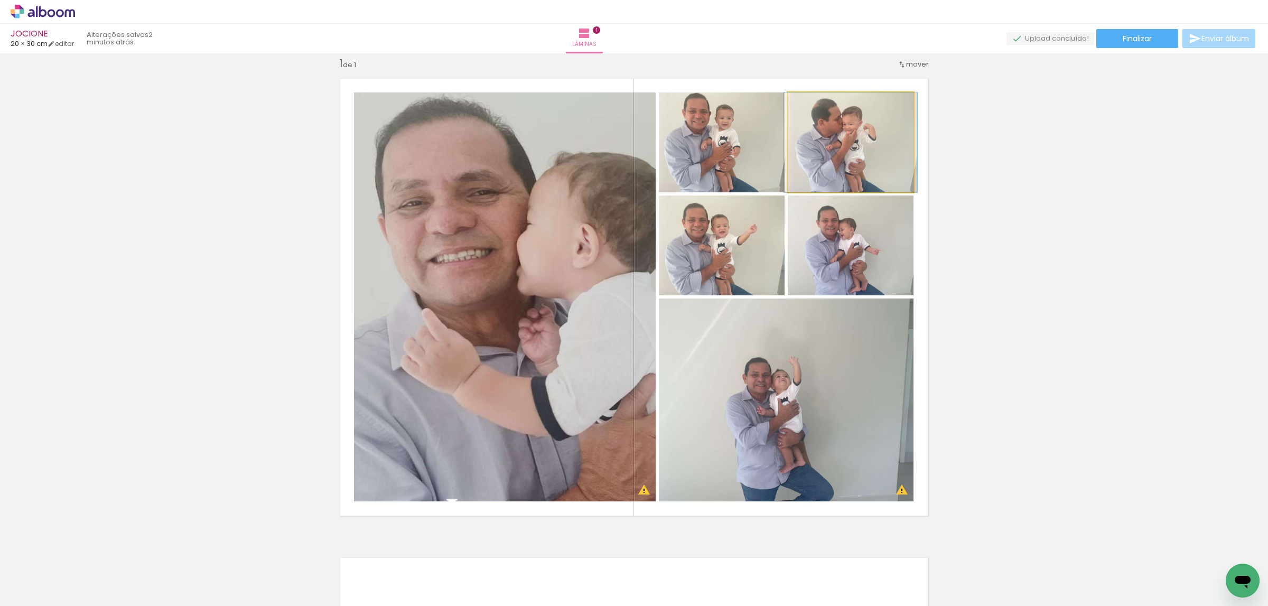
click at [864, 146] on quentale-photo at bounding box center [851, 142] width 126 height 100
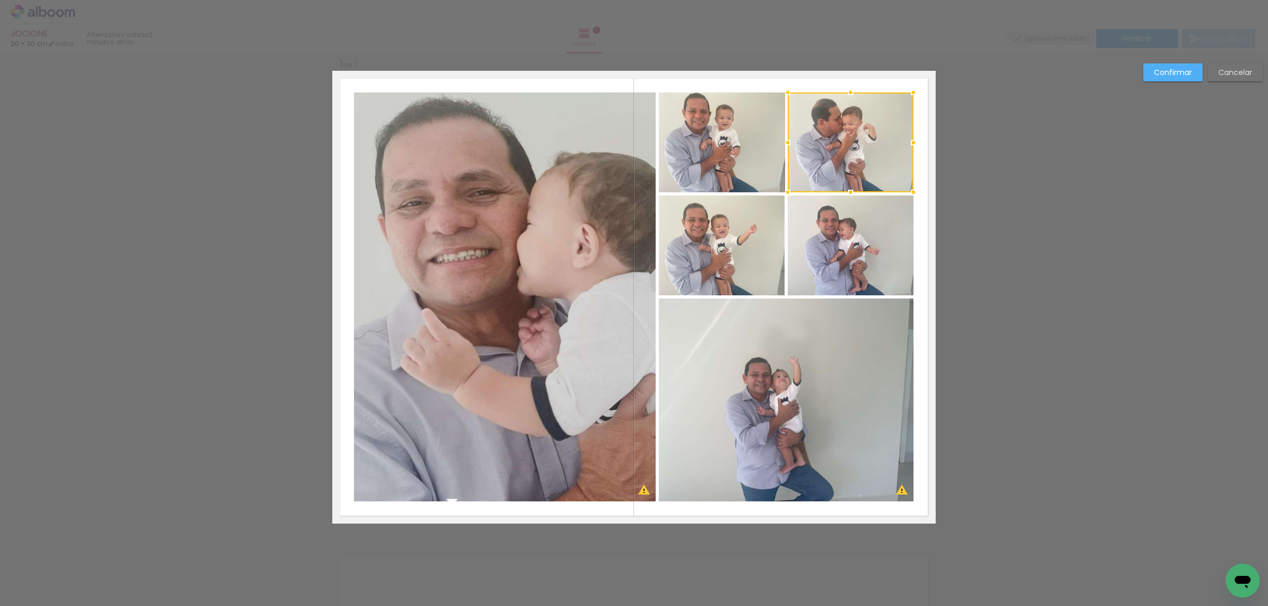
click at [870, 240] on quentale-photo at bounding box center [851, 246] width 126 height 100
click at [742, 248] on quentale-photo at bounding box center [722, 246] width 126 height 100
click at [739, 169] on div at bounding box center [786, 193] width 255 height 203
click at [817, 342] on quentale-photo at bounding box center [786, 400] width 255 height 203
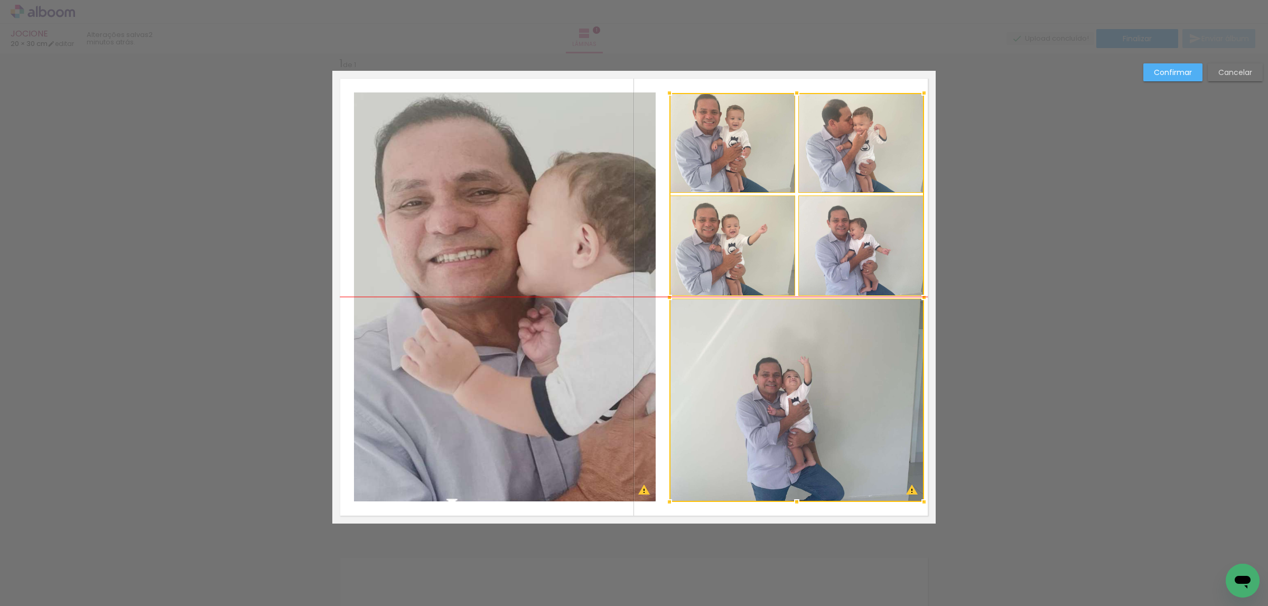
drag, startPoint x: 781, startPoint y: 289, endPoint x: 792, endPoint y: 288, distance: 10.1
click at [792, 288] on div at bounding box center [796, 297] width 255 height 409
click at [635, 284] on quentale-photo at bounding box center [505, 296] width 302 height 409
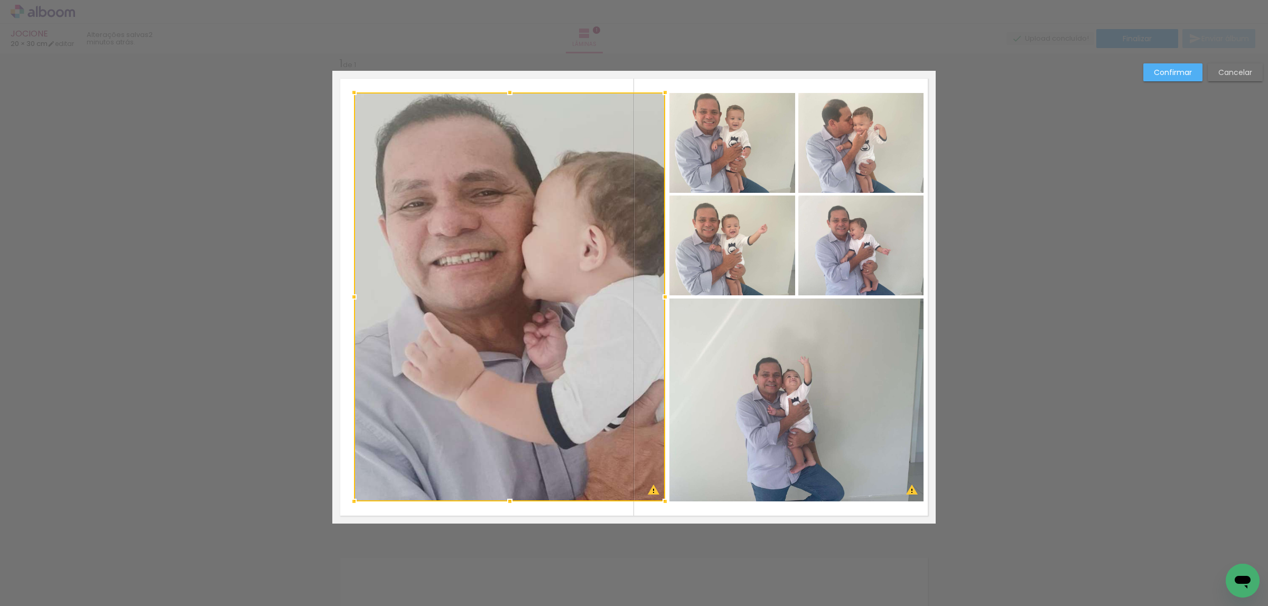
drag, startPoint x: 650, startPoint y: 293, endPoint x: 657, endPoint y: 293, distance: 6.9
click at [657, 293] on div at bounding box center [665, 296] width 21 height 21
drag, startPoint x: 1168, startPoint y: 71, endPoint x: 972, endPoint y: 138, distance: 207.5
click at [0, 0] on slot "Confirmar" at bounding box center [0, 0] width 0 height 0
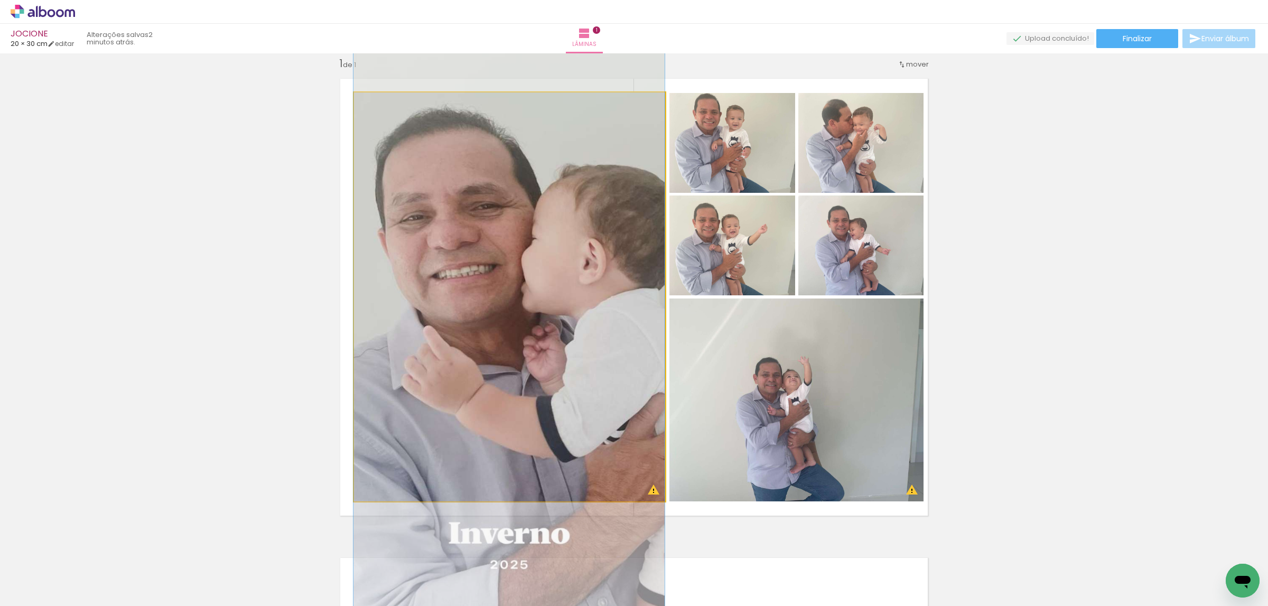
drag, startPoint x: 606, startPoint y: 208, endPoint x: 582, endPoint y: 221, distance: 26.7
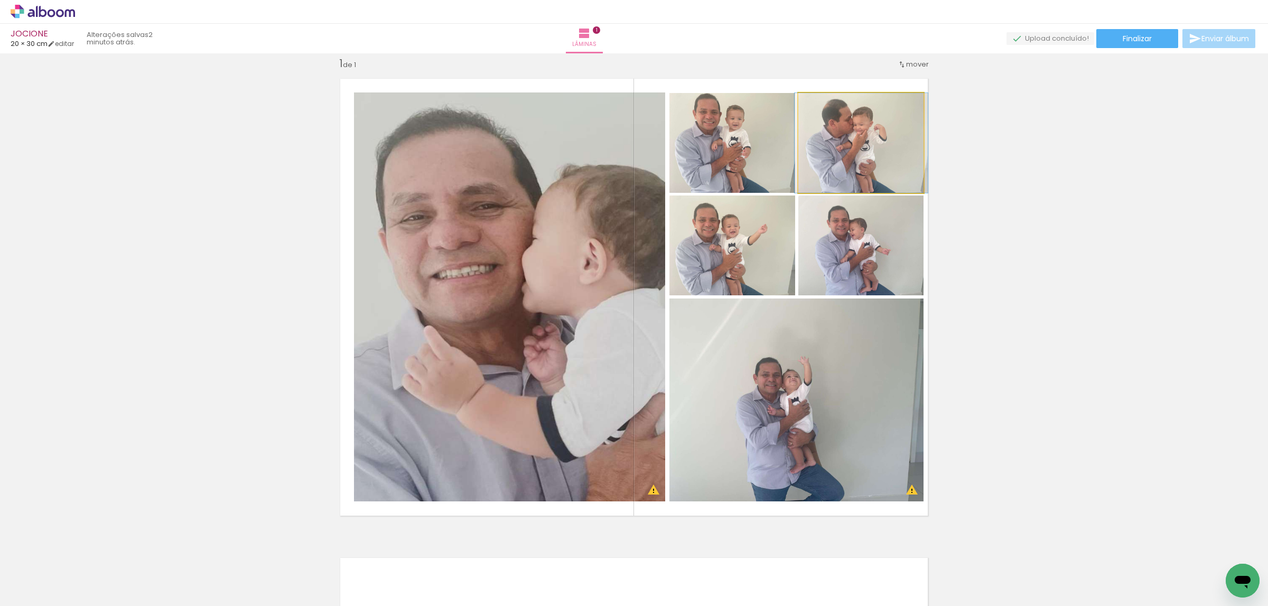
click at [900, 124] on quentale-photo at bounding box center [861, 143] width 126 height 100
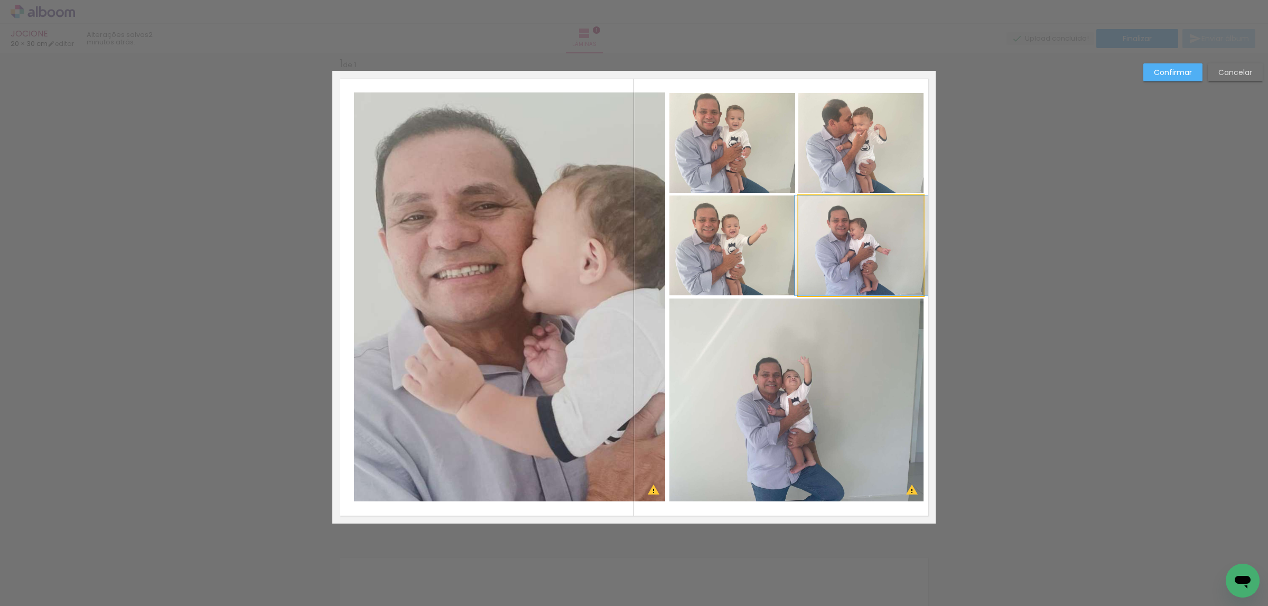
click at [861, 220] on quentale-photo at bounding box center [861, 246] width 126 height 100
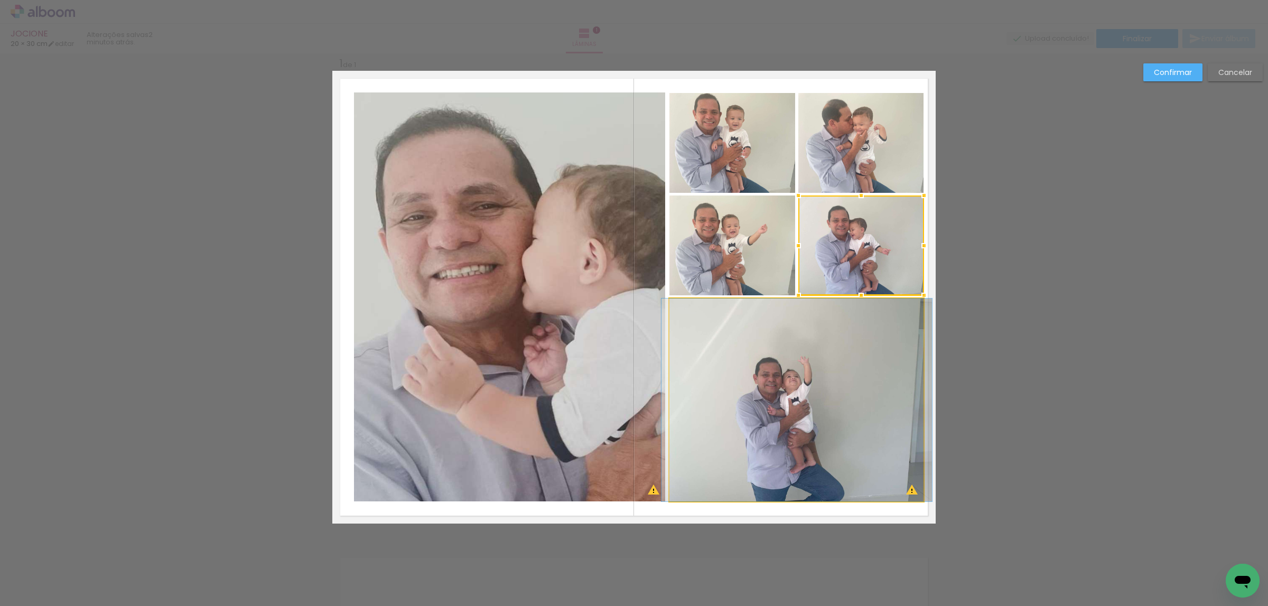
click at [883, 345] on quentale-photo at bounding box center [796, 400] width 255 height 203
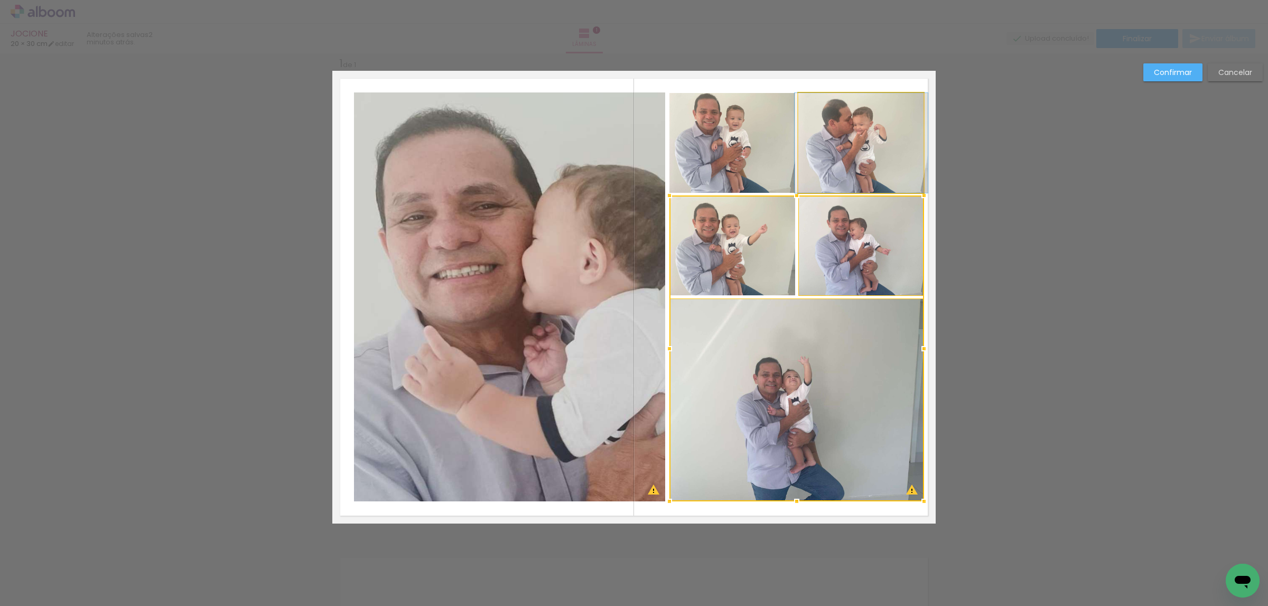
click at [883, 162] on quentale-photo at bounding box center [861, 143] width 126 height 100
click at [758, 150] on div at bounding box center [796, 297] width 255 height 409
click at [748, 224] on div at bounding box center [796, 297] width 255 height 409
click at [595, 206] on quentale-photo at bounding box center [509, 296] width 311 height 409
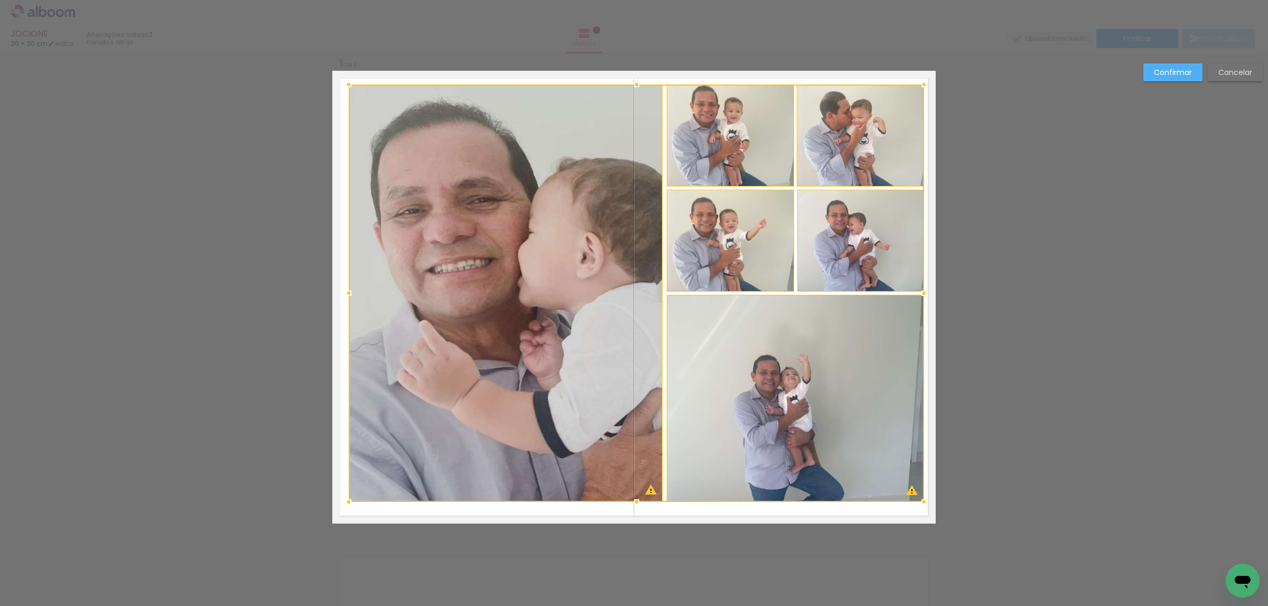
drag, startPoint x: 349, startPoint y: 94, endPoint x: 344, endPoint y: 86, distance: 9.5
click at [344, 86] on div at bounding box center [348, 84] width 21 height 21
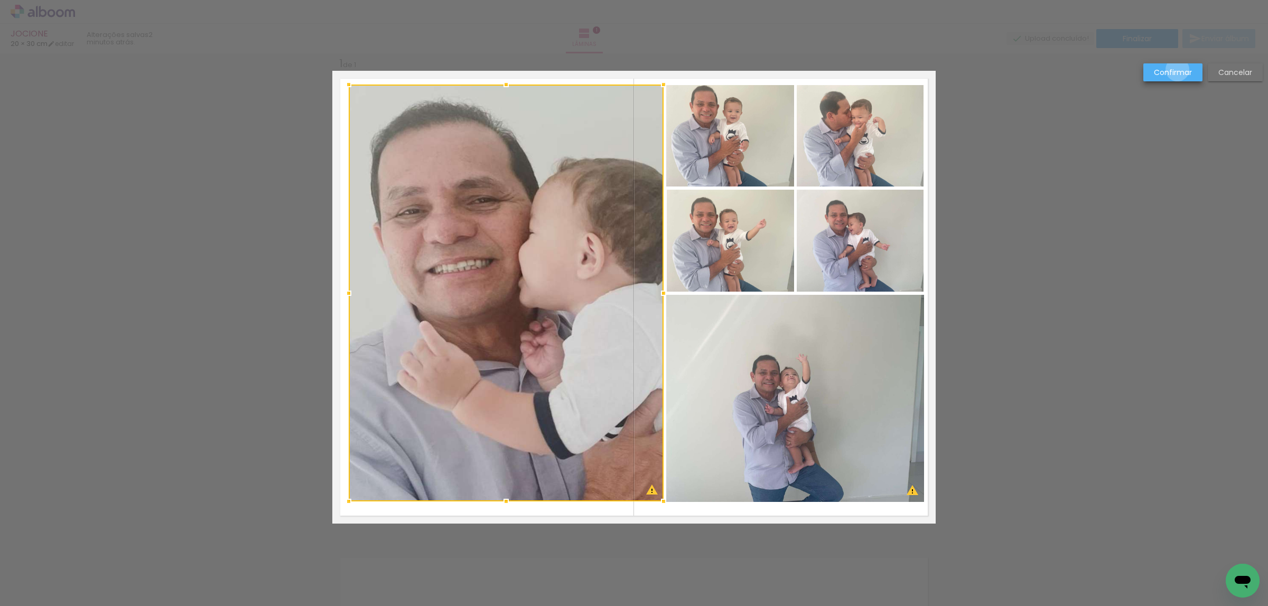
click at [0, 0] on slot "Confirmar" at bounding box center [0, 0] width 0 height 0
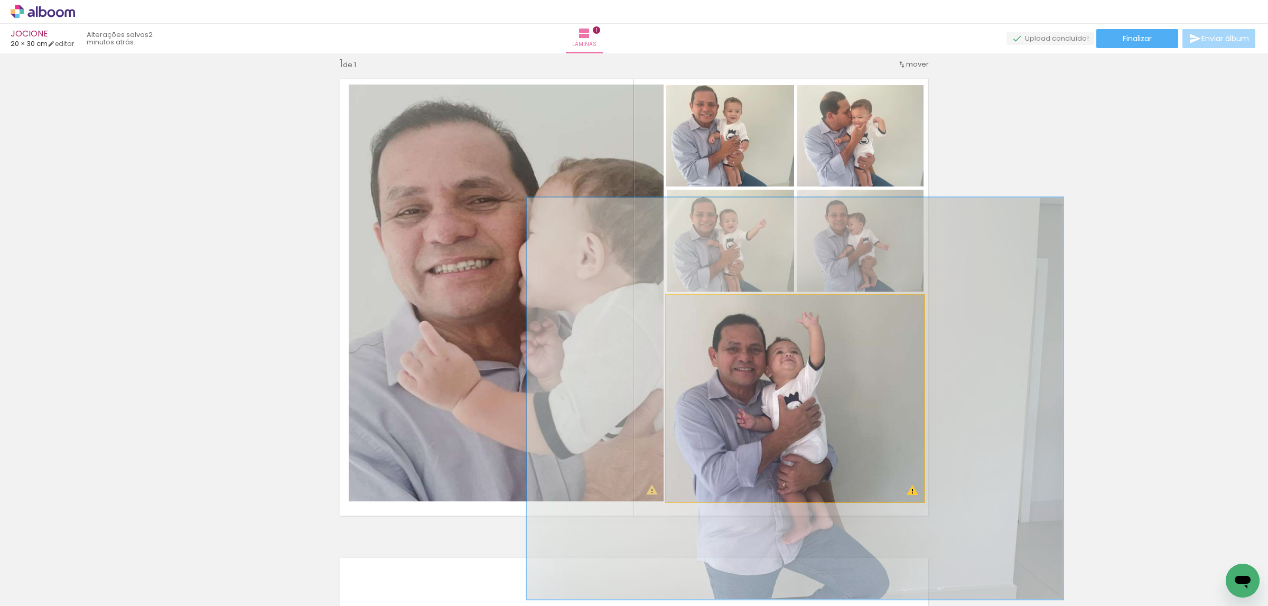
drag, startPoint x: 694, startPoint y: 305, endPoint x: 733, endPoint y: 311, distance: 39.0
type paper-slider "198"
click at [728, 308] on div at bounding box center [711, 305] width 41 height 17
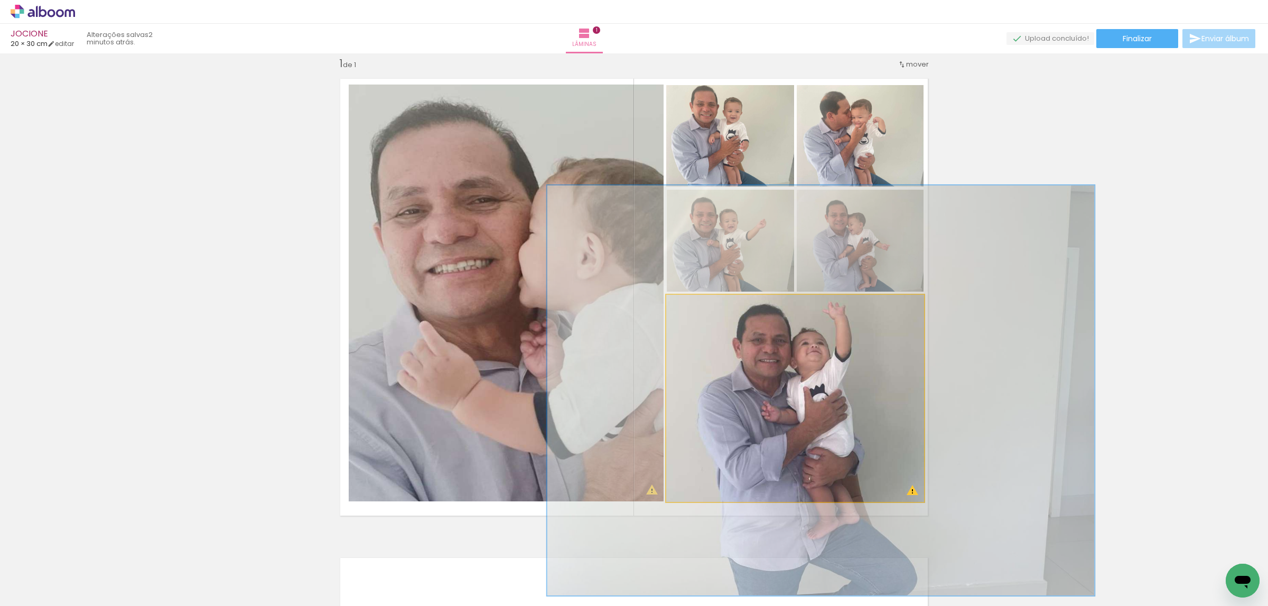
drag, startPoint x: 777, startPoint y: 387, endPoint x: 856, endPoint y: 373, distance: 80.4
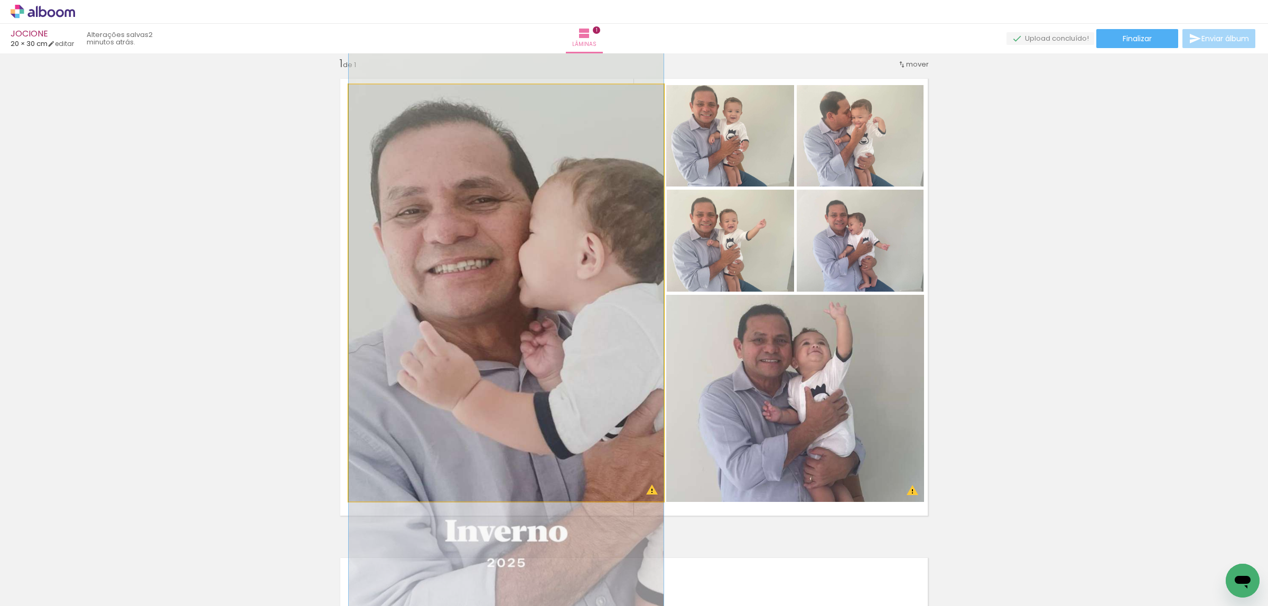
drag, startPoint x: 628, startPoint y: 219, endPoint x: 618, endPoint y: 219, distance: 9.5
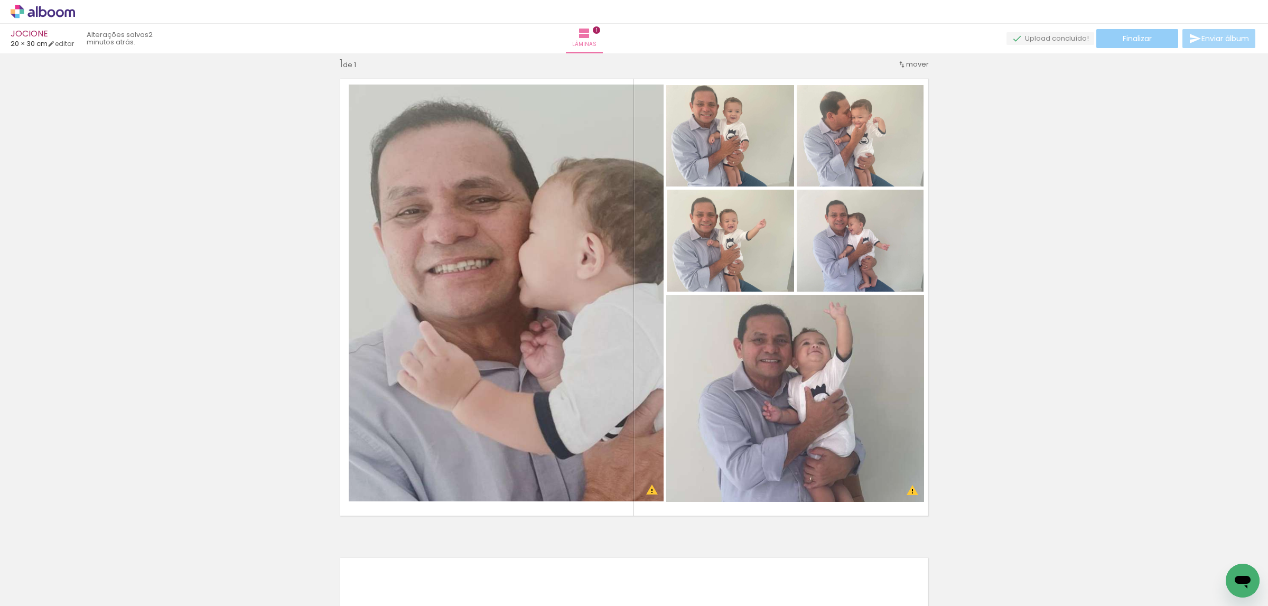
click at [1134, 44] on paper-button "Finalizar" at bounding box center [1137, 38] width 82 height 19
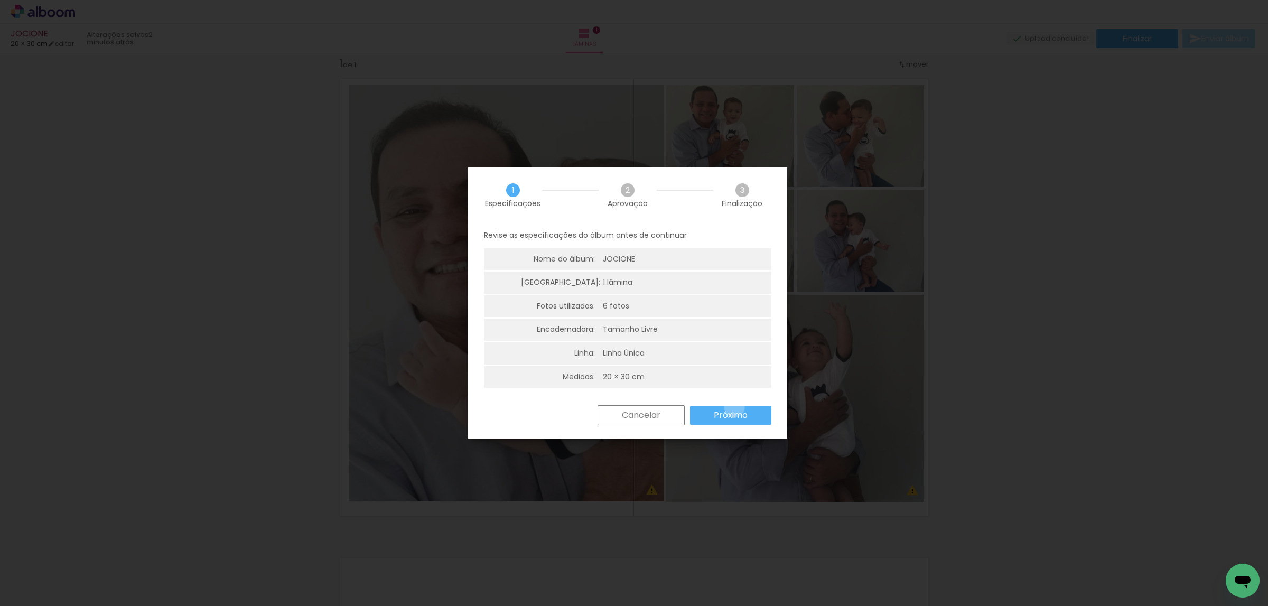
click at [736, 407] on paper-button "Próximo" at bounding box center [730, 415] width 81 height 19
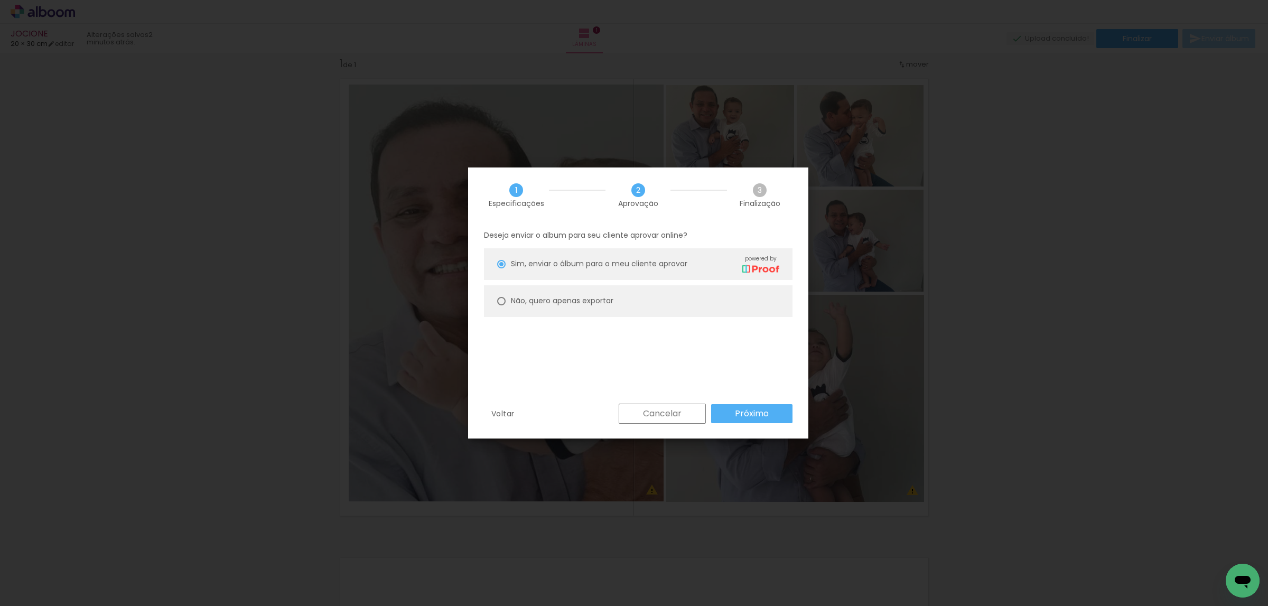
click at [730, 295] on paper-radio-button "Não, quero apenas exportar" at bounding box center [638, 301] width 309 height 32
type paper-radio-button "on"
click at [782, 409] on paper-button "Próximo" at bounding box center [751, 413] width 81 height 19
type input "Alta, 300 DPI"
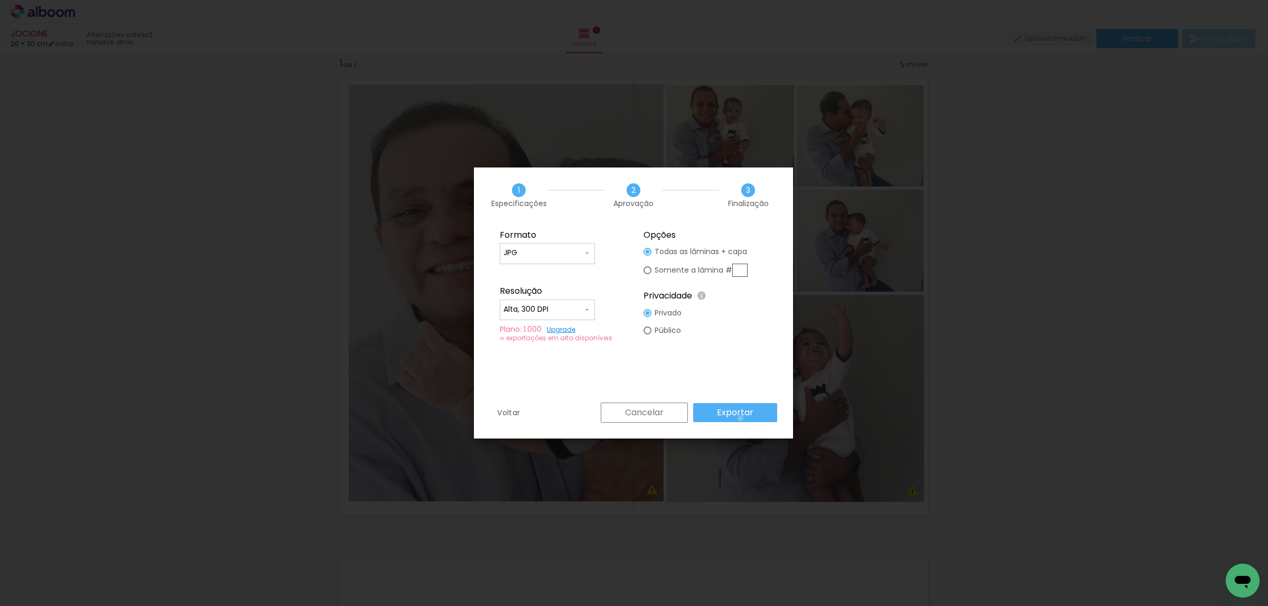
click at [743, 418] on paper-button "Exportar" at bounding box center [735, 412] width 84 height 19
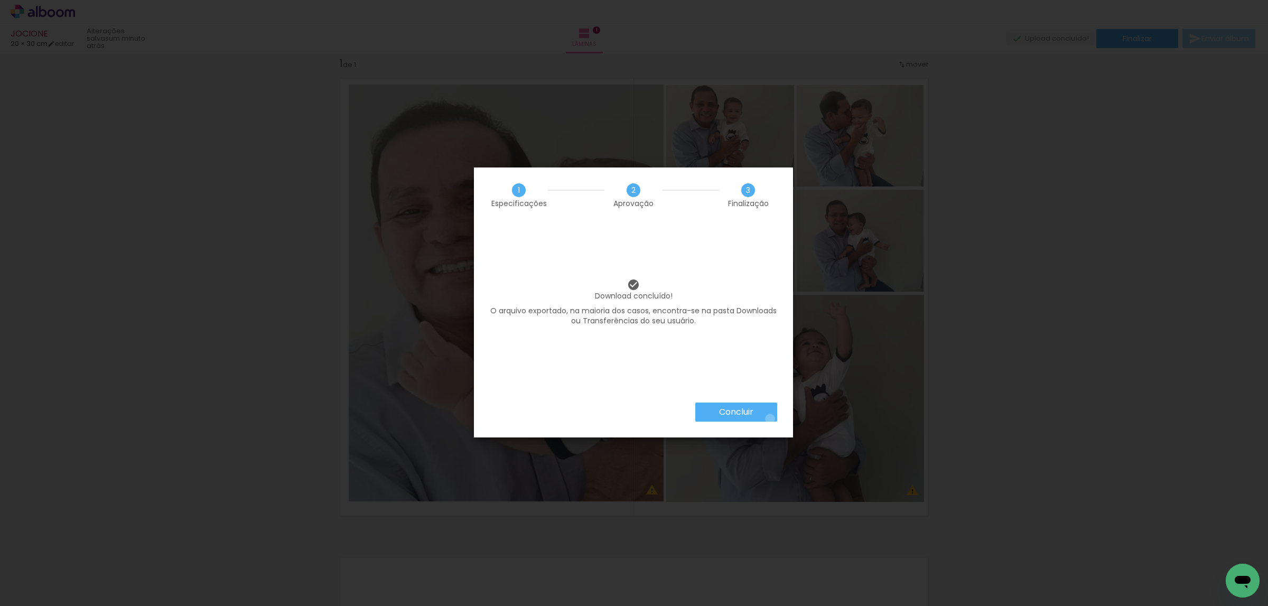
click at [770, 419] on paper-button "Concluir" at bounding box center [736, 412] width 82 height 19
